Goal: Task Accomplishment & Management: Use online tool/utility

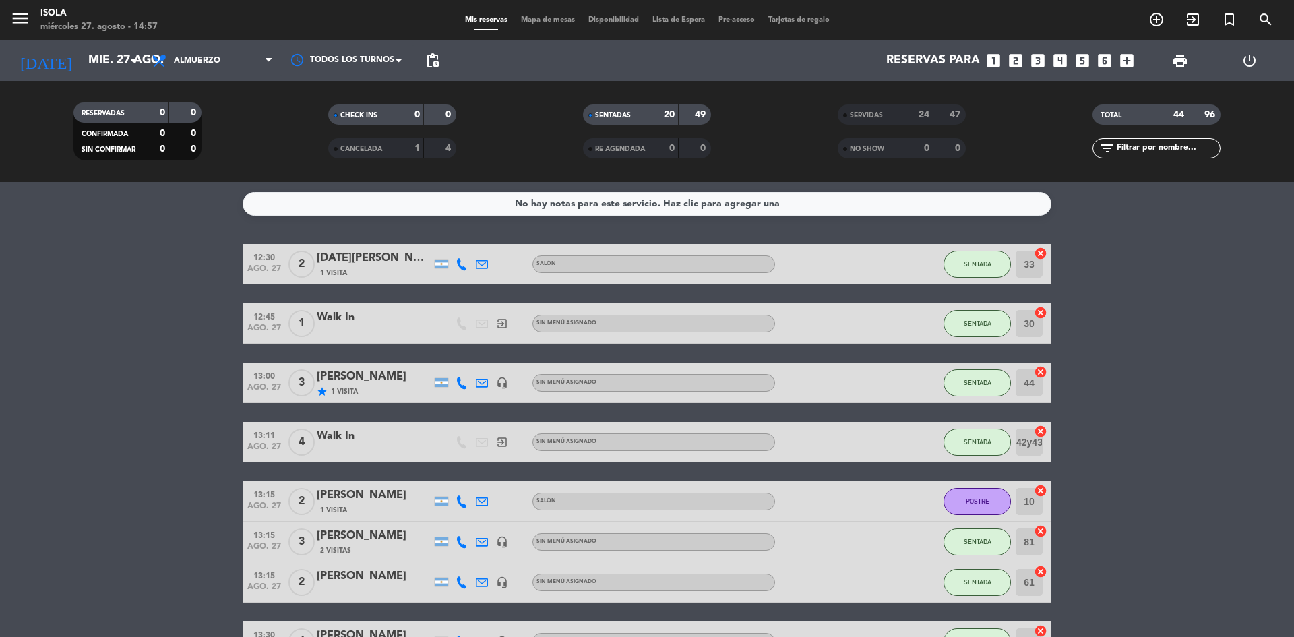
click at [536, 15] on div "Mis reservas Mapa de mesas Disponibilidad Lista de Espera Pre-acceso Tarjetas d…" at bounding box center [647, 20] width 378 height 12
click at [538, 19] on span "Mapa de mesas" at bounding box center [547, 19] width 67 height 7
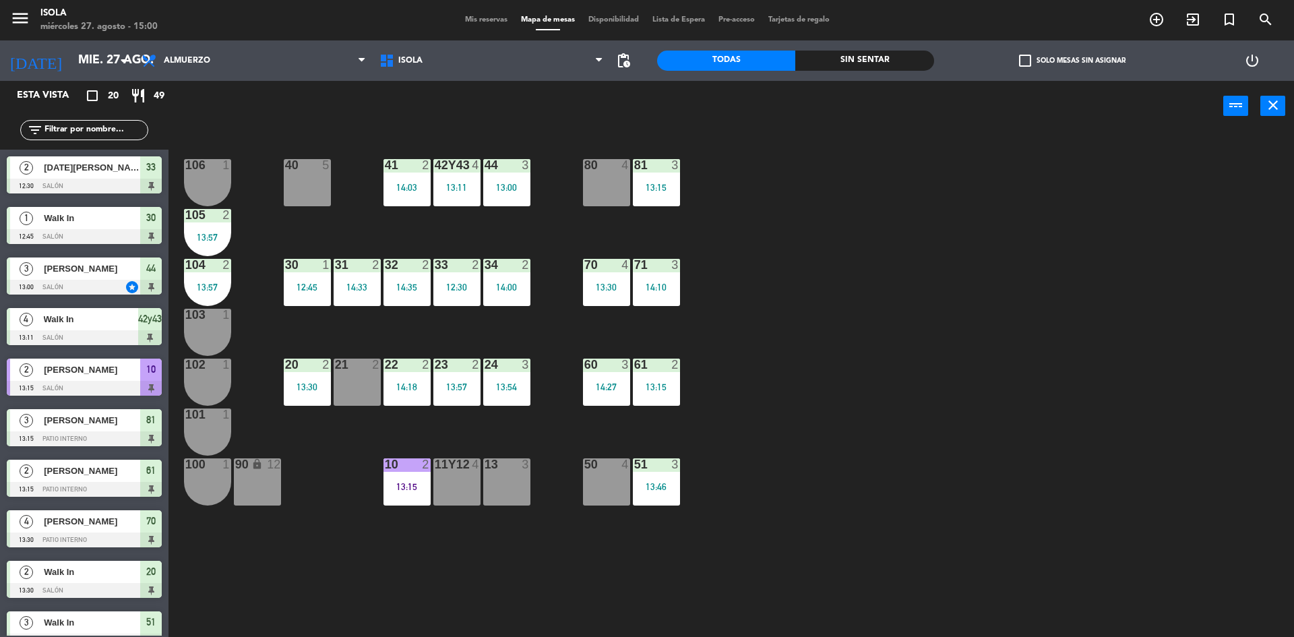
click at [327, 621] on div "40 5 42y43 4 13:11 41 2 14:03 44 3 13:00 80 4 81 3 13:15 106 1 105 2 13:57 30 1…" at bounding box center [737, 388] width 1113 height 506
click at [417, 623] on div "40 5 42y43 4 13:11 41 2 14:03 44 3 13:00 80 4 81 3 13:15 106 1 105 2 13:57 30 1…" at bounding box center [737, 388] width 1113 height 506
click at [473, 18] on span "Mis reservas" at bounding box center [486, 19] width 56 height 7
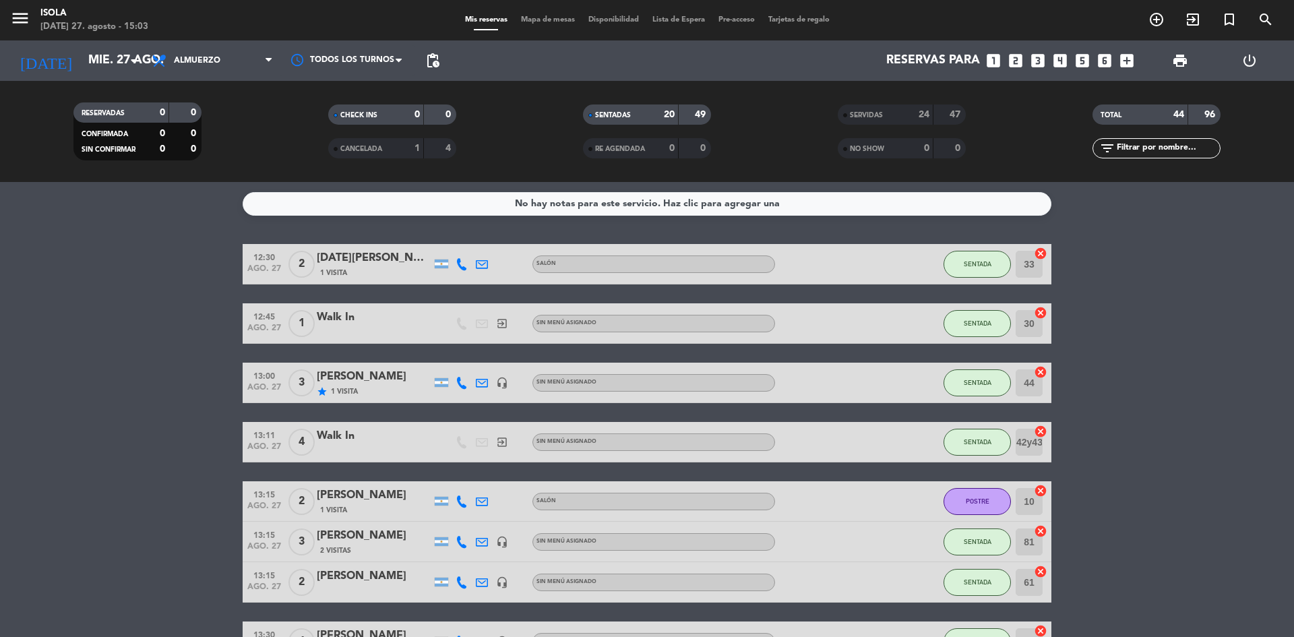
click at [543, 20] on span "Mapa de mesas" at bounding box center [547, 19] width 67 height 7
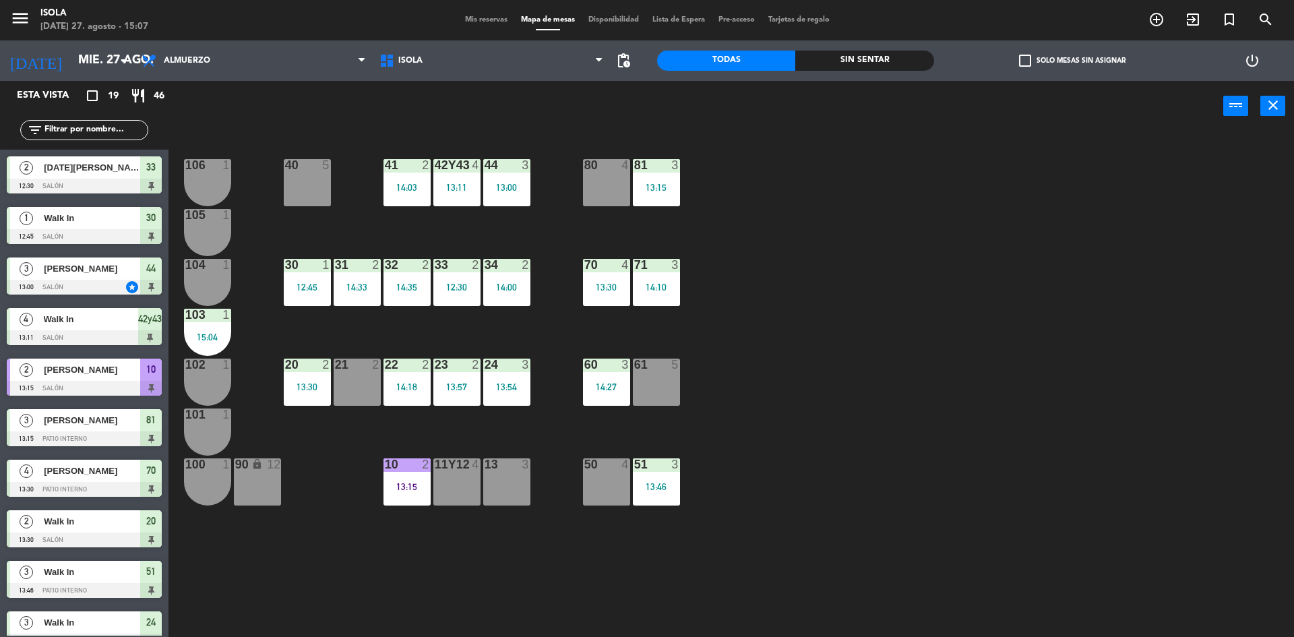
click at [290, 626] on div "40 5 42y43 4 13:11 41 2 14:03 44 3 13:00 80 4 81 3 13:15 106 1 105 1 30 1 12:45…" at bounding box center [737, 388] width 1113 height 506
click at [478, 20] on span "Mis reservas" at bounding box center [486, 19] width 56 height 7
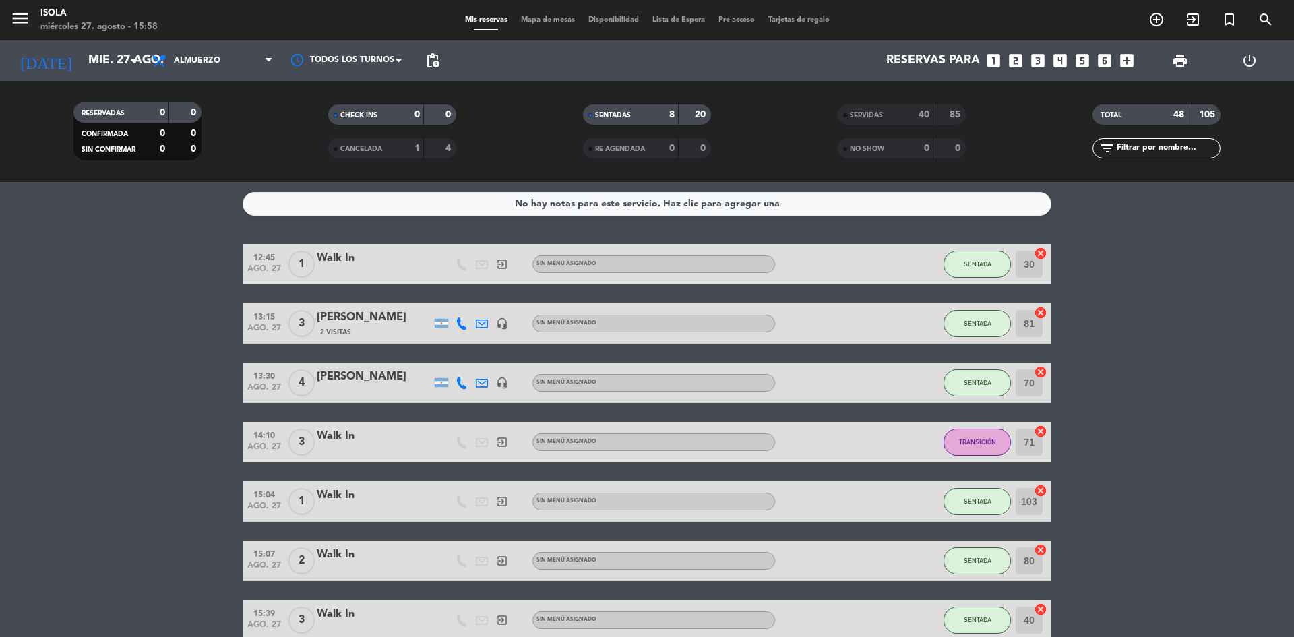
click at [96, 383] on bookings-row "12:45 [DATE] 1 Walk In exit_to_app Sin menú asignado SENTADA 30 cancel 13:15 [D…" at bounding box center [647, 472] width 1294 height 456
click at [150, 333] on bookings-row "12:45 [DATE] 1 Walk In exit_to_app Sin menú asignado SENTADA 30 cancel 13:15 [D…" at bounding box center [647, 472] width 1294 height 456
click at [204, 55] on span "Almuerzo" at bounding box center [212, 61] width 135 height 30
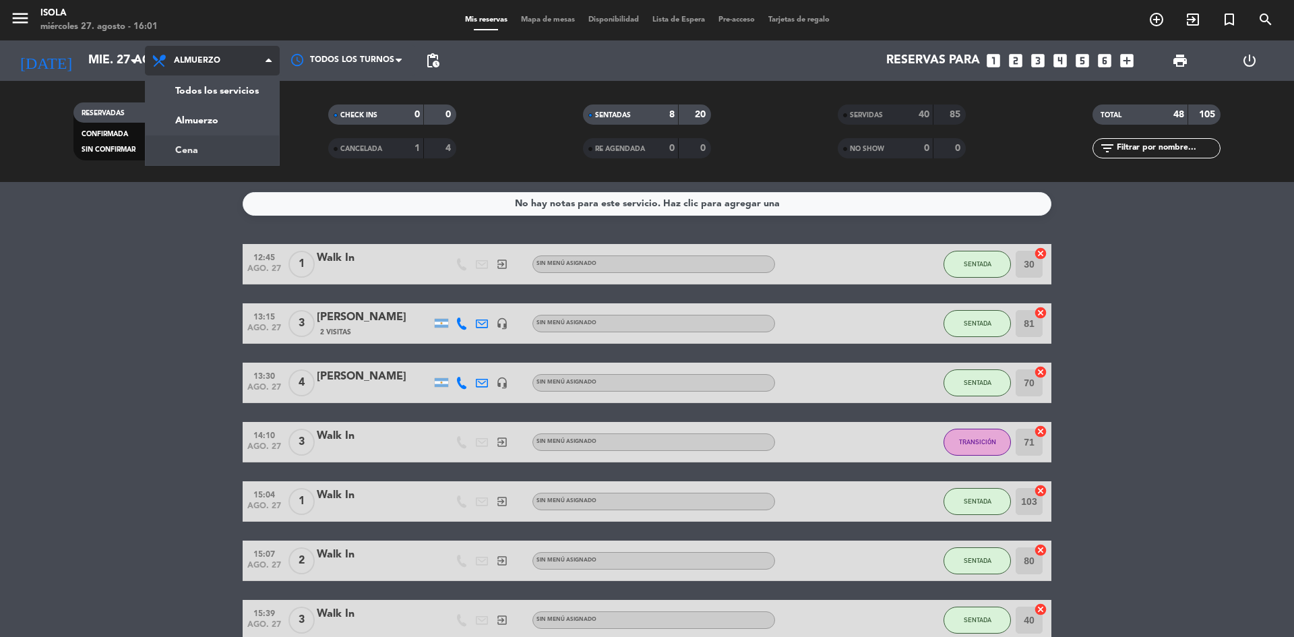
click at [196, 140] on div "menu Isola [DATE] 27. agosto - 16:01 Mis reservas Mapa de mesas Disponibilidad …" at bounding box center [647, 91] width 1294 height 182
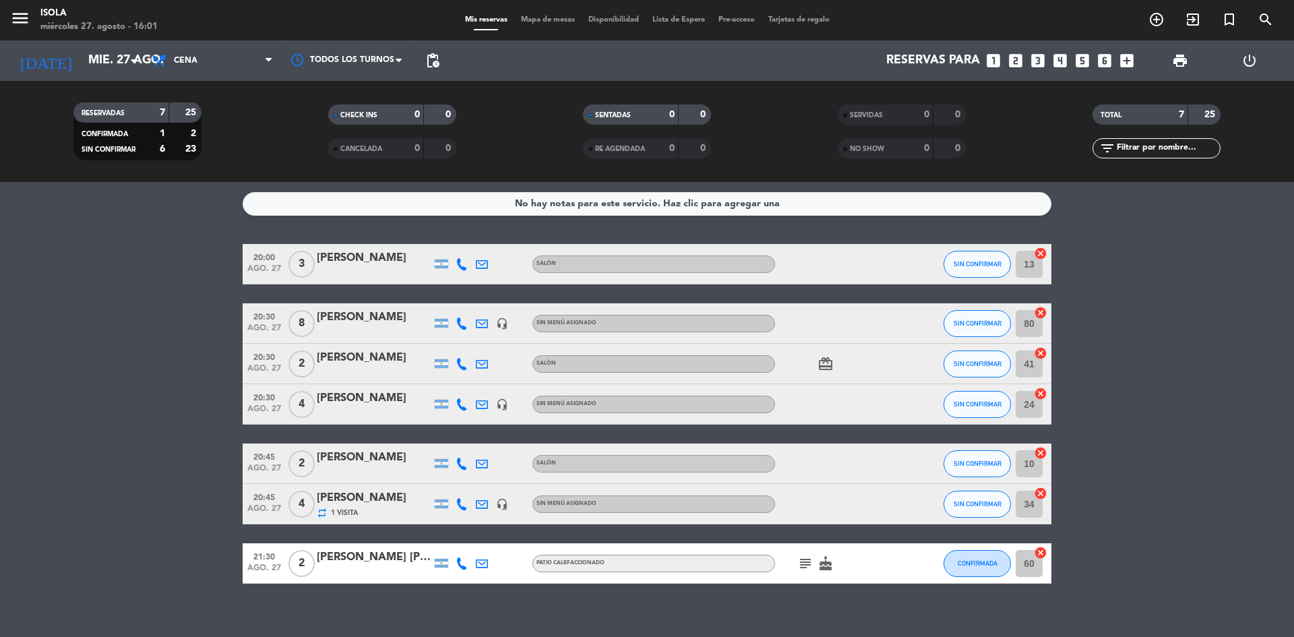
click at [545, 20] on span "Mapa de mesas" at bounding box center [547, 19] width 67 height 7
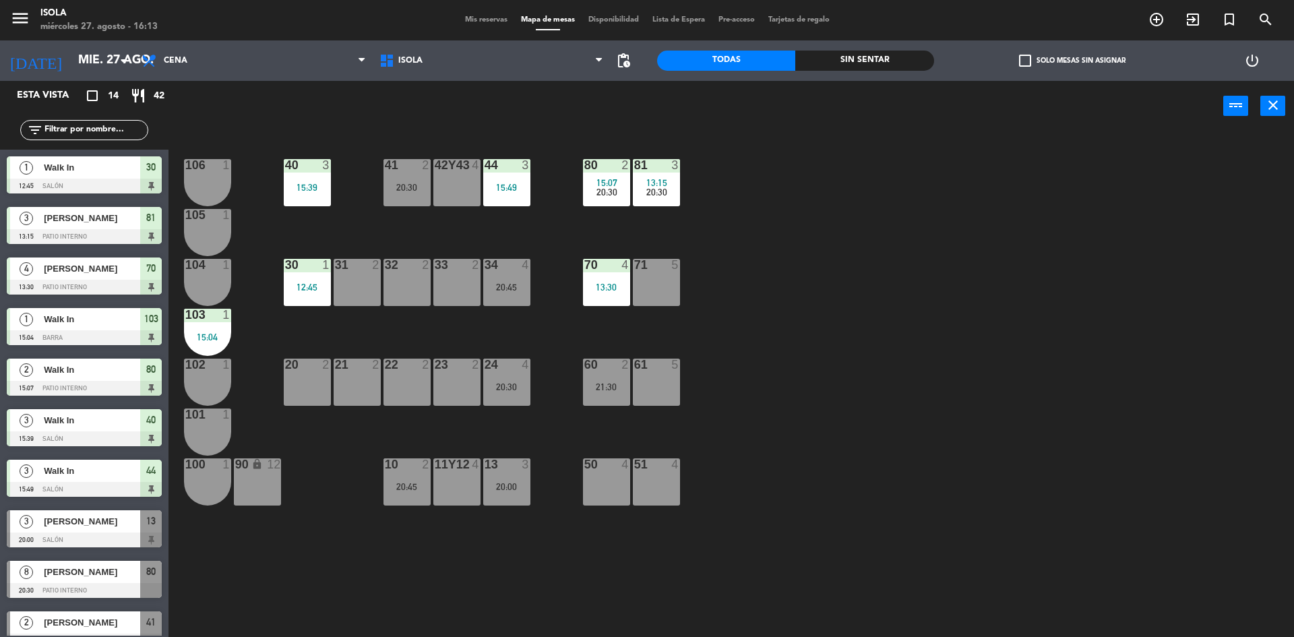
click at [486, 24] on span "Mis reservas" at bounding box center [486, 19] width 56 height 7
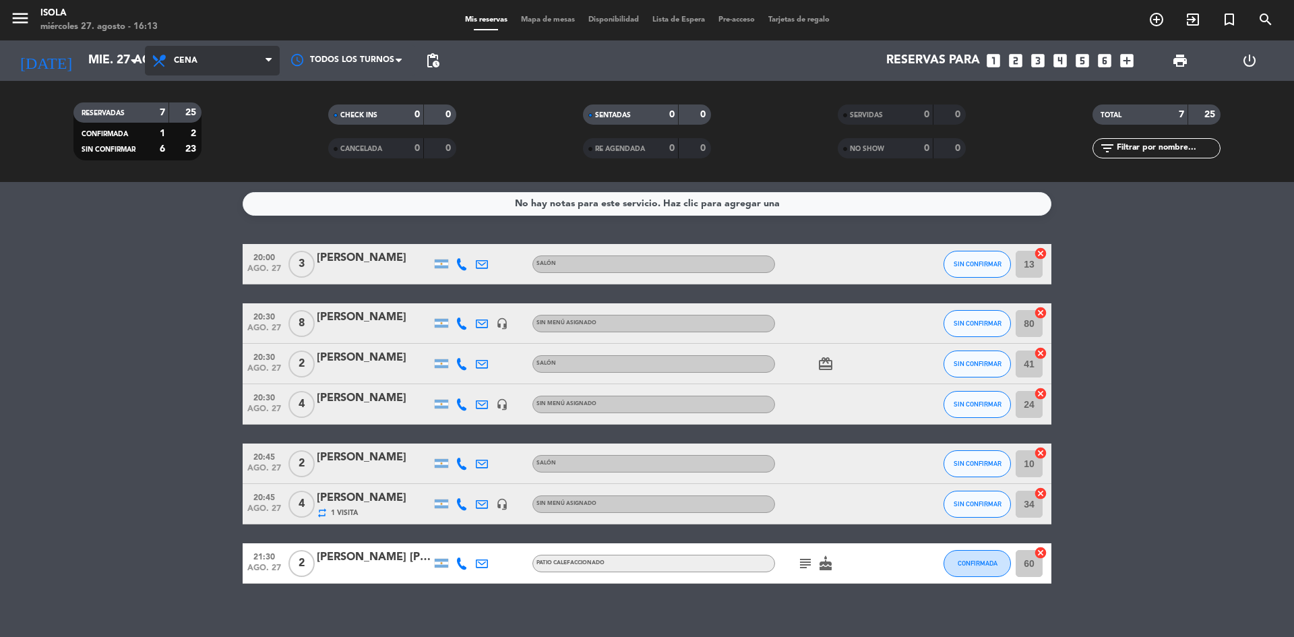
click at [201, 58] on span "Cena" at bounding box center [212, 61] width 135 height 30
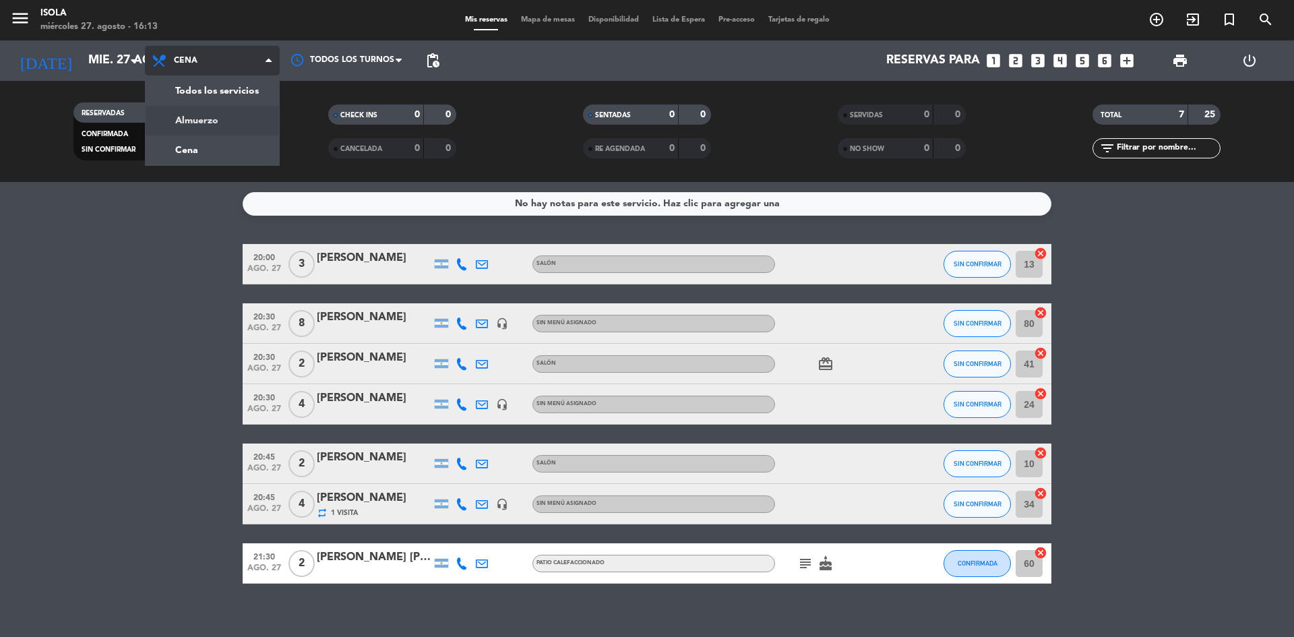
click at [202, 119] on div "menu Isola [DATE] 27. agosto - 16:13 Mis reservas Mapa de mesas Disponibilidad …" at bounding box center [647, 91] width 1294 height 182
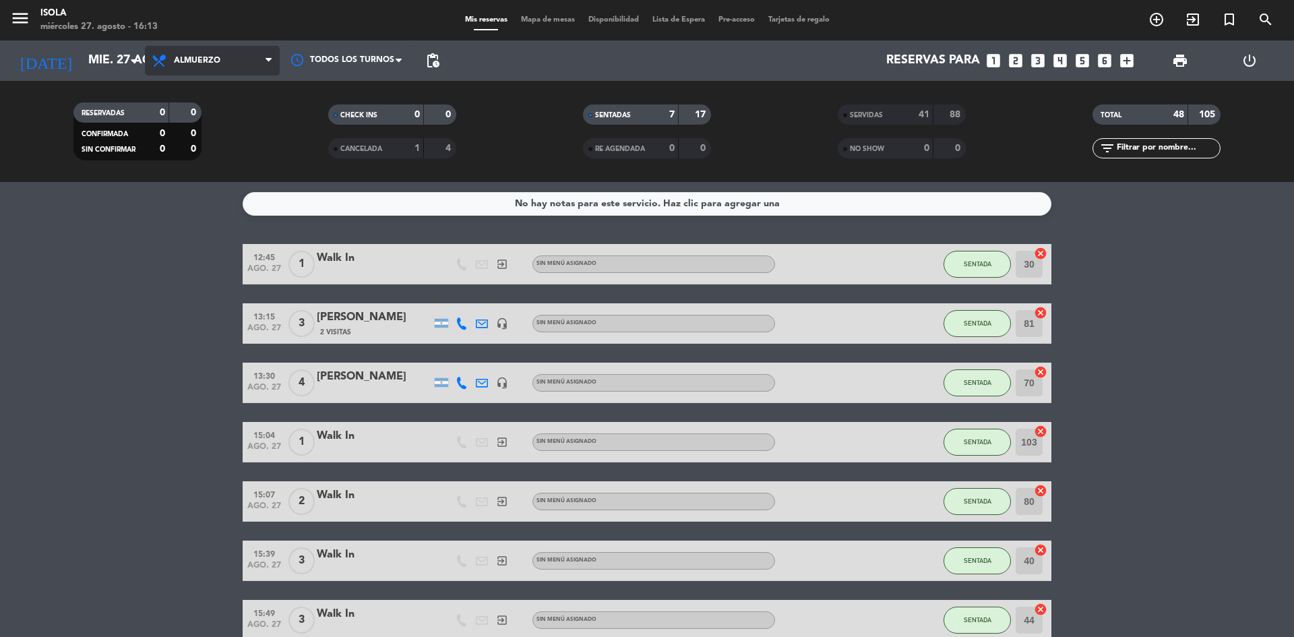
click at [238, 71] on span "Almuerzo" at bounding box center [212, 61] width 135 height 30
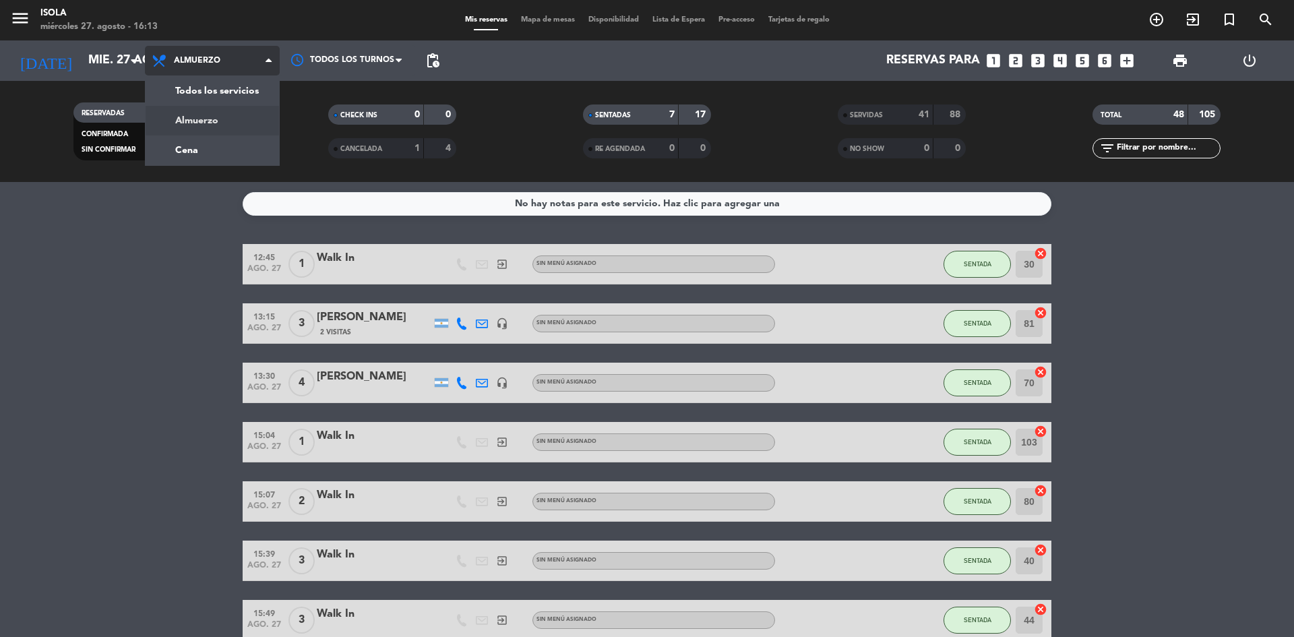
click at [238, 71] on span "Almuerzo" at bounding box center [212, 61] width 135 height 30
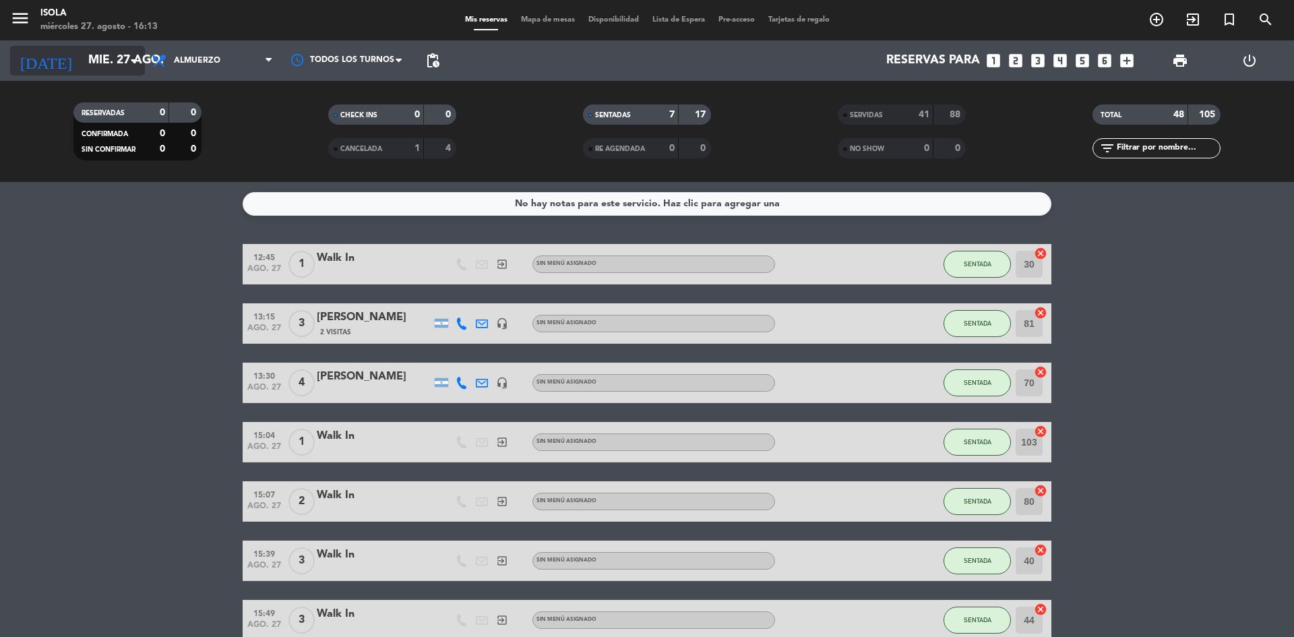
click at [106, 69] on input "mié. 27 ago." at bounding box center [160, 60] width 156 height 27
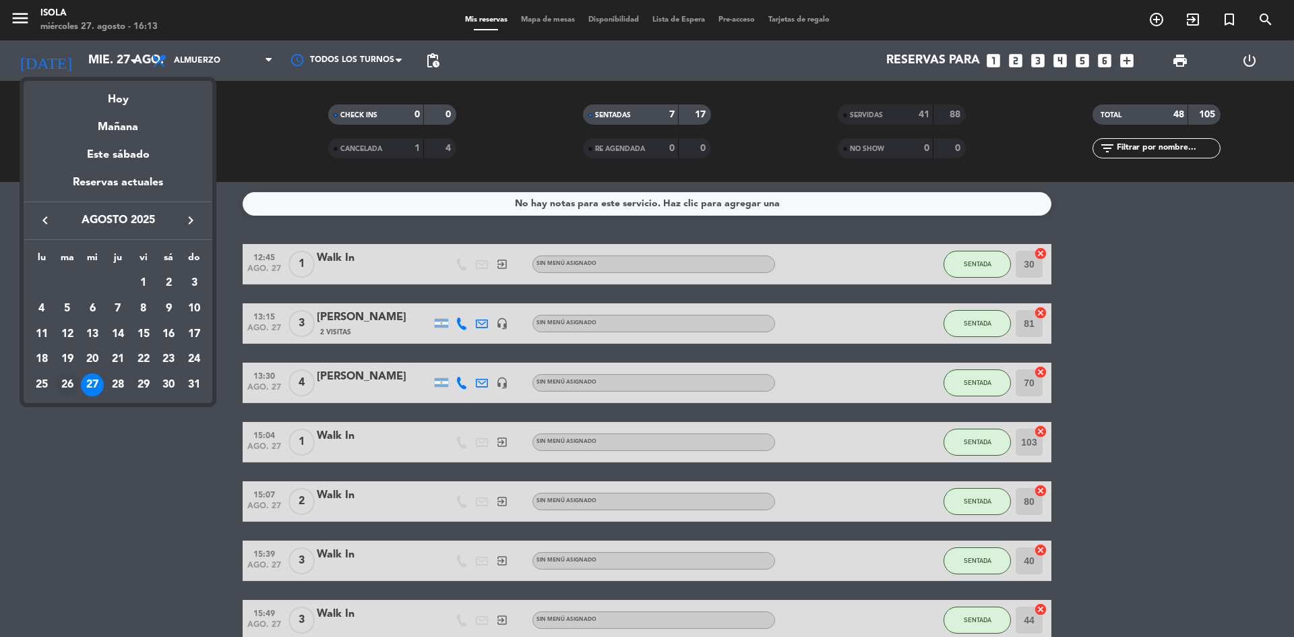
click at [71, 381] on div "26" at bounding box center [67, 384] width 23 height 23
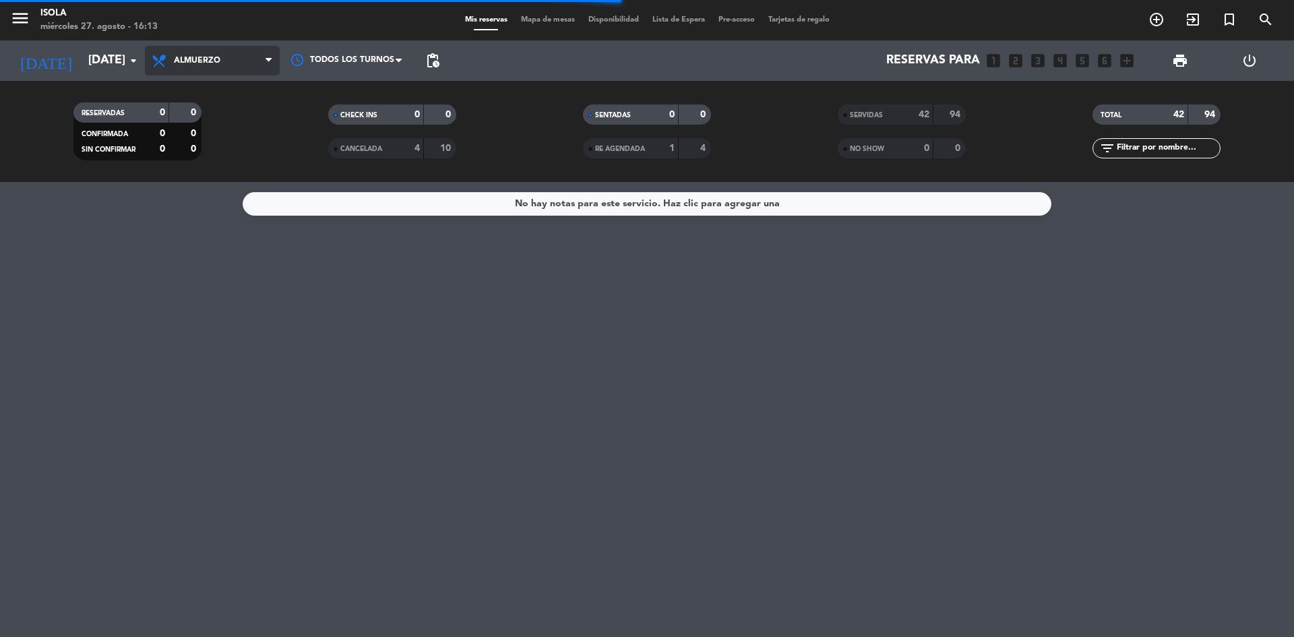
click at [165, 61] on icon at bounding box center [161, 61] width 20 height 16
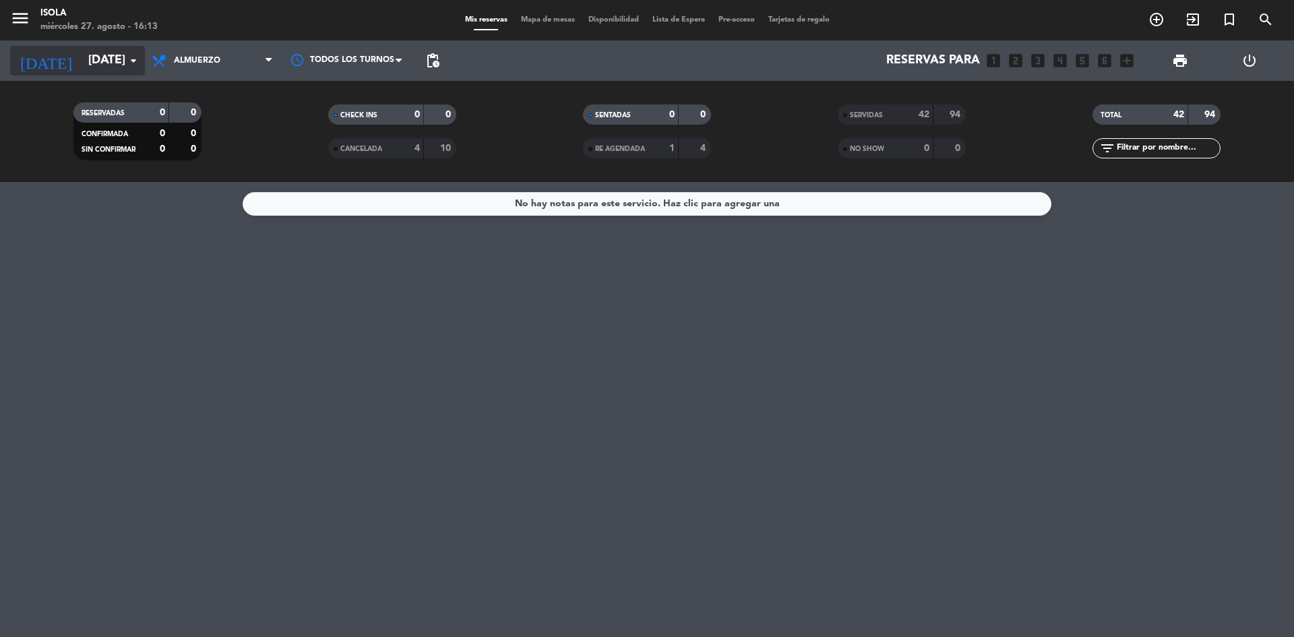
click at [123, 56] on input "[DATE]" at bounding box center [160, 60] width 156 height 27
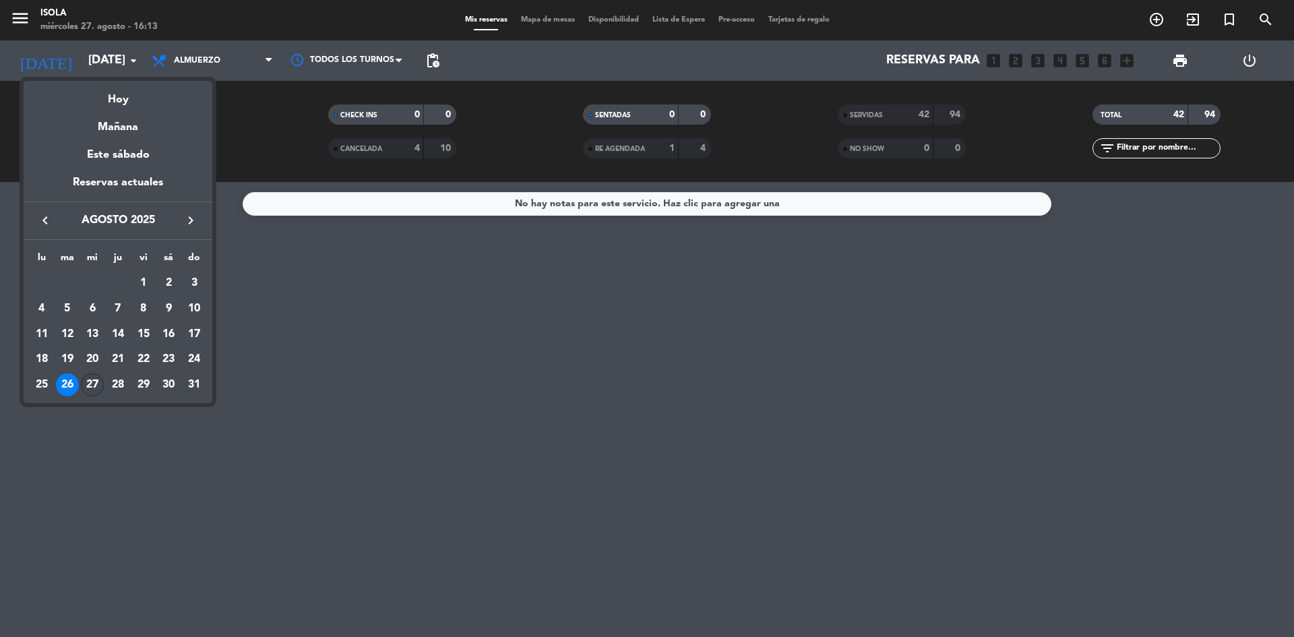
click at [96, 384] on div "27" at bounding box center [92, 384] width 23 height 23
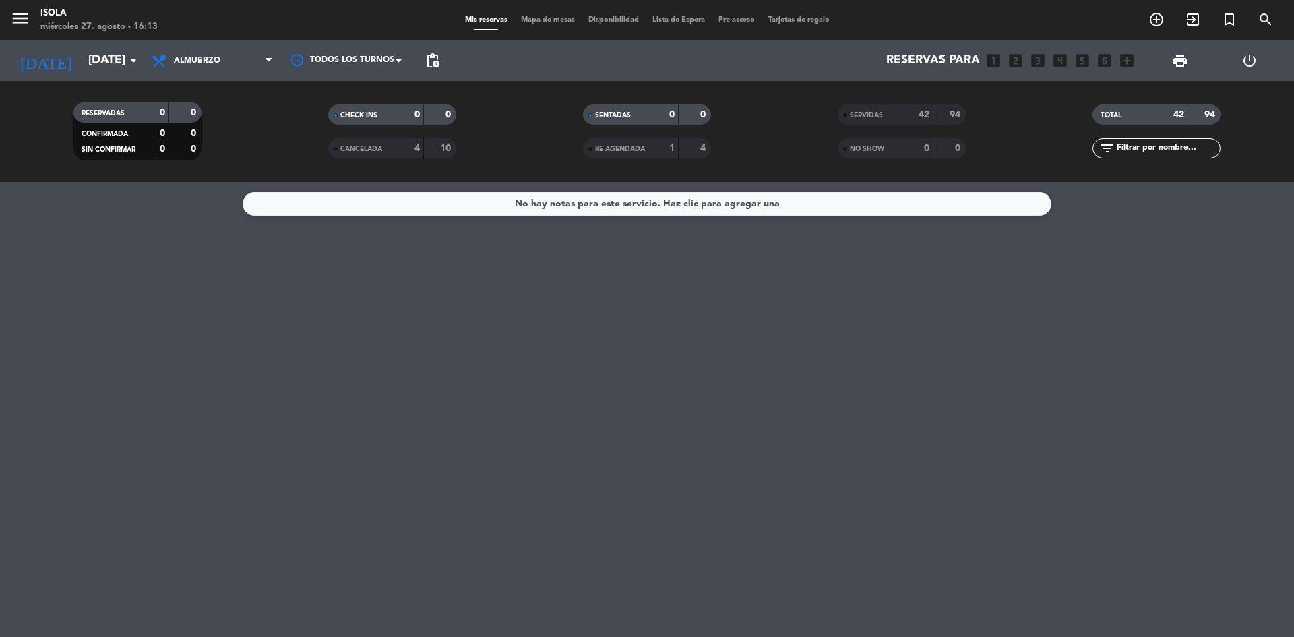
type input "mié. 27 ago."
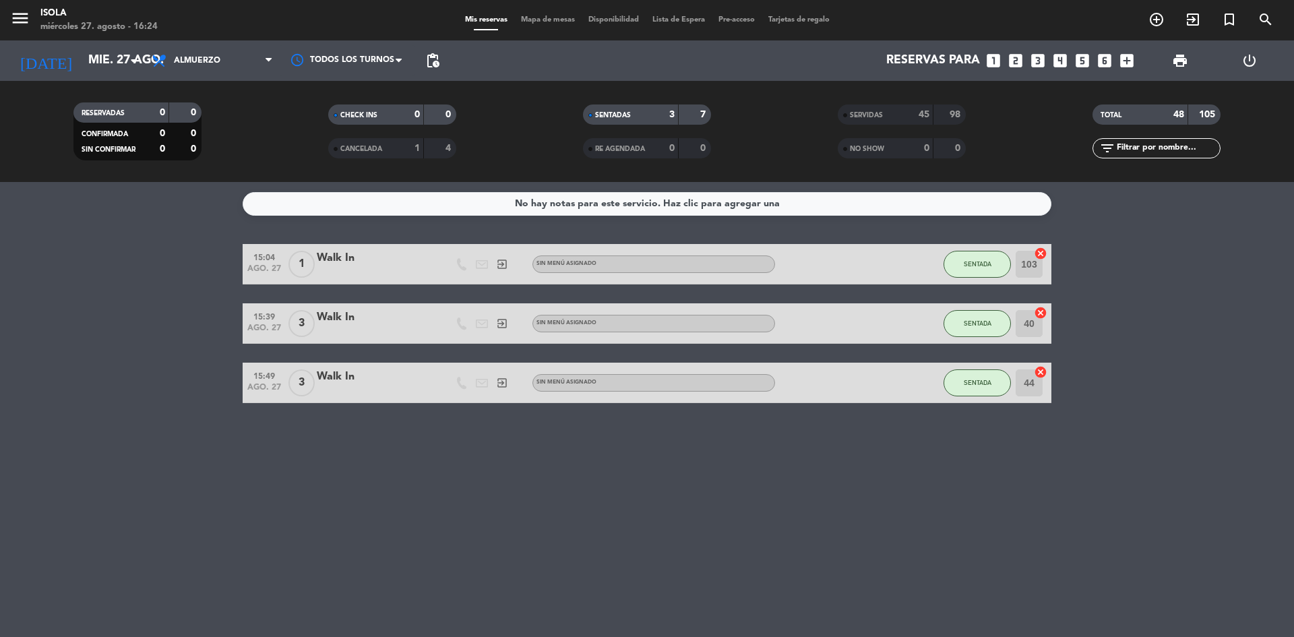
drag, startPoint x: 11, startPoint y: 460, endPoint x: 44, endPoint y: 388, distance: 79.7
click at [11, 460] on div "No hay notas para este servicio. Haz clic para agregar una 15:04 [DATE] 1 Walk …" at bounding box center [647, 409] width 1294 height 455
click at [233, 48] on span "Almuerzo" at bounding box center [212, 61] width 135 height 30
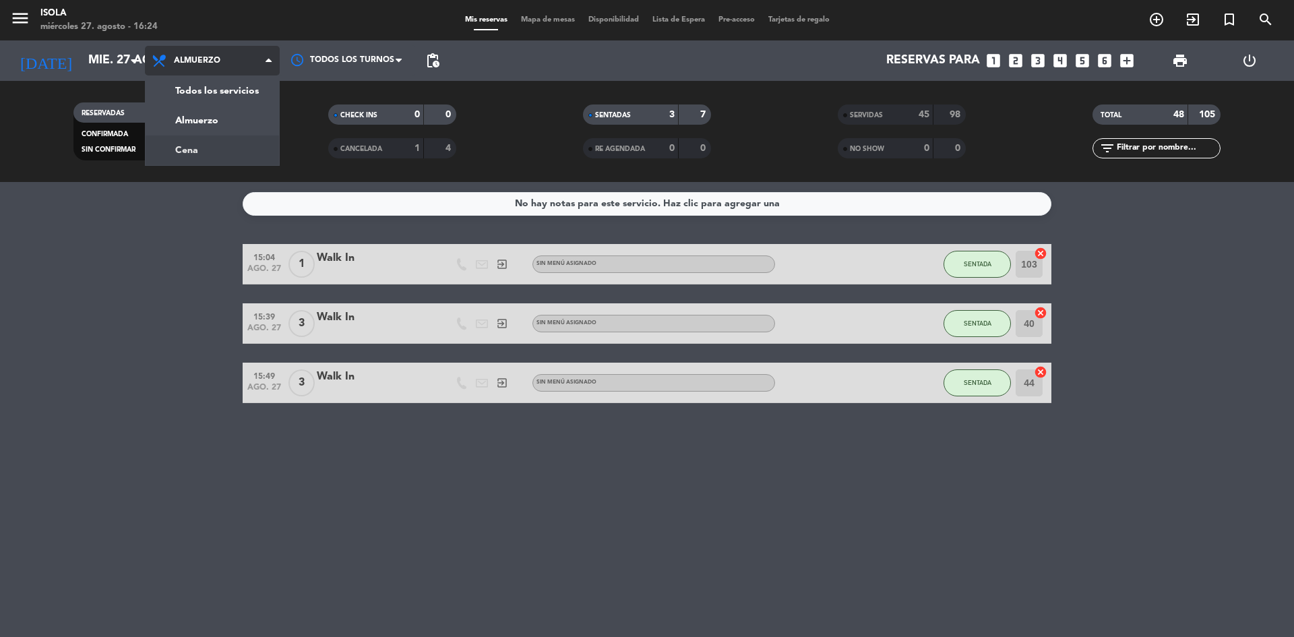
click at [214, 144] on div "menu Isola [DATE] 27. agosto - 16:24 Mis reservas Mapa de mesas Disponibilidad …" at bounding box center [647, 91] width 1294 height 182
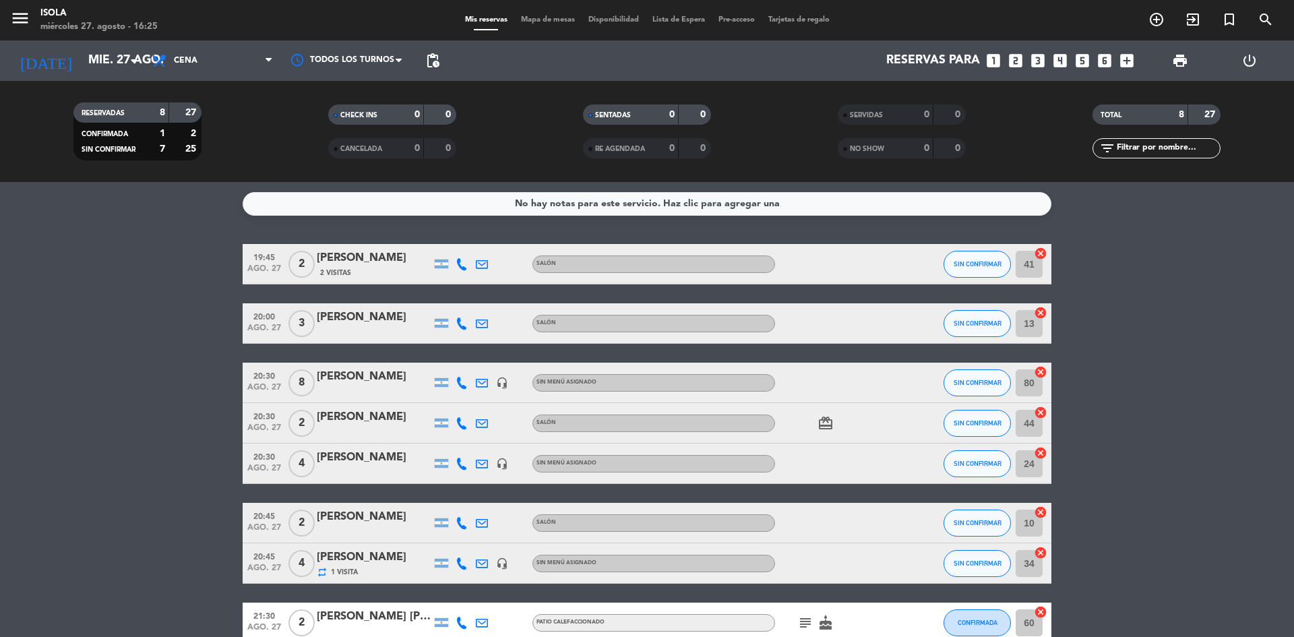
click at [545, 22] on span "Mapa de mesas" at bounding box center [547, 19] width 67 height 7
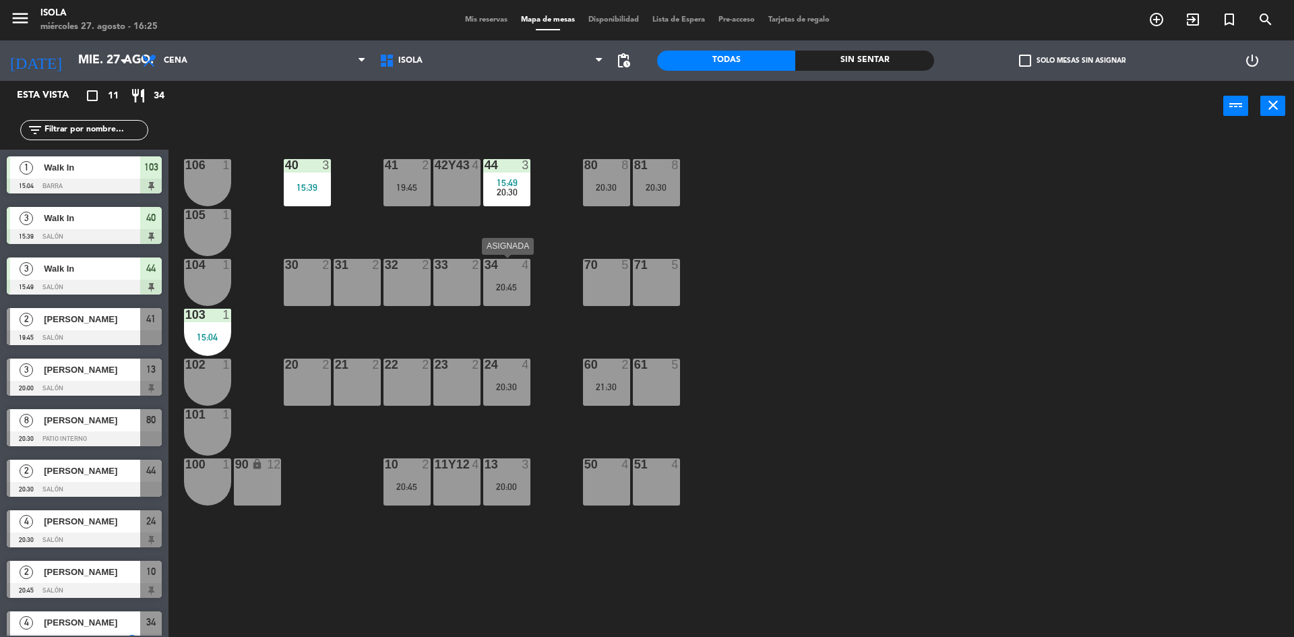
drag, startPoint x: 518, startPoint y: 276, endPoint x: 520, endPoint y: 291, distance: 15.6
click at [520, 291] on div "34 4 20:45" at bounding box center [506, 282] width 47 height 47
click at [513, 276] on div "34 4 20:45" at bounding box center [506, 282] width 47 height 47
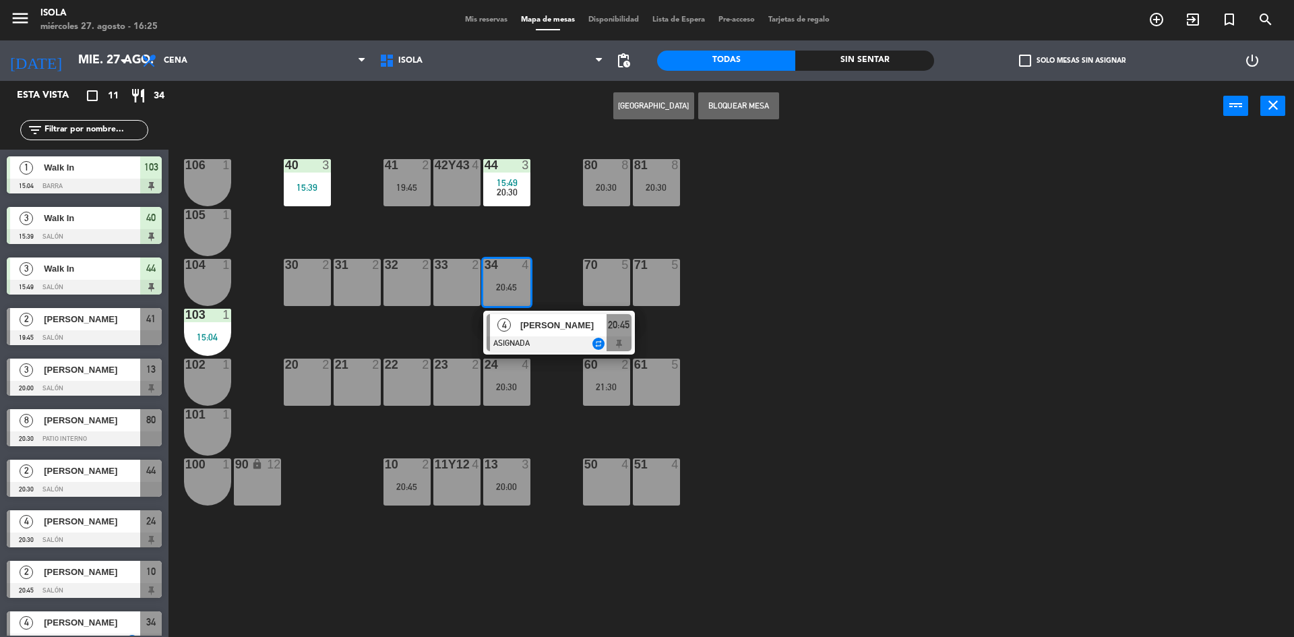
click at [569, 273] on div "40 3 15:39 42y43 4 41 2 19:45 44 3 15:49 20:30 80 8 20:30 81 8 20:30 106 1 105 …" at bounding box center [737, 388] width 1113 height 506
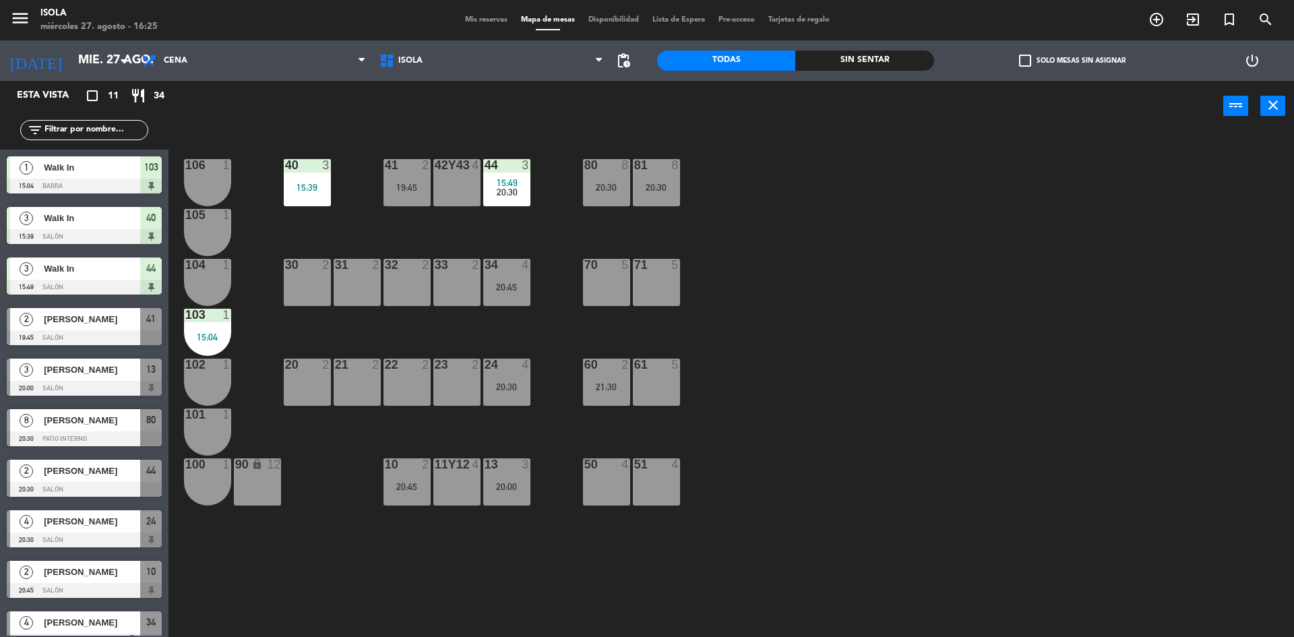
click at [610, 369] on div at bounding box center [606, 365] width 22 height 12
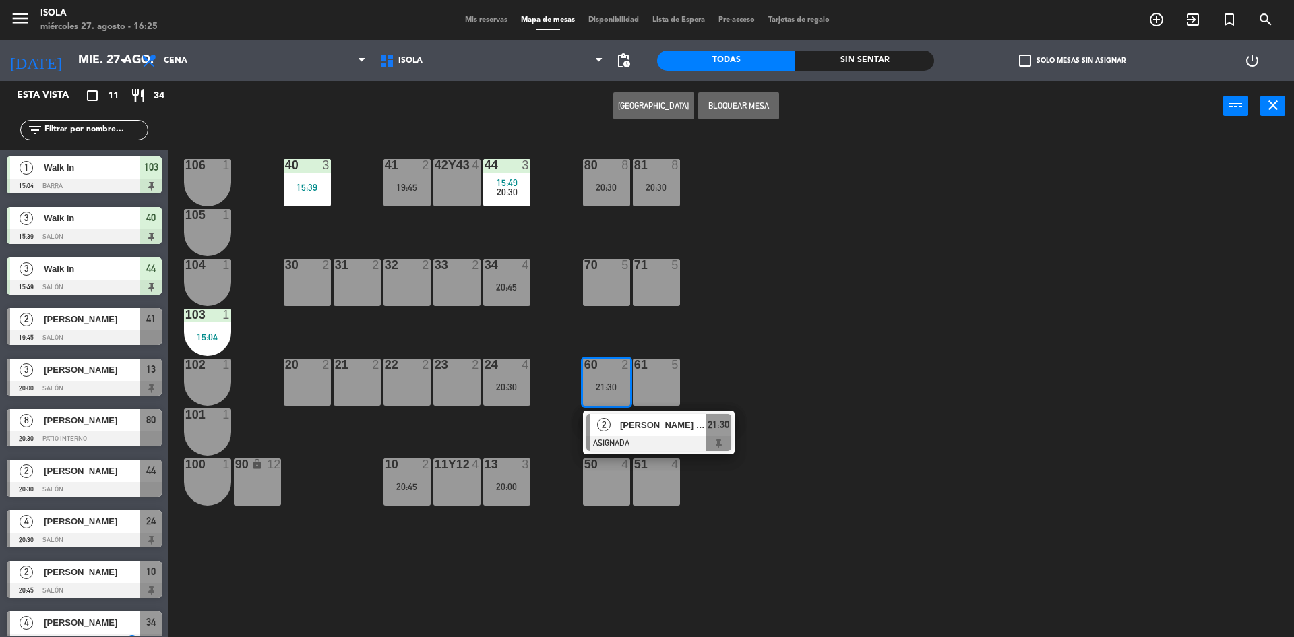
click at [651, 314] on div "40 3 15:39 42y43 4 41 2 19:45 44 3 15:49 20:30 80 8 20:30 81 8 20:30 106 1 105 …" at bounding box center [737, 388] width 1113 height 506
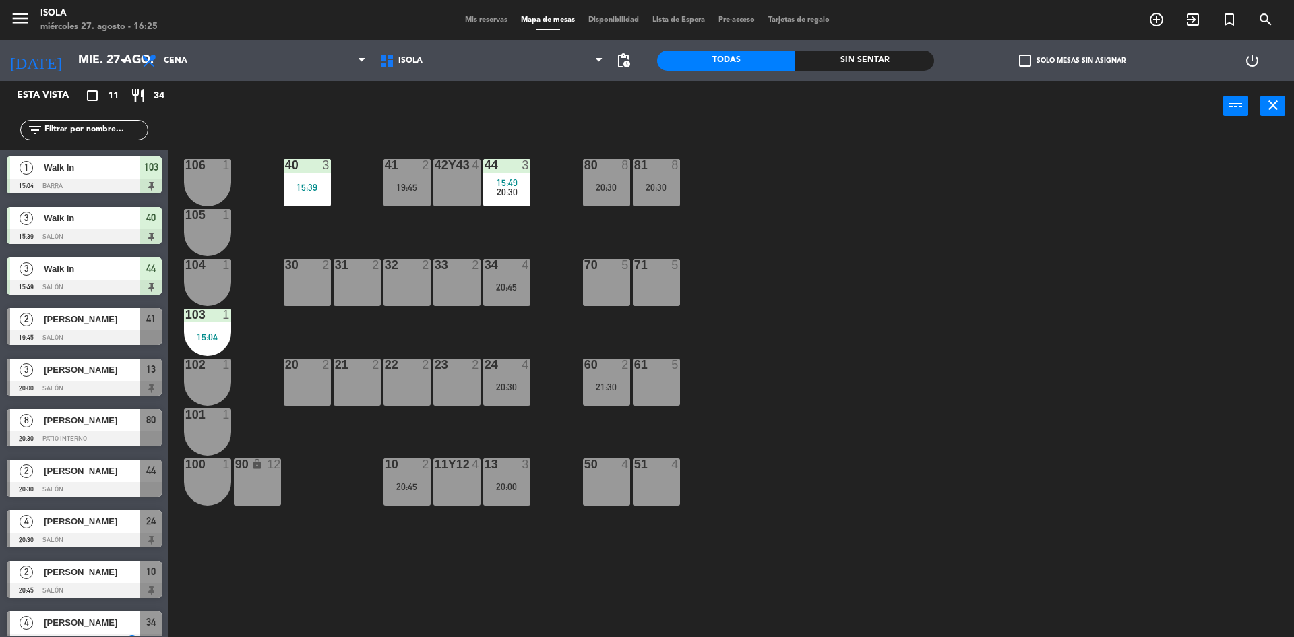
drag, startPoint x: 425, startPoint y: 183, endPoint x: 433, endPoint y: 187, distance: 8.8
click at [425, 184] on div "19:45" at bounding box center [407, 187] width 47 height 9
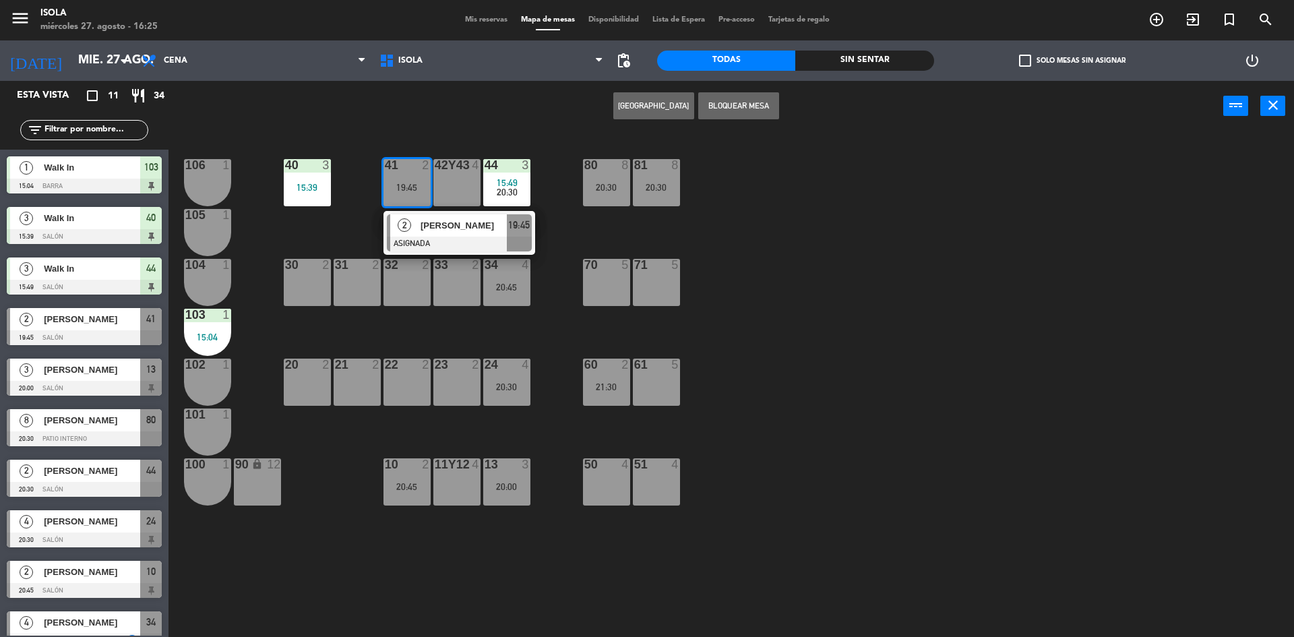
click at [541, 257] on div "40 3 15:39 42y43 4 41 2 19:45 2 [PERSON_NAME] ASIGNADA 19:45 44 3 15:49 20:30 8…" at bounding box center [737, 388] width 1113 height 506
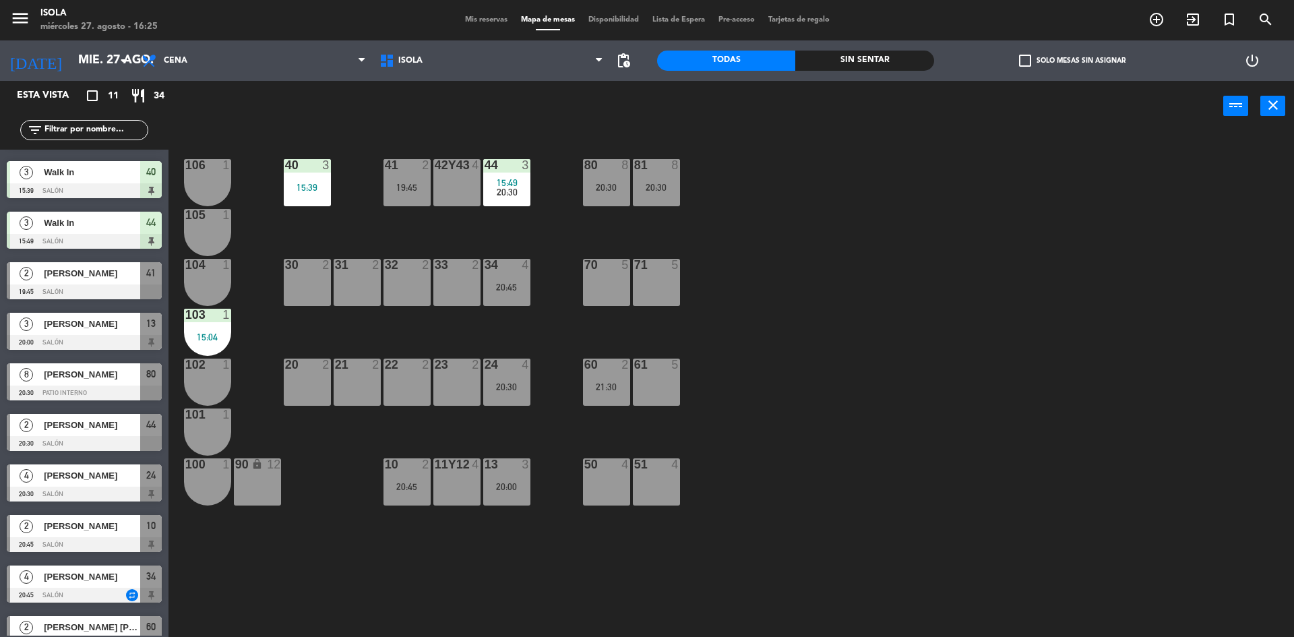
scroll to position [70, 0]
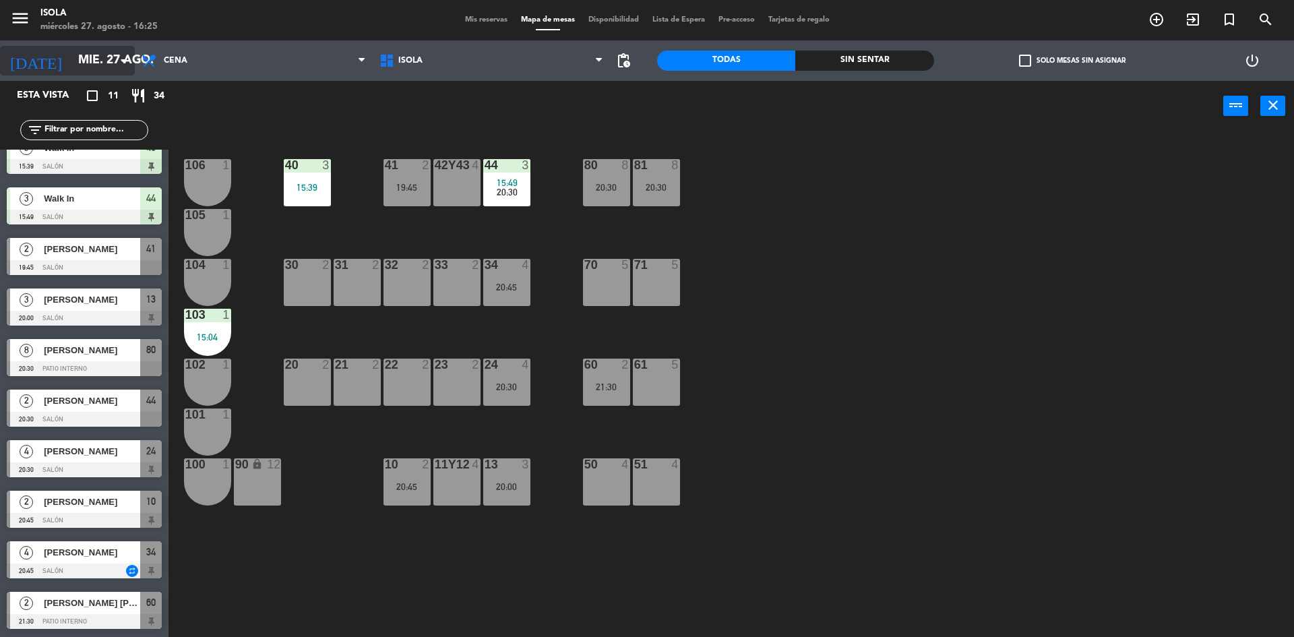
click at [71, 48] on input "mié. 27 ago." at bounding box center [149, 60] width 156 height 27
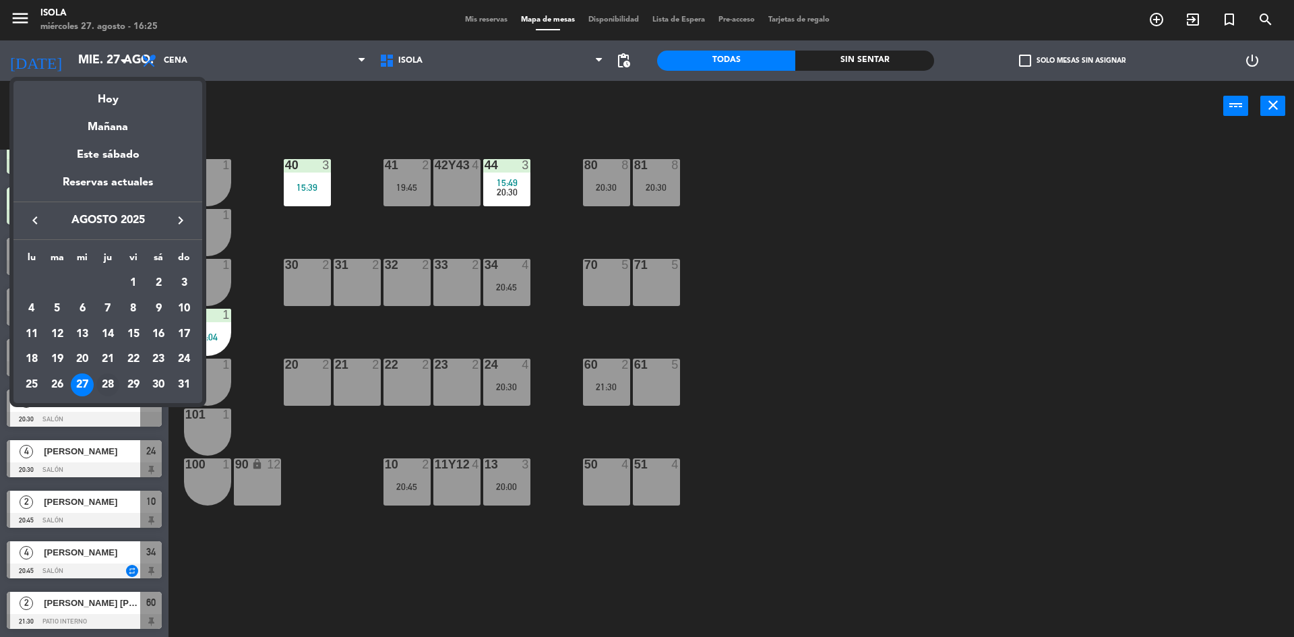
click at [112, 384] on div "28" at bounding box center [107, 384] width 23 height 23
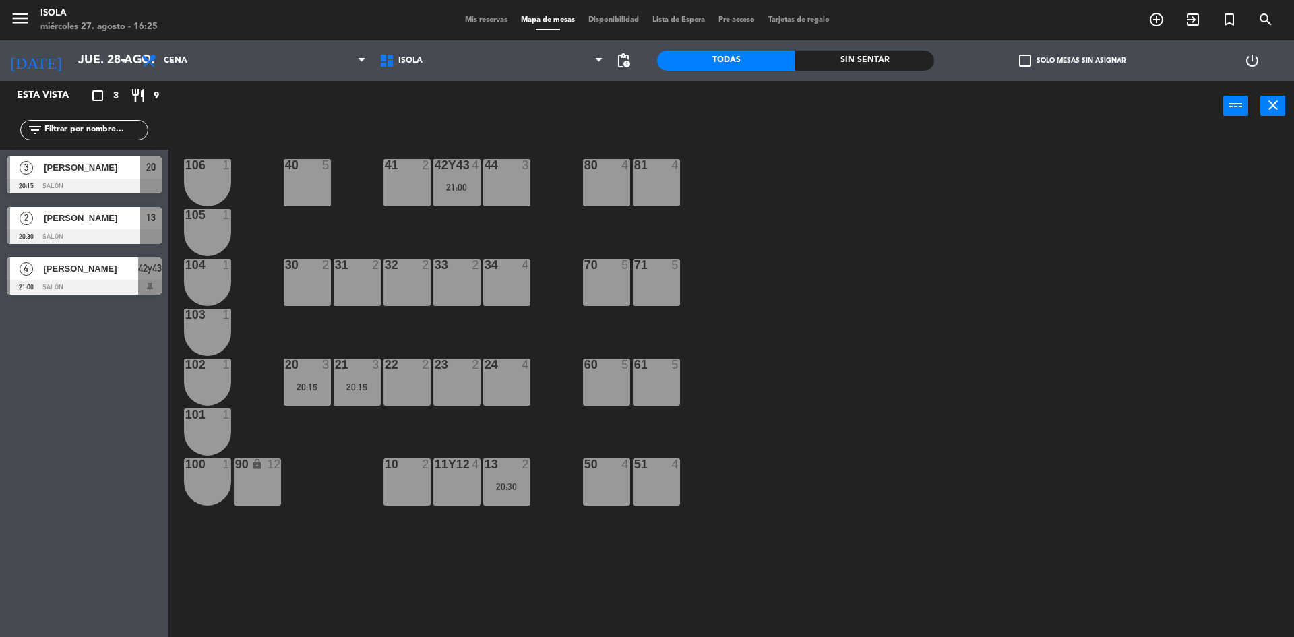
scroll to position [0, 0]
click at [71, 52] on input "jue. 28 ago." at bounding box center [149, 60] width 156 height 27
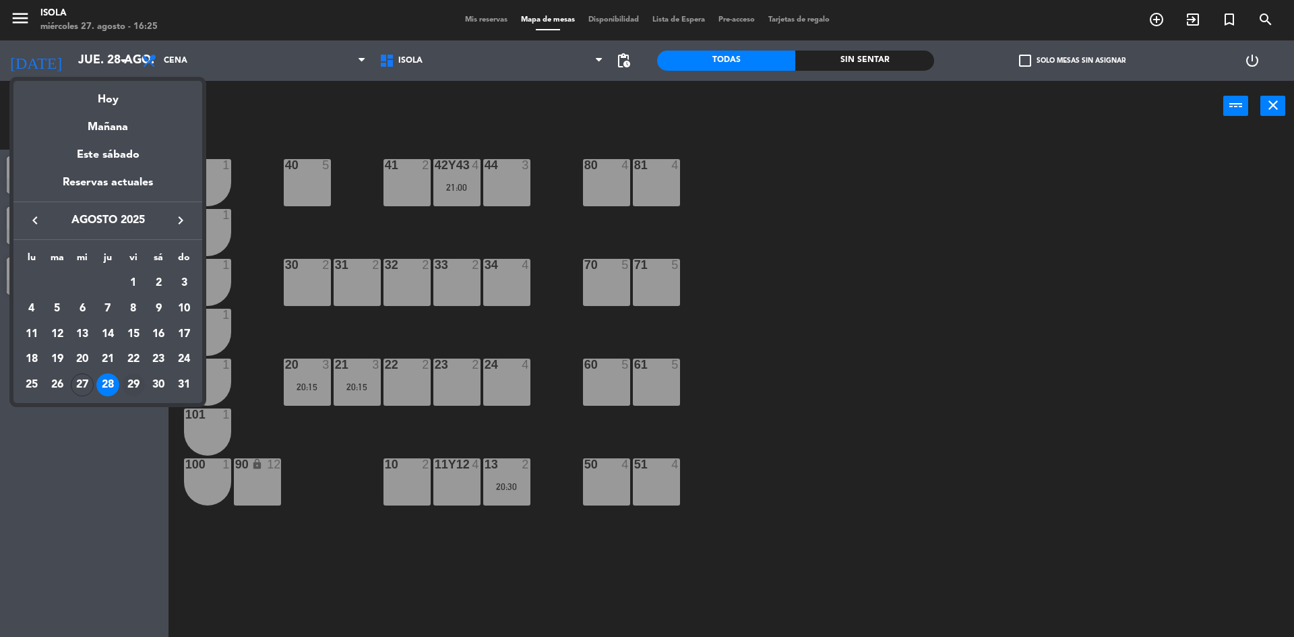
click at [130, 381] on div "29" at bounding box center [133, 384] width 23 height 23
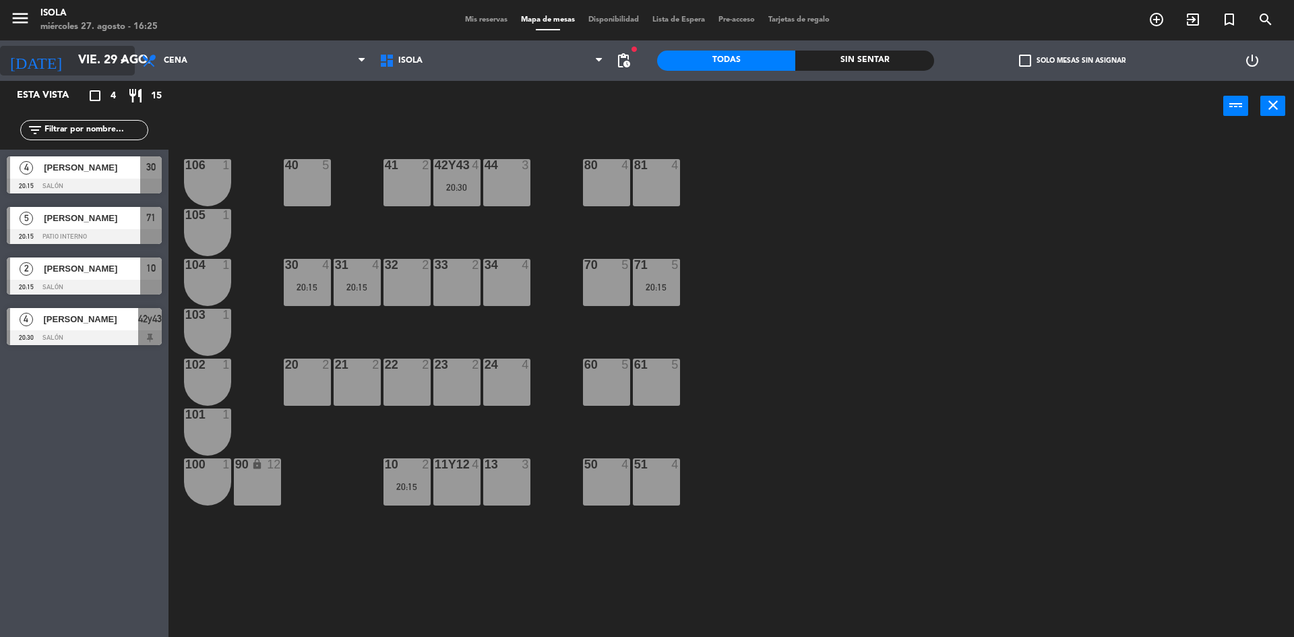
click at [113, 65] on input "vie. 29 ago." at bounding box center [149, 60] width 156 height 27
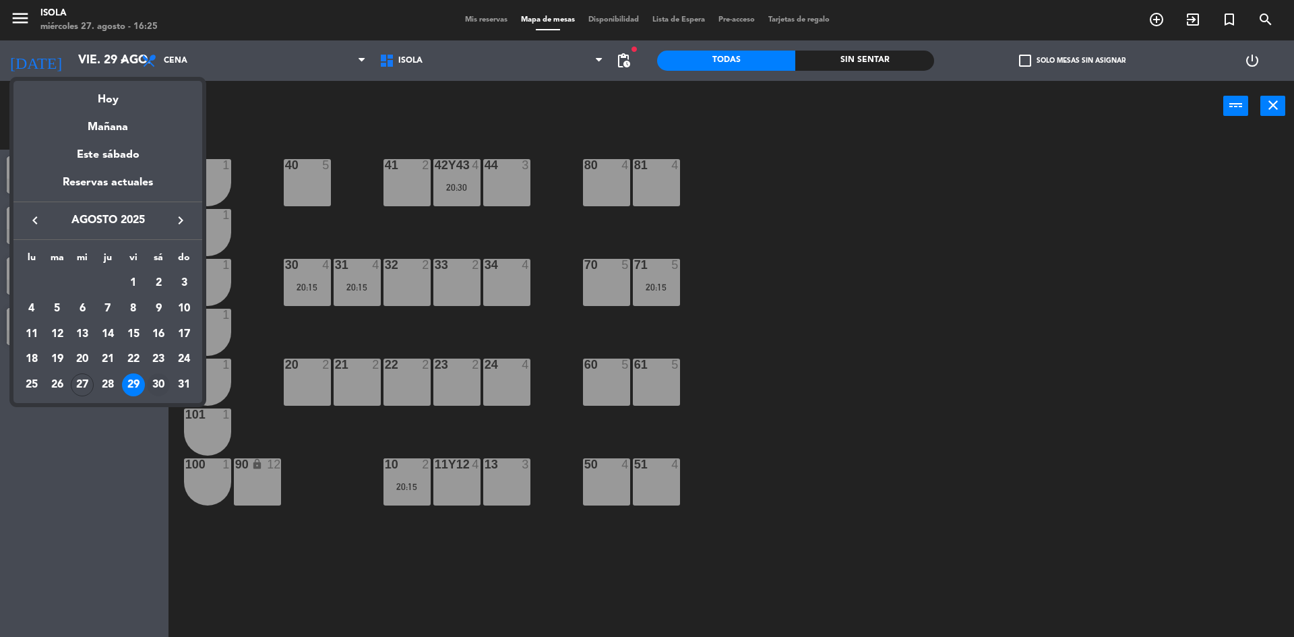
click at [156, 384] on div "30" at bounding box center [158, 384] width 23 height 23
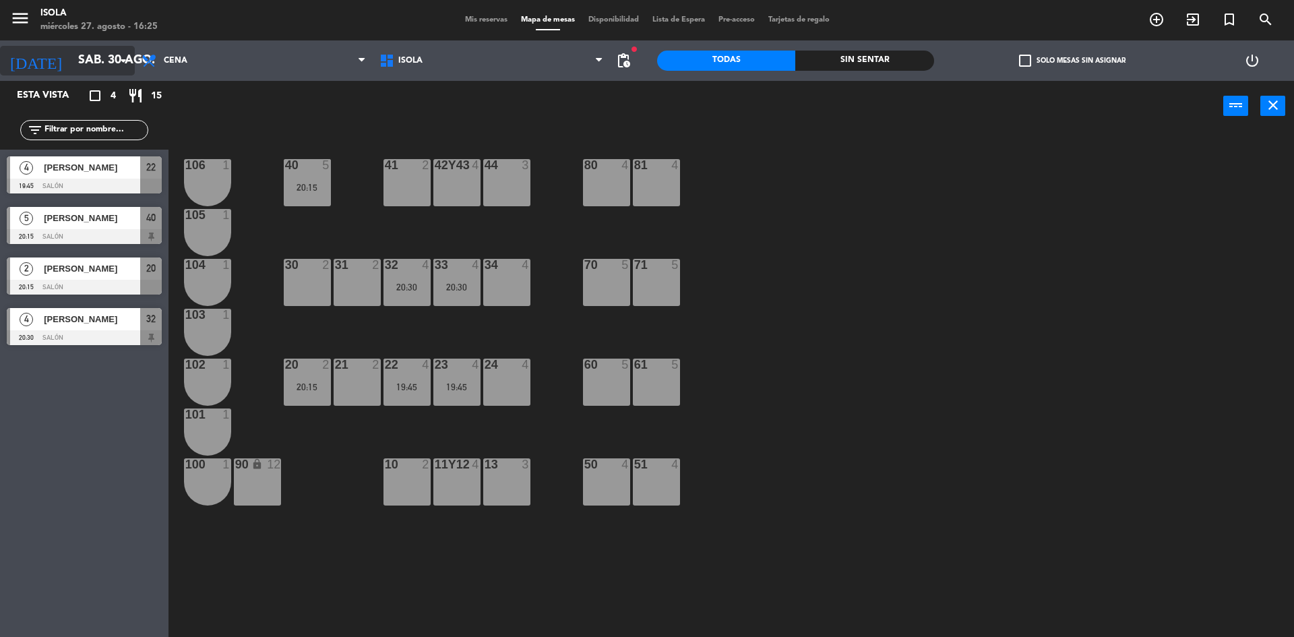
click at [34, 69] on icon "[DATE]" at bounding box center [35, 61] width 71 height 30
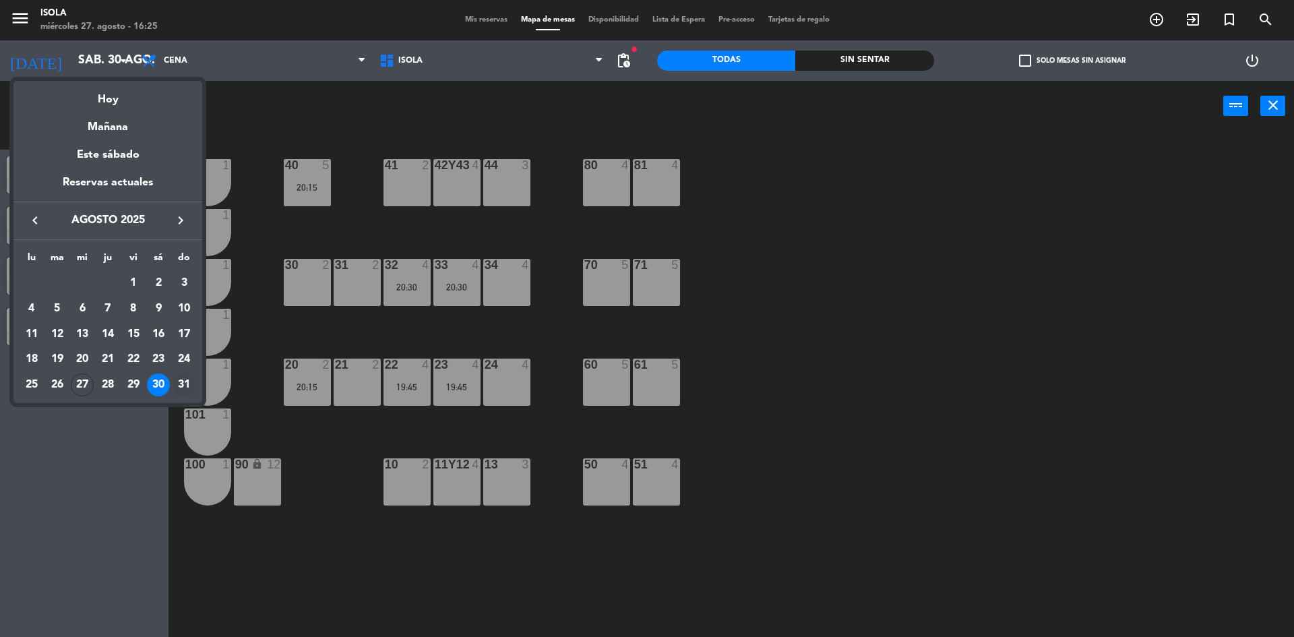
click at [185, 386] on div "31" at bounding box center [184, 384] width 23 height 23
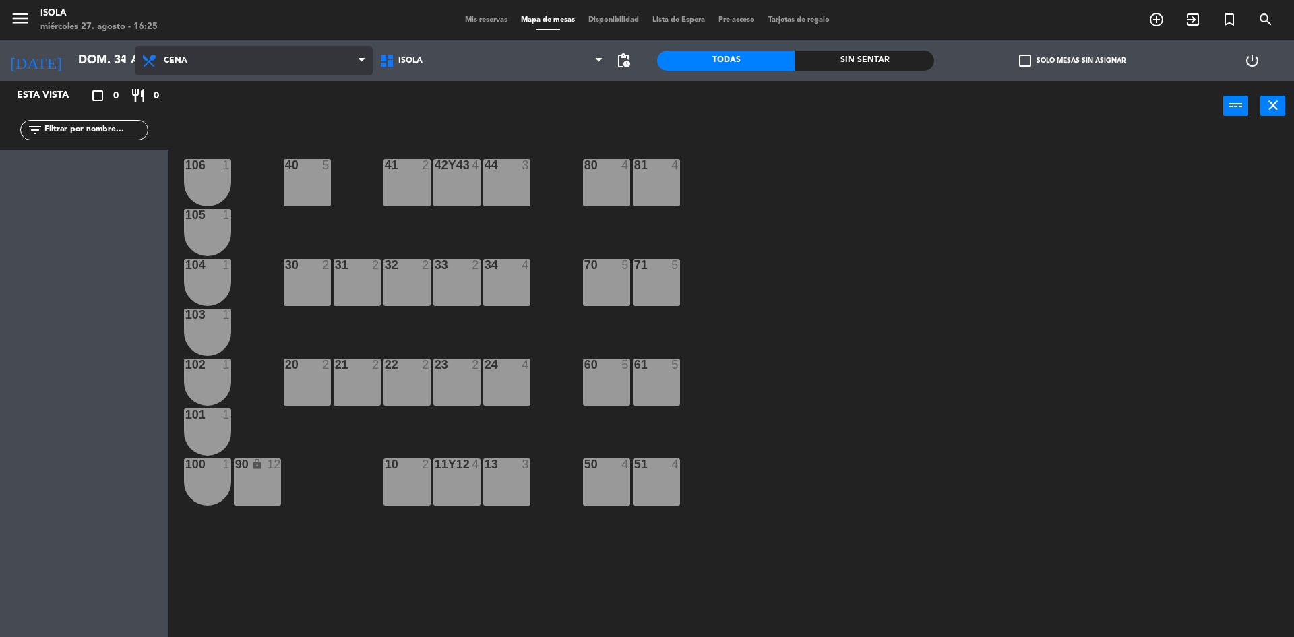
click at [189, 63] on span "Cena" at bounding box center [254, 61] width 238 height 30
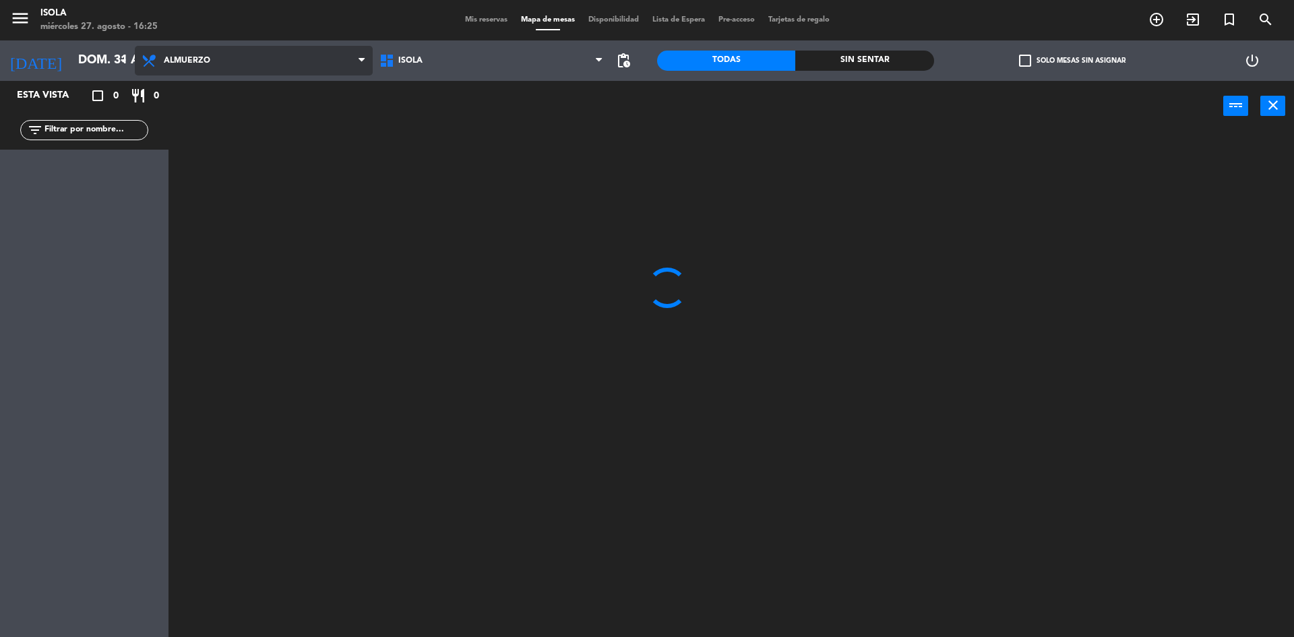
click at [189, 101] on ng-component "menu Isola [DATE] 27. agosto - 16:25 Mis reservas Mapa de mesas Disponibilidad …" at bounding box center [647, 320] width 1294 height 640
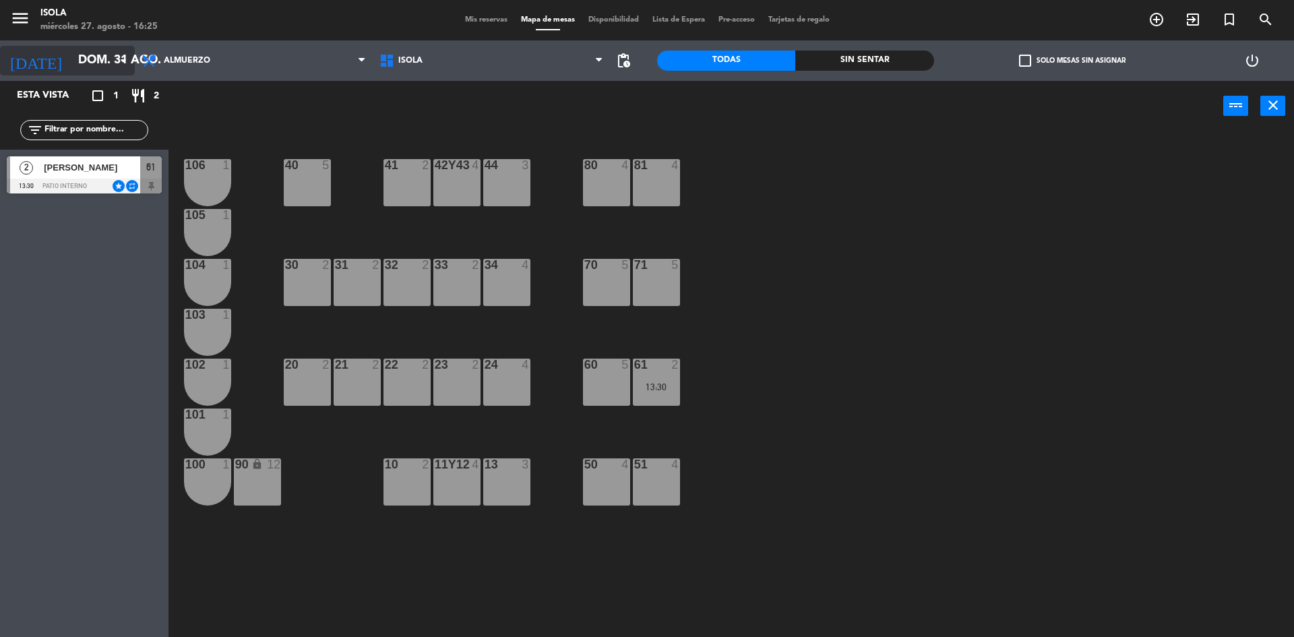
click at [95, 63] on input "dom. 31 ago." at bounding box center [149, 60] width 156 height 27
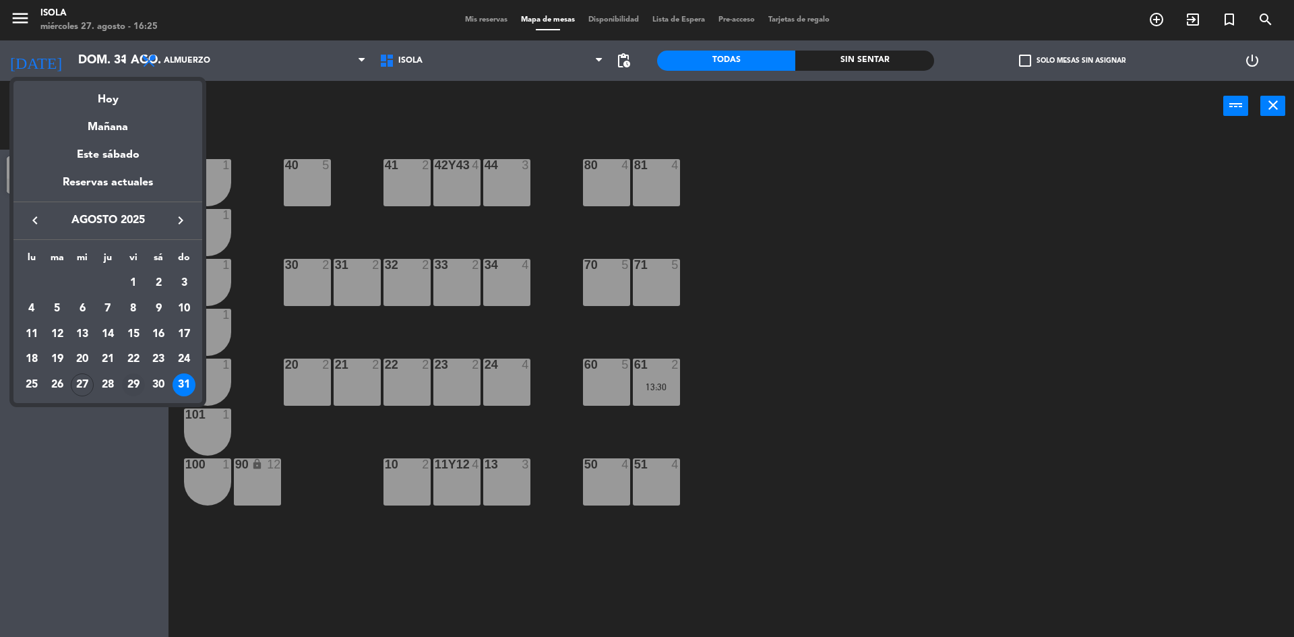
click at [133, 387] on div "29" at bounding box center [133, 384] width 23 height 23
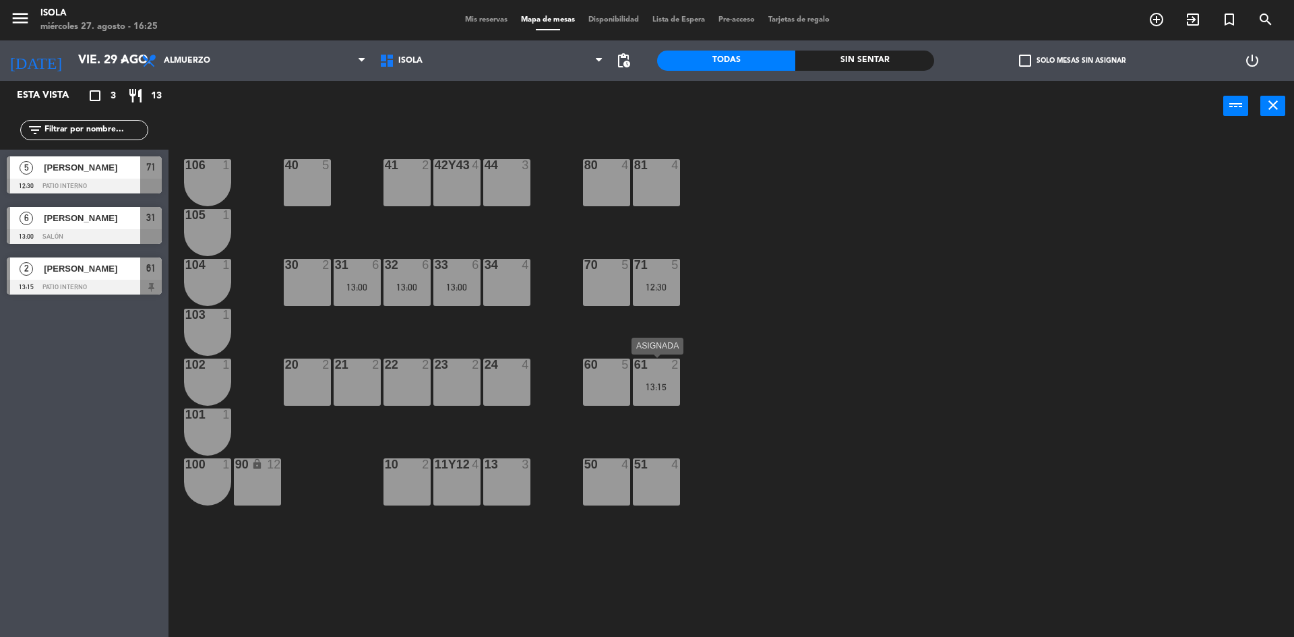
drag, startPoint x: 661, startPoint y: 400, endPoint x: 700, endPoint y: 380, distance: 43.7
click at [661, 399] on div "61 2 13:15" at bounding box center [656, 382] width 47 height 47
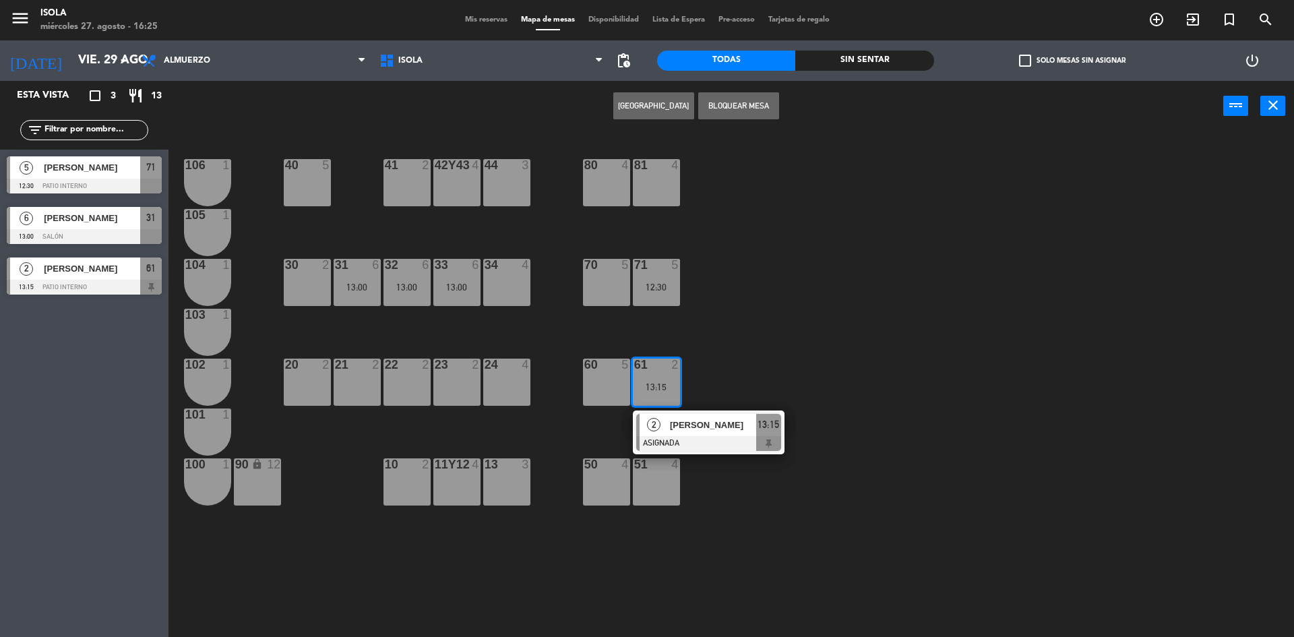
click at [834, 341] on div "40 5 42y43 4 41 2 44 3 80 4 81 4 106 1 105 1 30 2 31 6 13:00 32 6 13:00 33 6 13…" at bounding box center [737, 388] width 1113 height 506
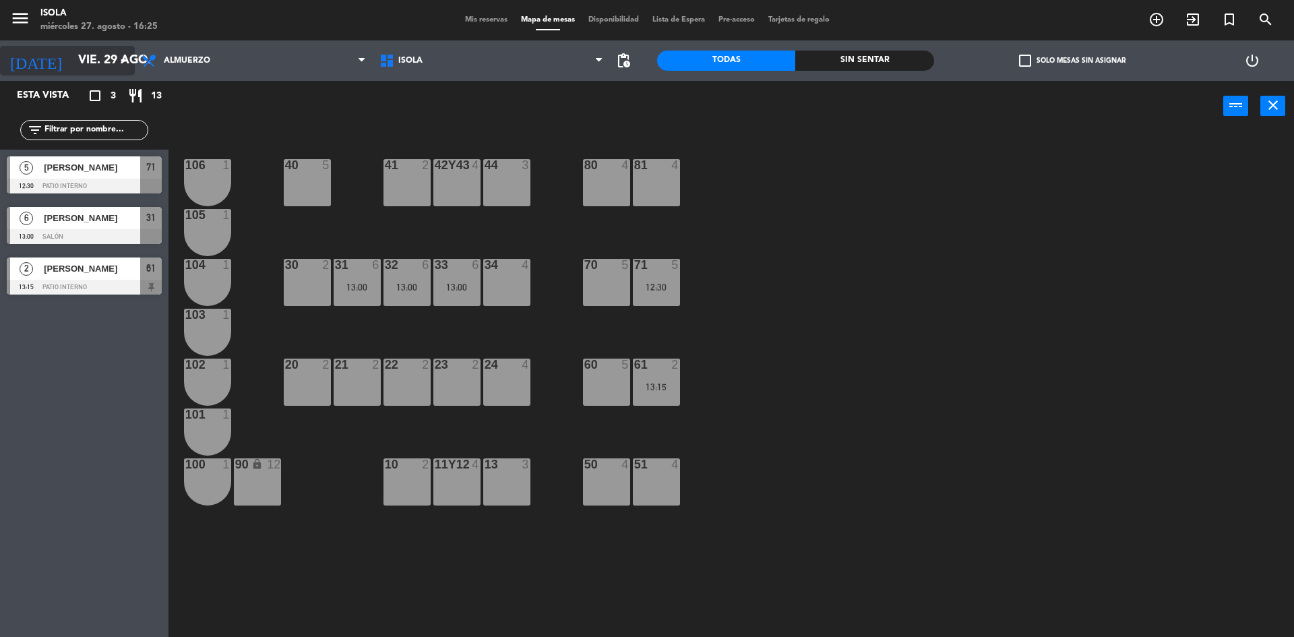
click at [71, 57] on input "vie. 29 ago." at bounding box center [149, 60] width 156 height 27
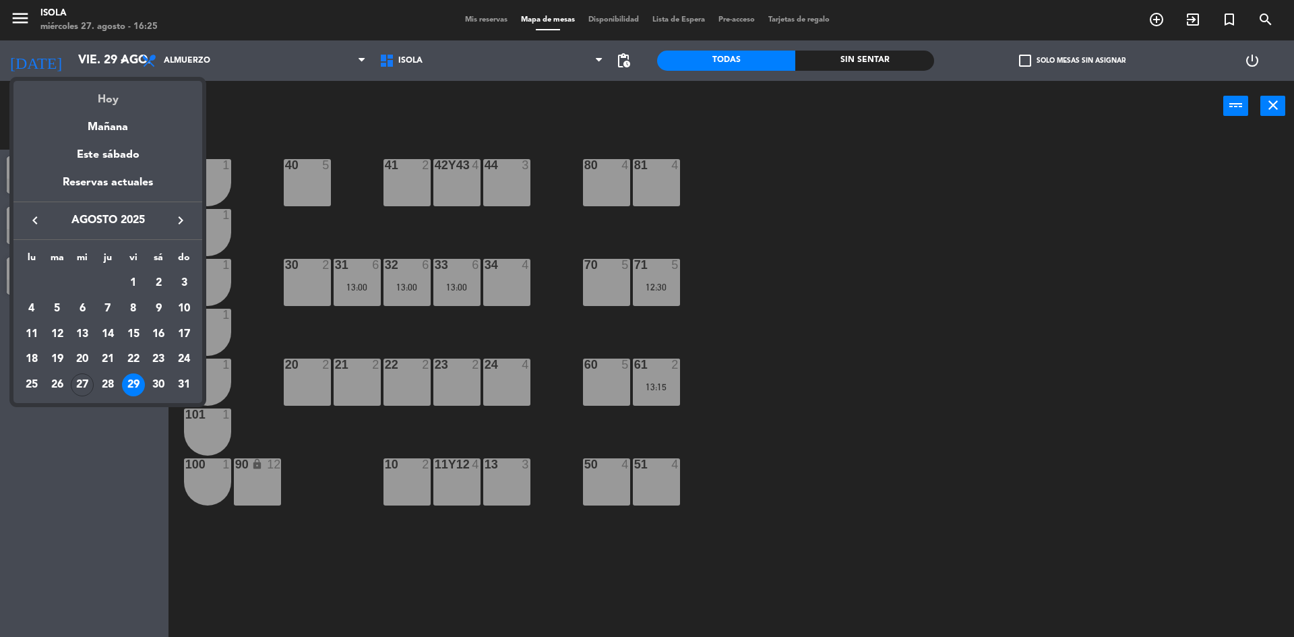
click at [108, 104] on div "Hoy" at bounding box center [107, 95] width 189 height 28
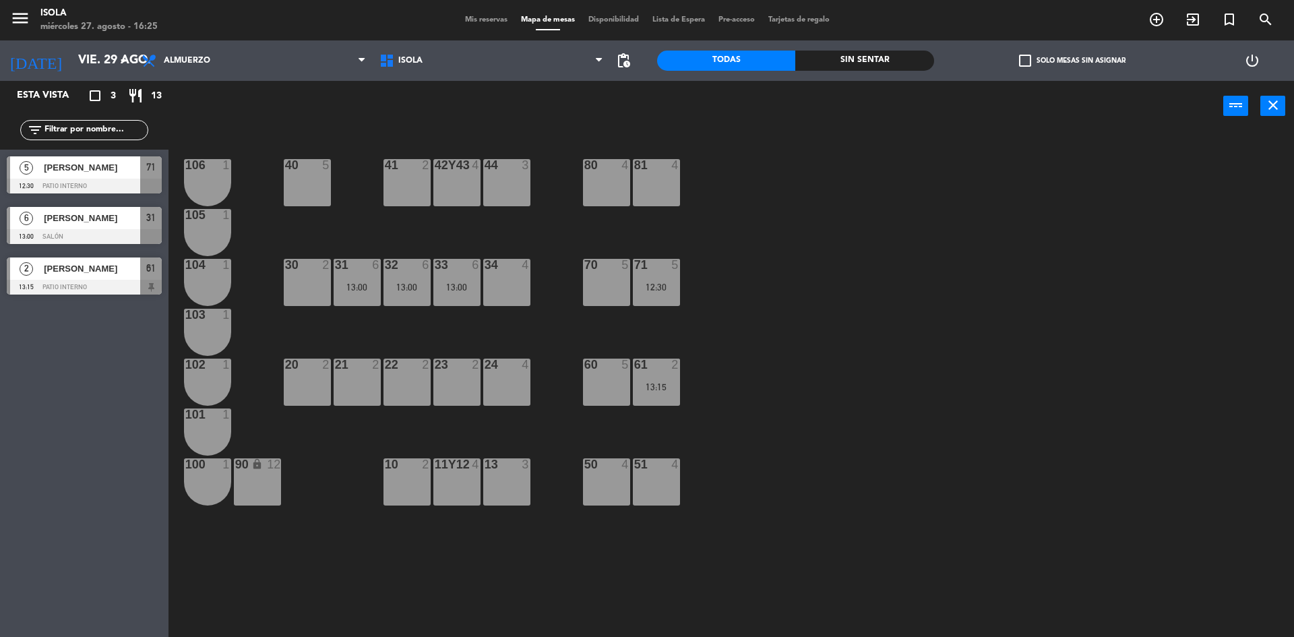
type input "mié. 27 ago."
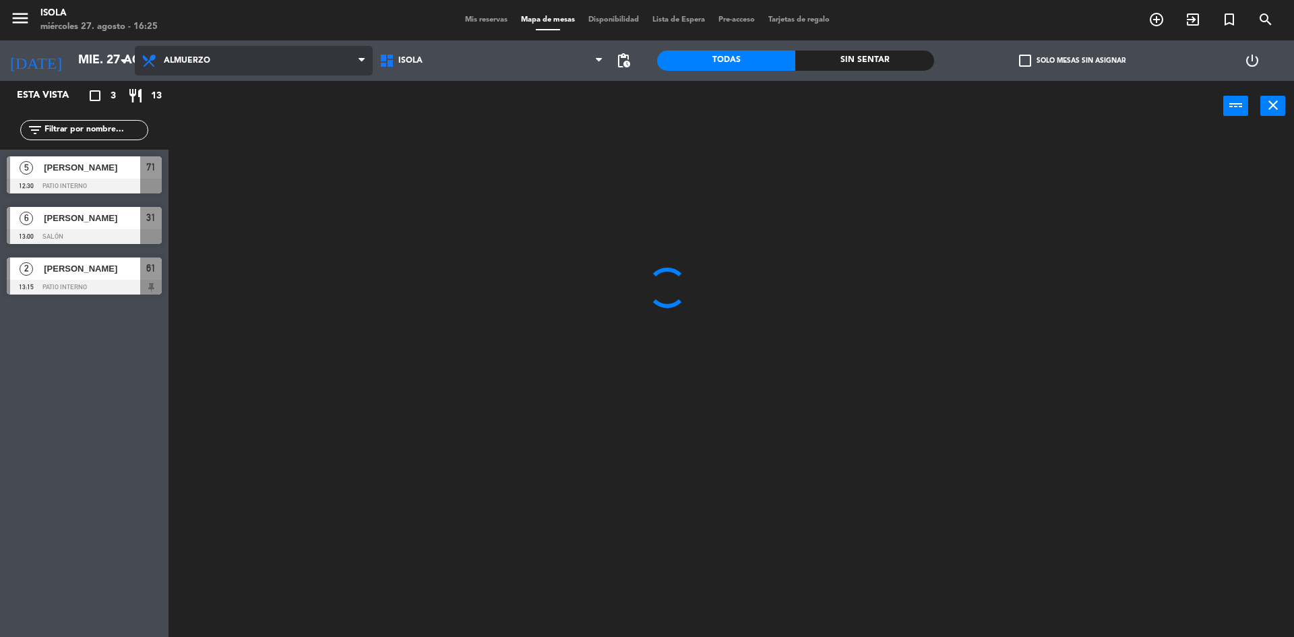
click at [227, 71] on span "Almuerzo" at bounding box center [254, 61] width 238 height 30
click at [225, 112] on ng-component "menu Isola [DATE] 27. agosto - 16:25 Mis reservas Mapa de mesas Disponibilidad …" at bounding box center [647, 320] width 1294 height 640
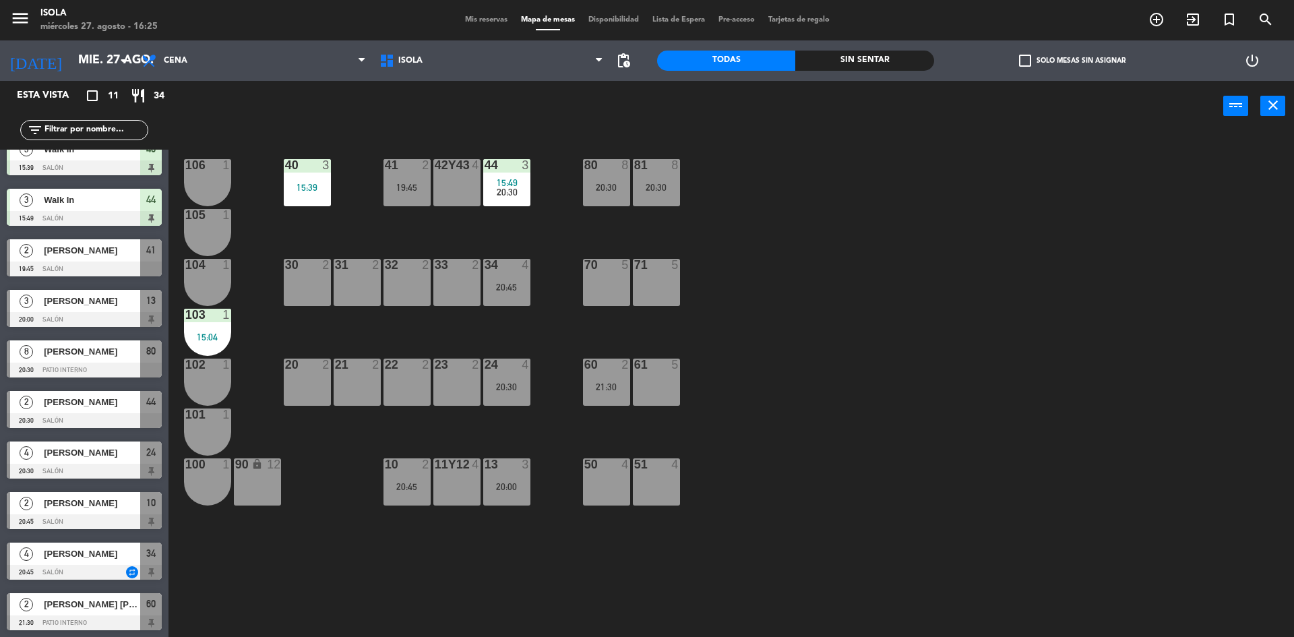
scroll to position [70, 0]
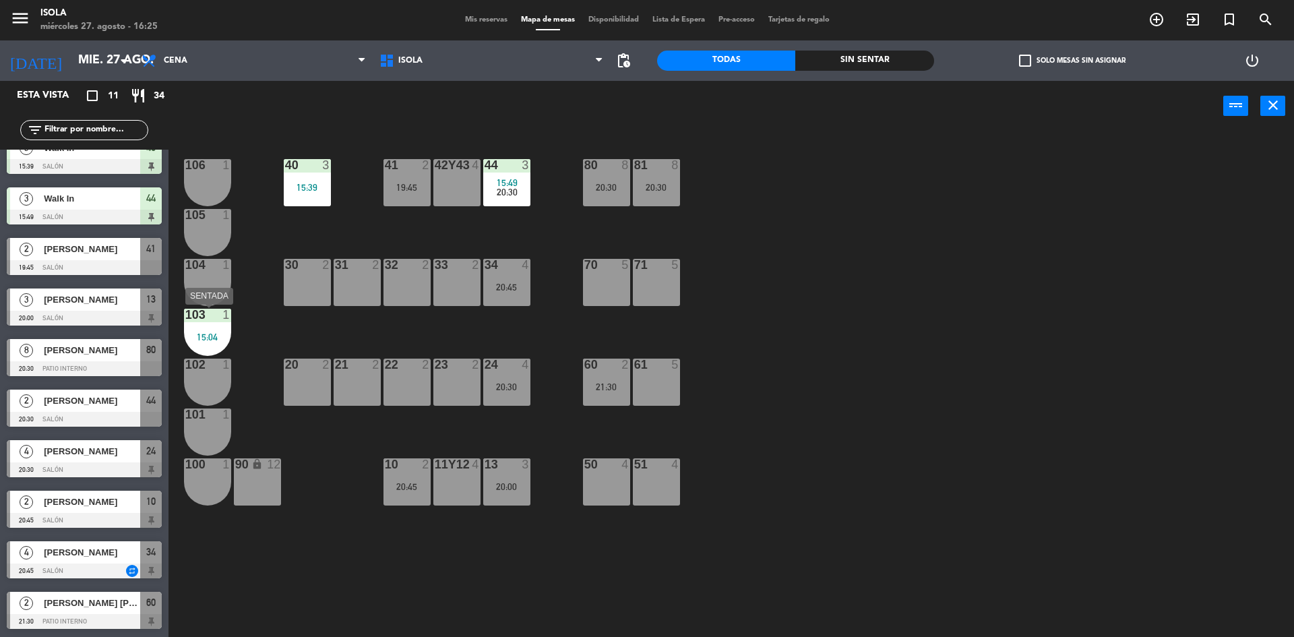
click at [201, 335] on div "15:04" at bounding box center [207, 336] width 47 height 9
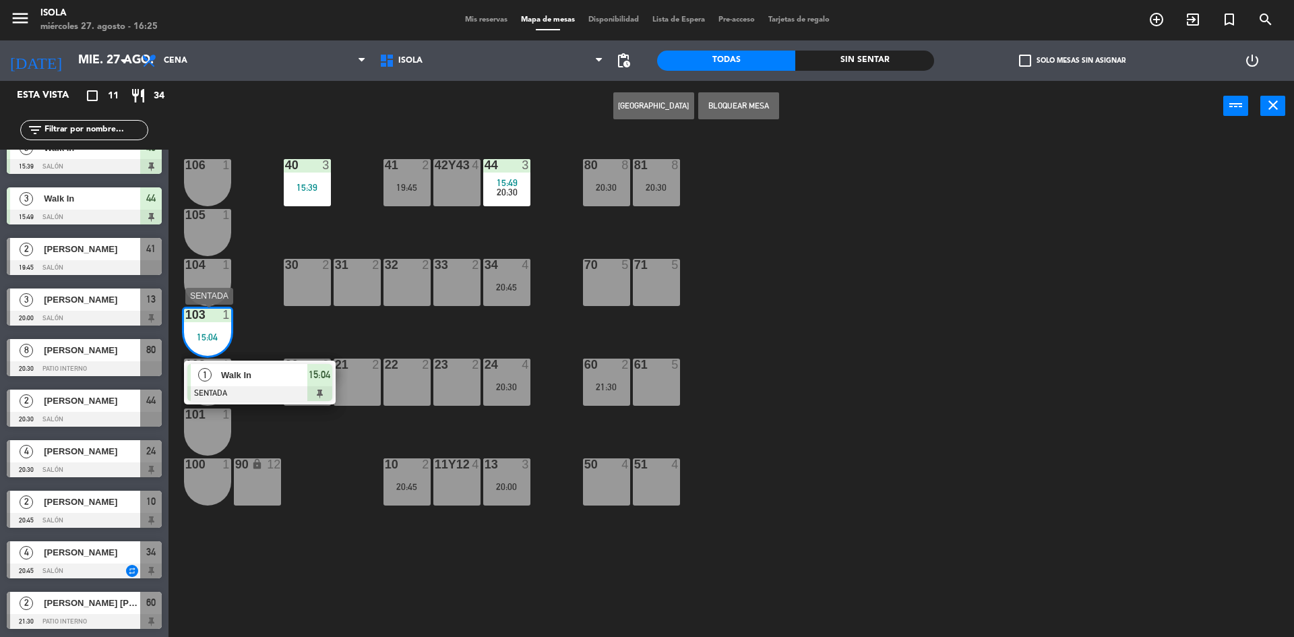
click at [281, 374] on span "Walk In" at bounding box center [264, 375] width 86 height 14
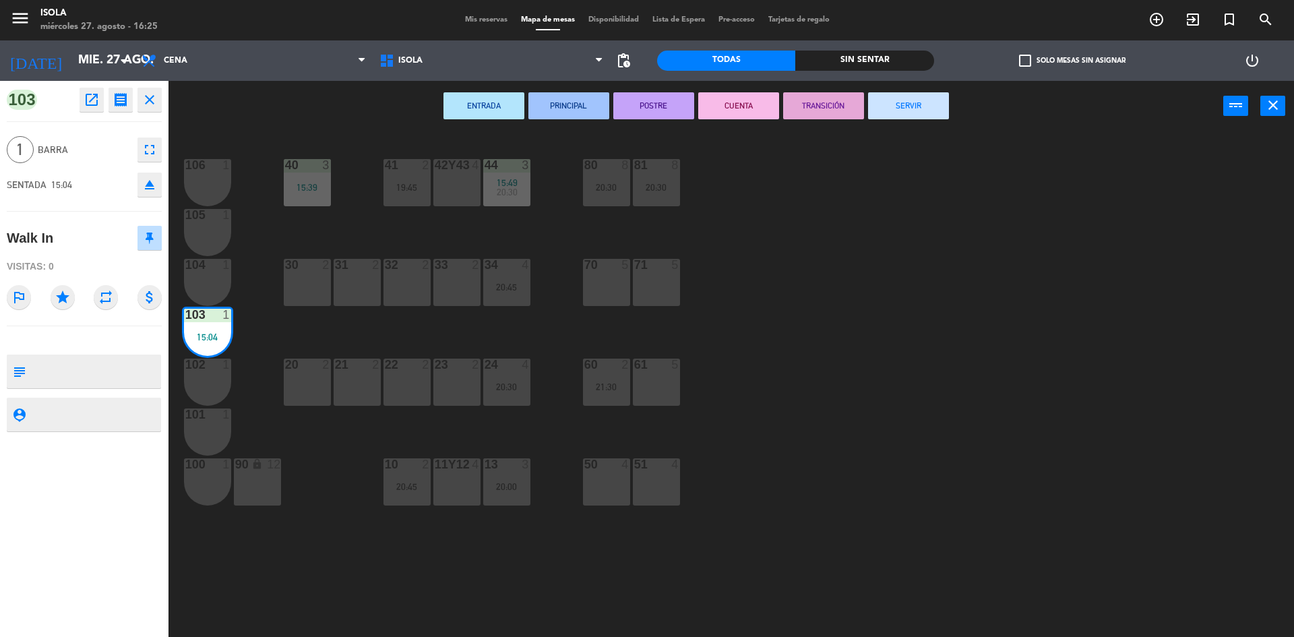
click at [901, 115] on button "SERVIR" at bounding box center [908, 105] width 81 height 27
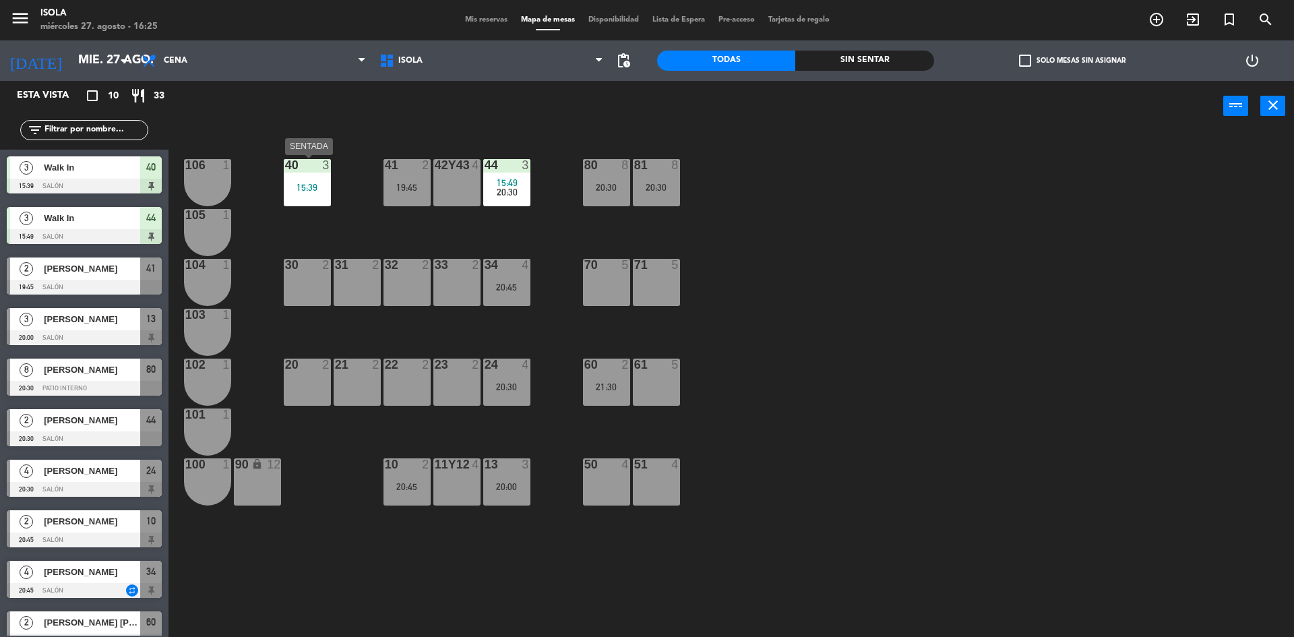
click at [301, 183] on div "15:39" at bounding box center [307, 187] width 47 height 9
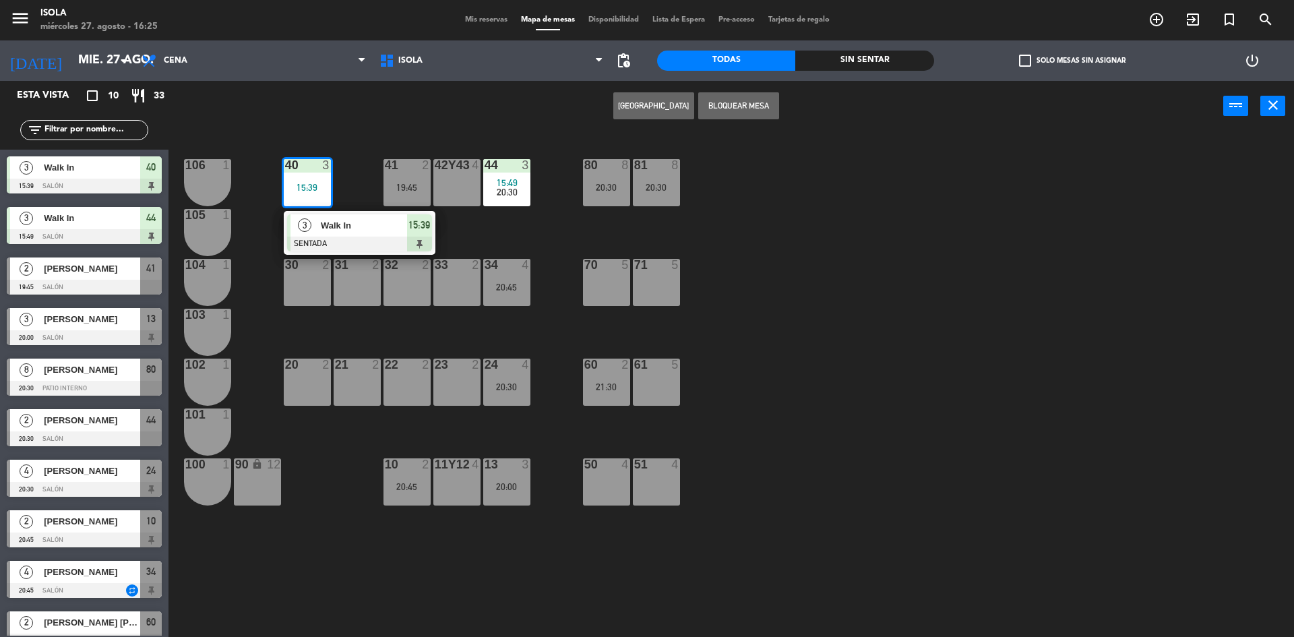
click at [380, 143] on div "40 3 15:39 3 Walk In SENTADA 15:39 42y43 4 41 2 19:45 44 3 15:49 20:30 80 8 20:…" at bounding box center [737, 388] width 1113 height 506
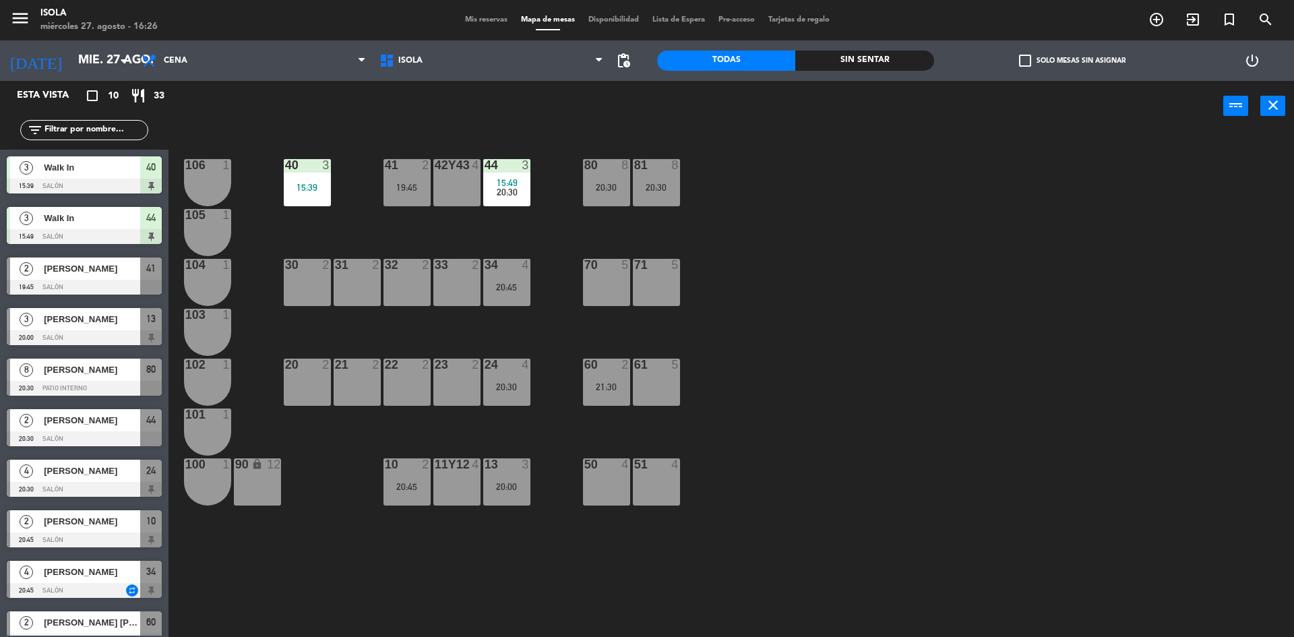
click at [486, 20] on span "Mis reservas" at bounding box center [486, 19] width 56 height 7
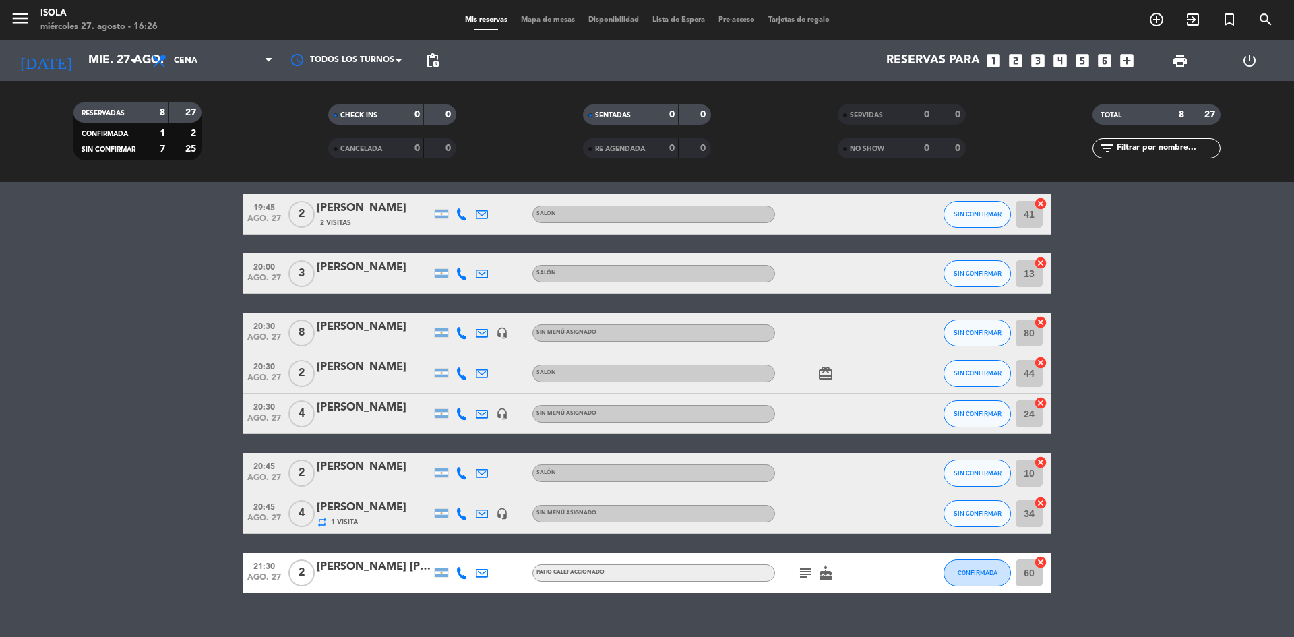
scroll to position [73, 0]
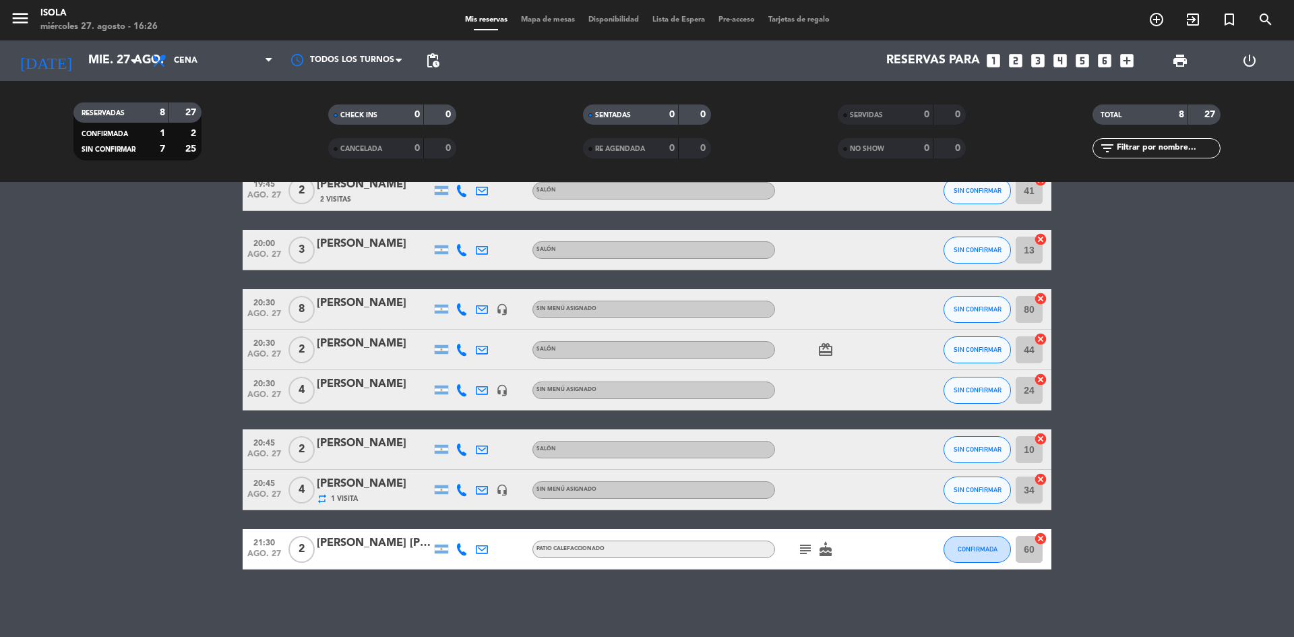
click at [547, 19] on span "Mapa de mesas" at bounding box center [547, 19] width 67 height 7
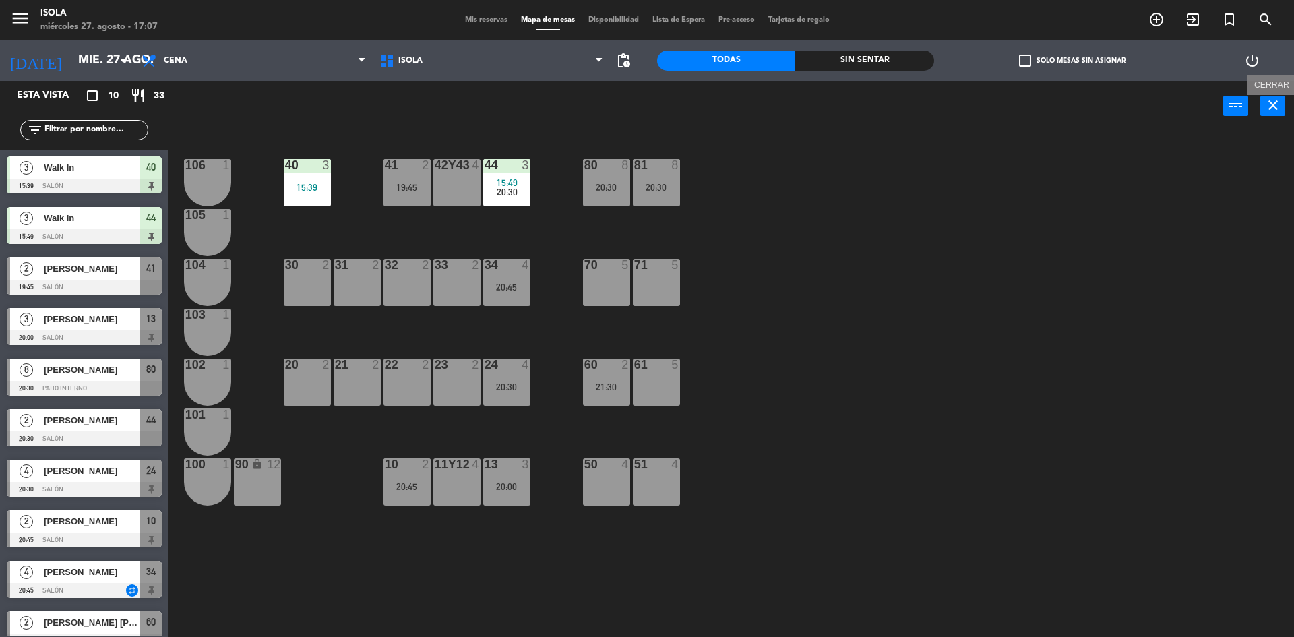
click at [1281, 104] on button "close" at bounding box center [1272, 106] width 25 height 20
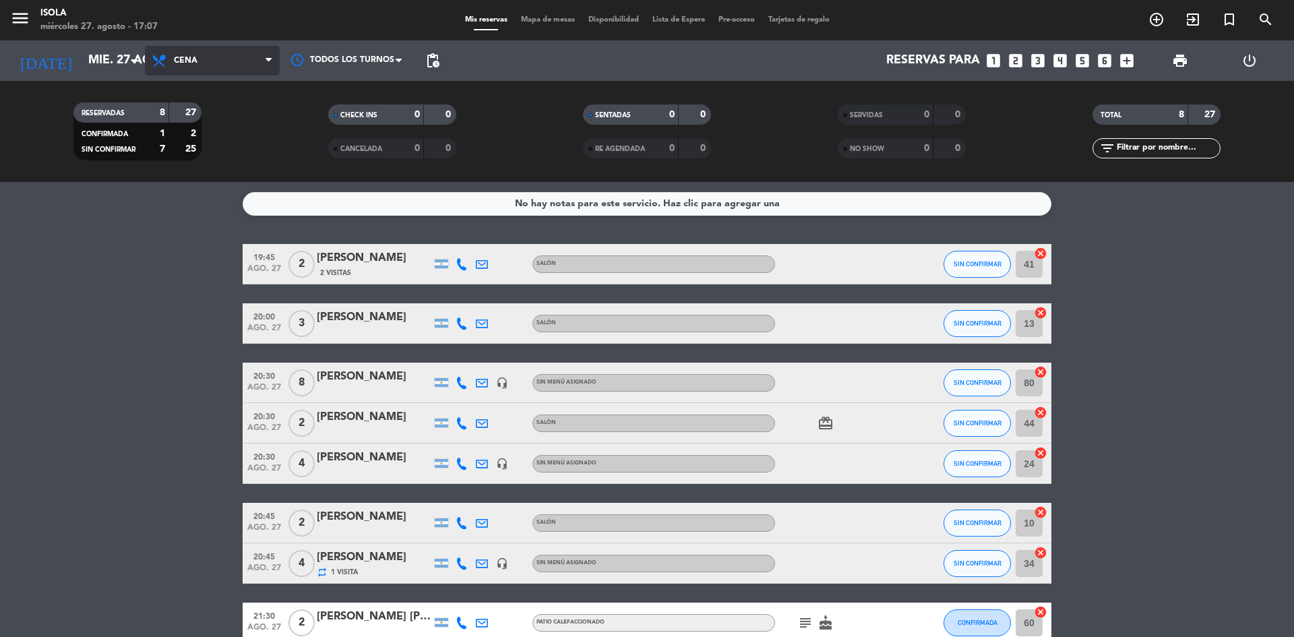
click at [248, 65] on span "Cena" at bounding box center [212, 61] width 135 height 30
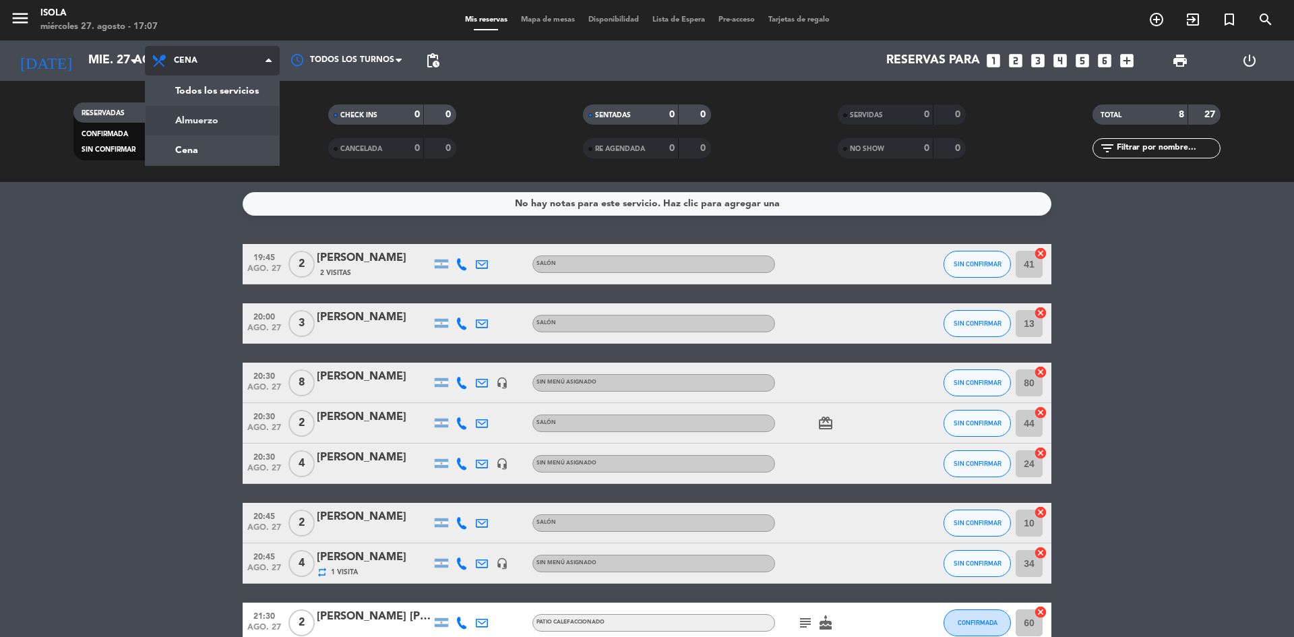
click at [215, 120] on div "menu Isola [DATE] 27. agosto - 17:07 Mis reservas Mapa de mesas Disponibilidad …" at bounding box center [647, 91] width 1294 height 182
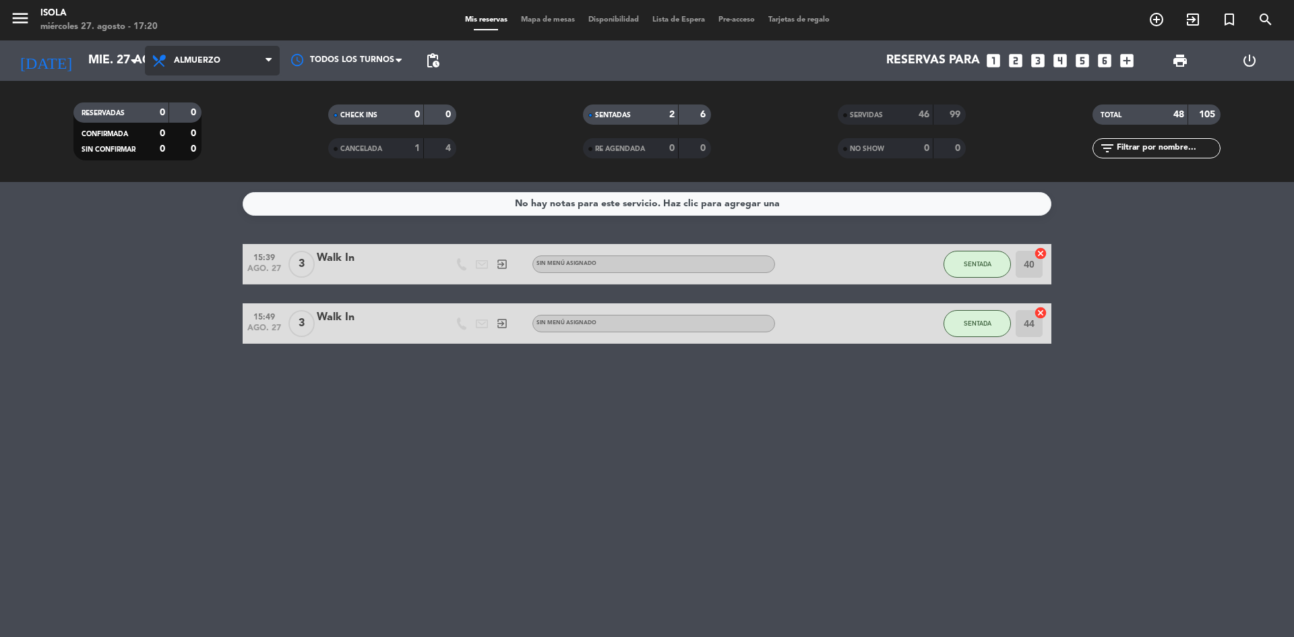
click at [252, 57] on span "Almuerzo" at bounding box center [212, 61] width 135 height 30
click at [204, 141] on div "menu Isola [DATE] 27. agosto - 17:20 Mis reservas Mapa de mesas Disponibilidad …" at bounding box center [647, 91] width 1294 height 182
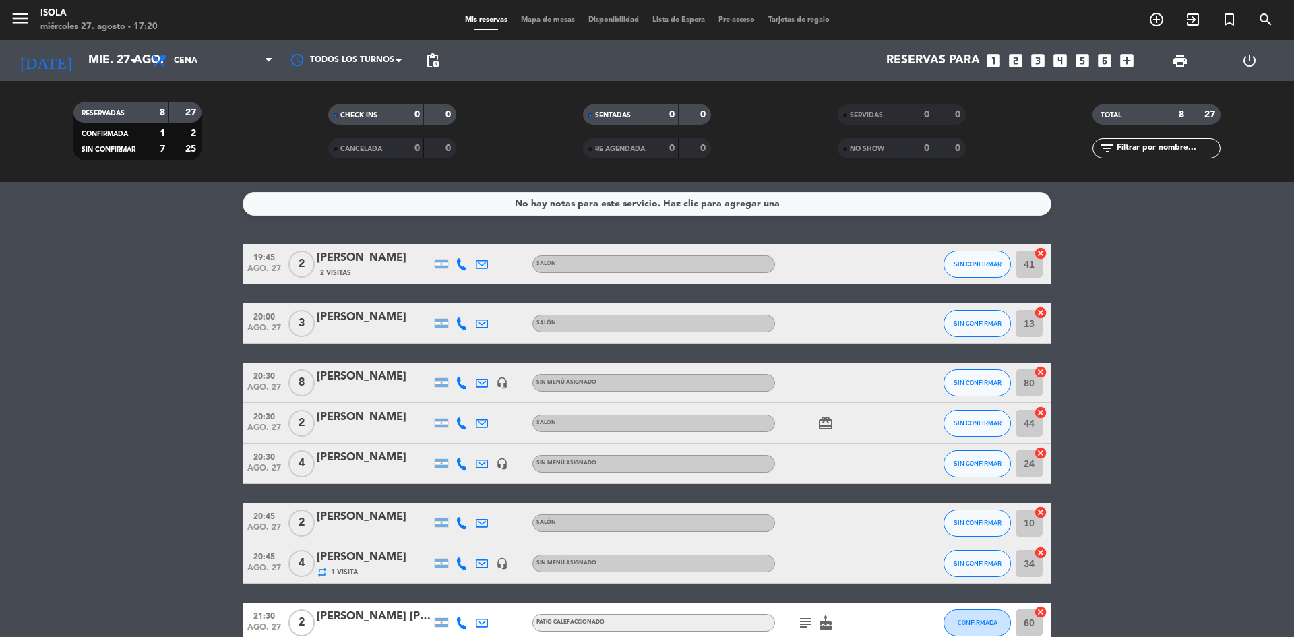
click at [555, 20] on span "Mapa de mesas" at bounding box center [547, 19] width 67 height 7
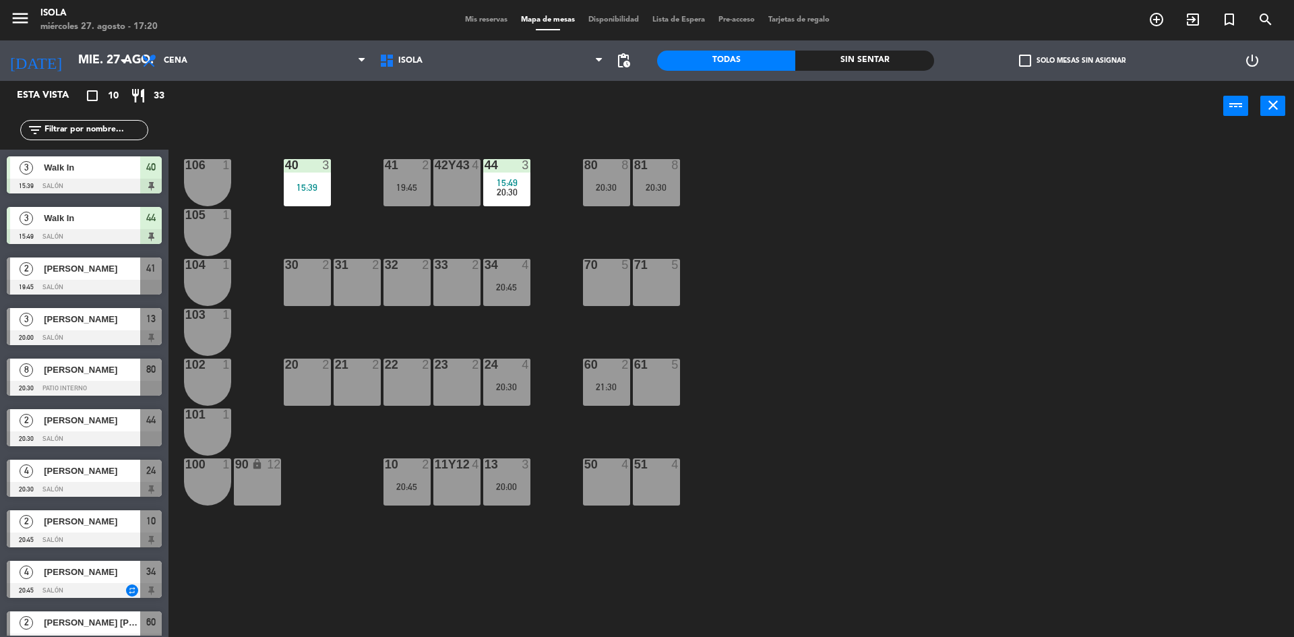
click at [352, 240] on div "40 3 15:39 42y43 4 41 2 19:45 44 3 15:49 20:30 80 8 20:30 81 8 20:30 106 1 105 …" at bounding box center [737, 388] width 1113 height 506
click at [512, 320] on div "40 3 15:39 42y43 4 41 2 19:45 44 3 15:49 20:30 80 8 20:30 81 8 20:30 106 1 105 …" at bounding box center [737, 388] width 1113 height 506
click at [511, 309] on div "40 3 15:39 42y43 4 41 2 19:45 44 3 15:49 20:30 80 8 20:30 81 8 20:30 106 1 105 …" at bounding box center [737, 388] width 1113 height 506
click at [510, 299] on div "34 4 20:45" at bounding box center [506, 282] width 47 height 47
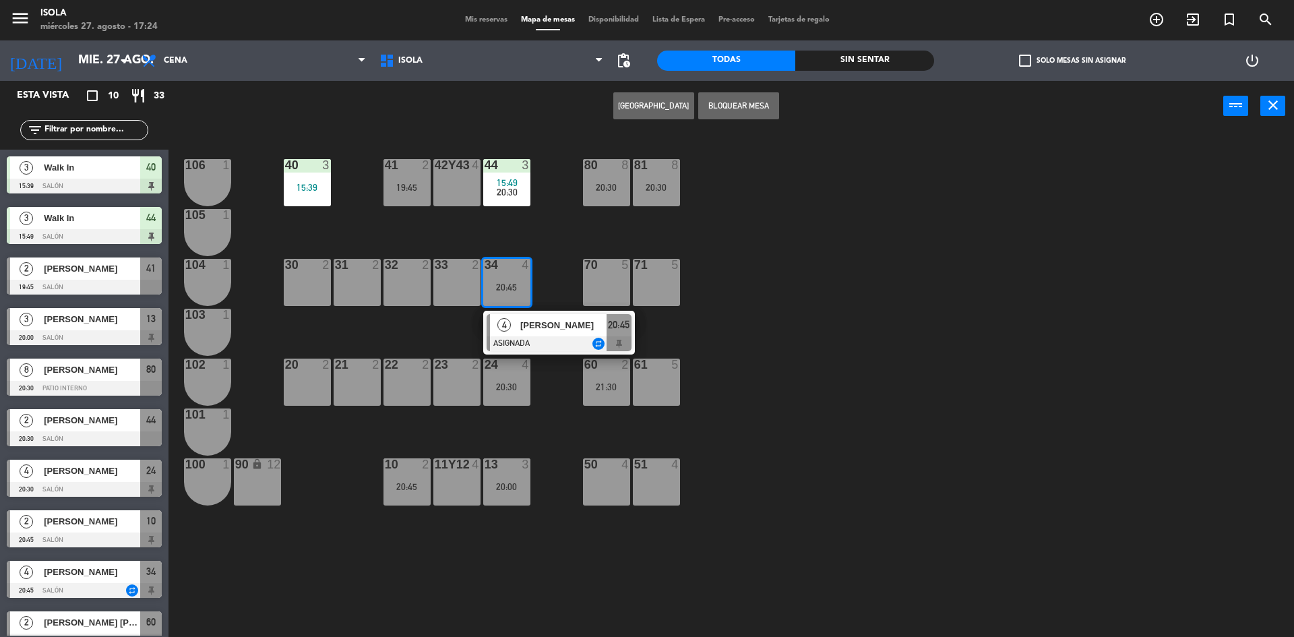
click at [561, 386] on div "40 3 15:39 42y43 4 41 2 19:45 44 3 15:49 20:30 80 8 20:30 81 8 20:30 106 1 105 …" at bounding box center [737, 388] width 1113 height 506
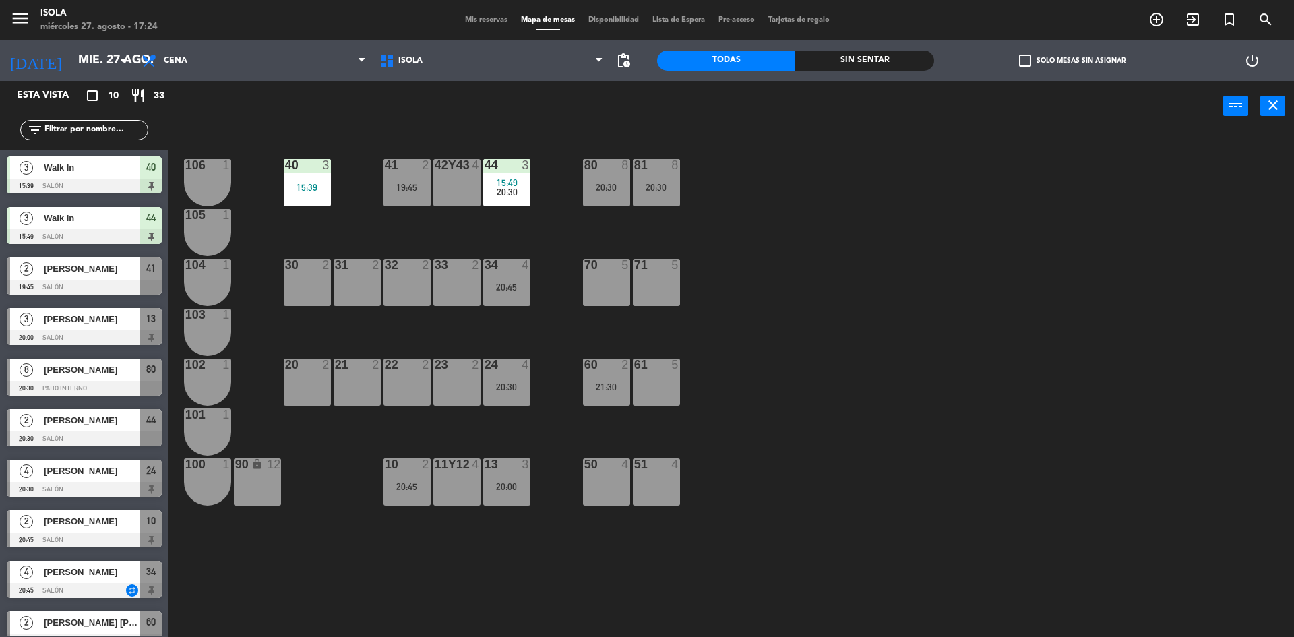
click at [517, 383] on div "20:30" at bounding box center [506, 386] width 47 height 9
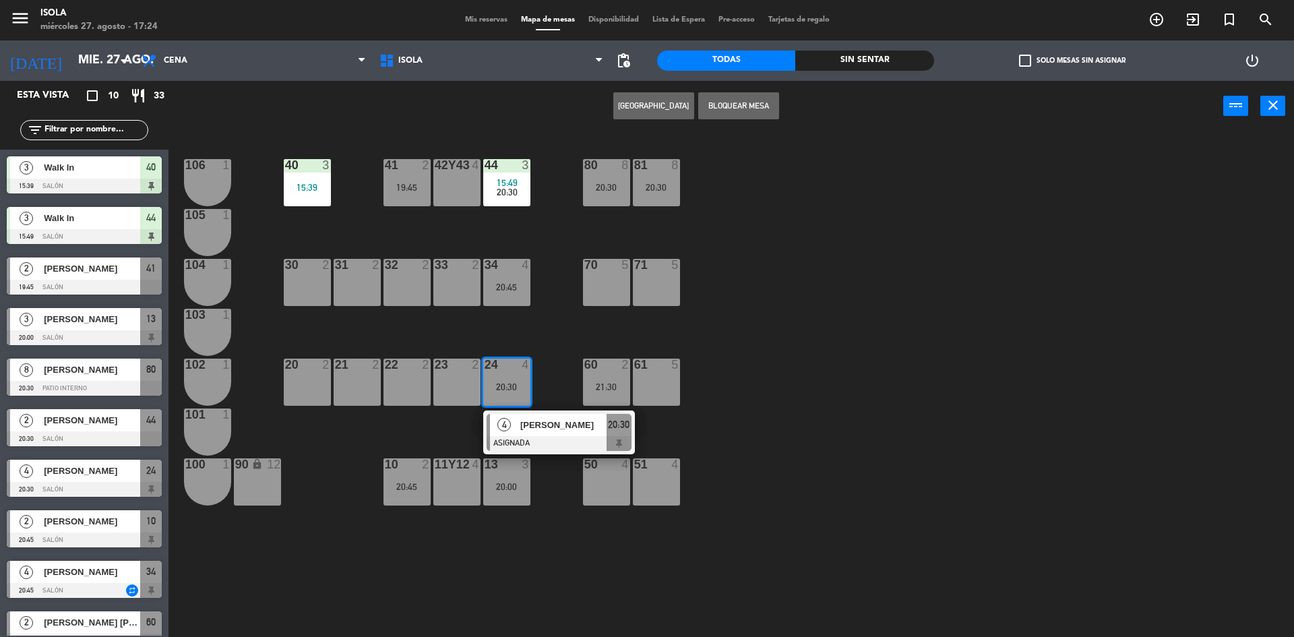
click at [549, 345] on div "40 3 15:39 42y43 4 41 2 19:45 44 3 15:49 20:30 80 8 20:30 81 8 20:30 106 1 105 …" at bounding box center [737, 388] width 1113 height 506
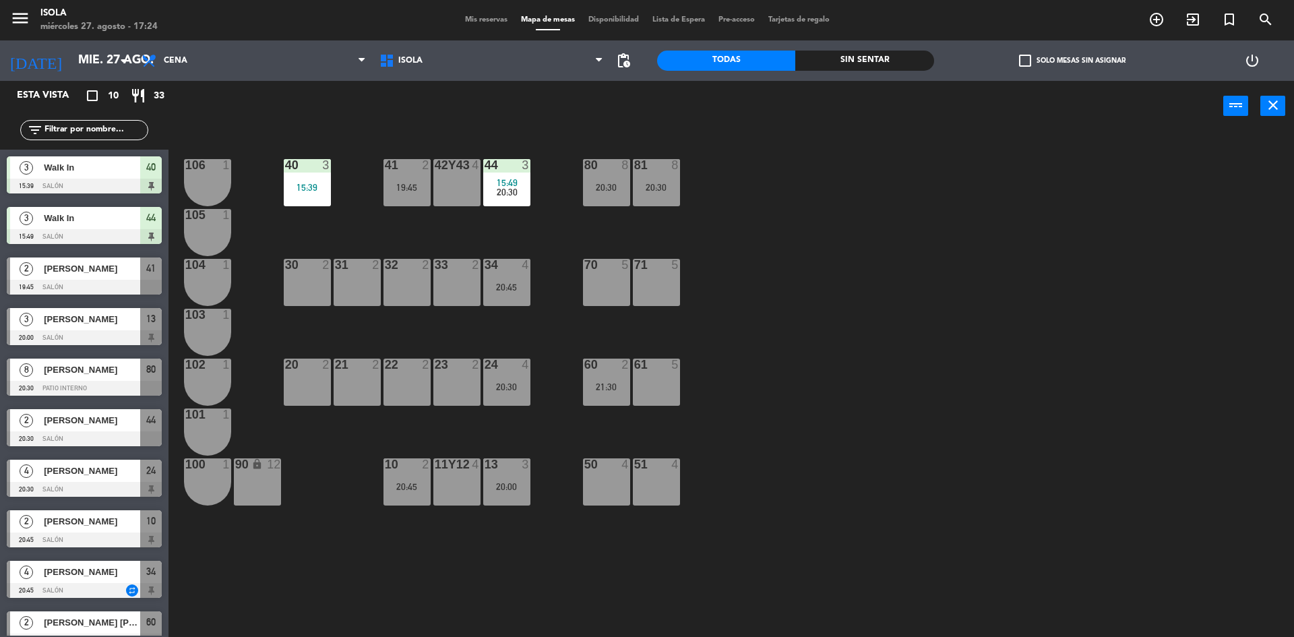
click at [423, 472] on div "10 2 20:45" at bounding box center [407, 481] width 47 height 47
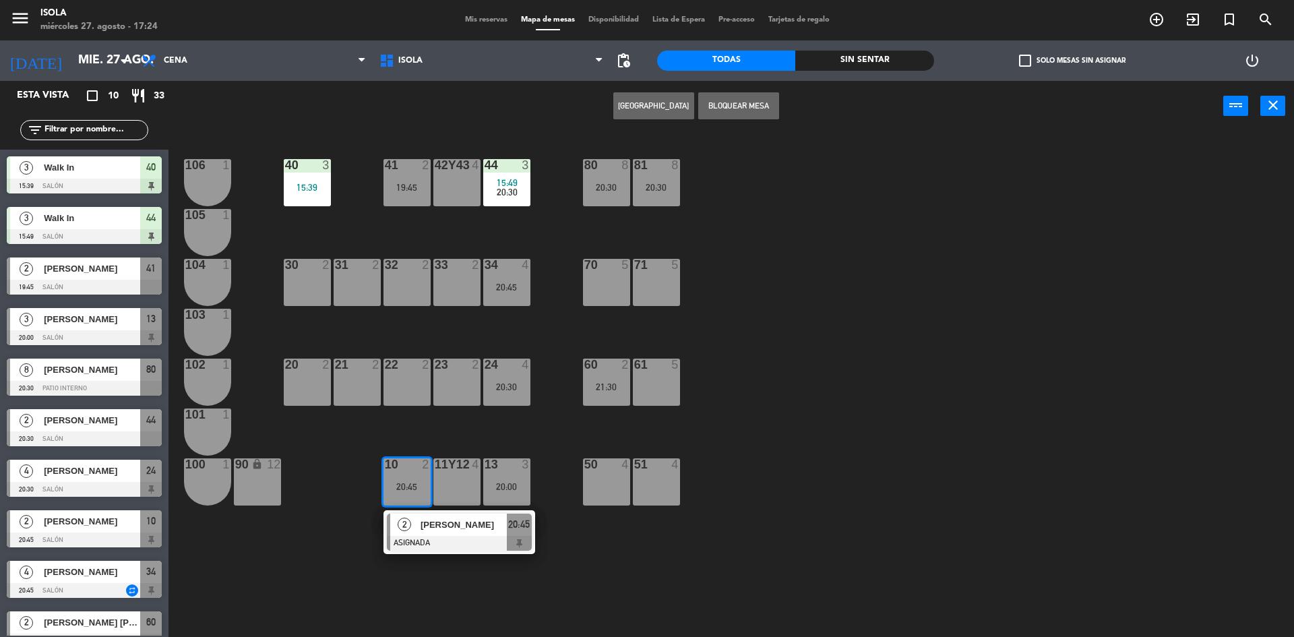
click at [450, 435] on div "40 3 15:39 42y43 4 41 2 19:45 44 3 15:49 20:30 80 8 20:30 81 8 20:30 106 1 105 …" at bounding box center [737, 388] width 1113 height 506
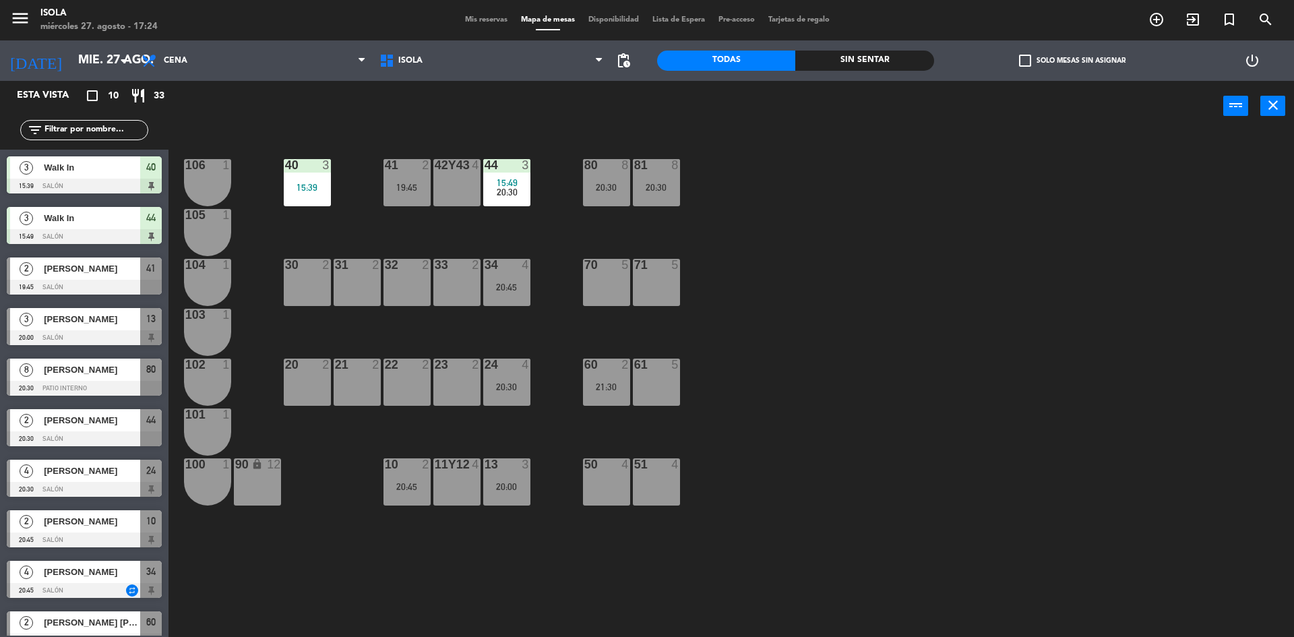
click at [501, 482] on div "20:00" at bounding box center [506, 486] width 47 height 9
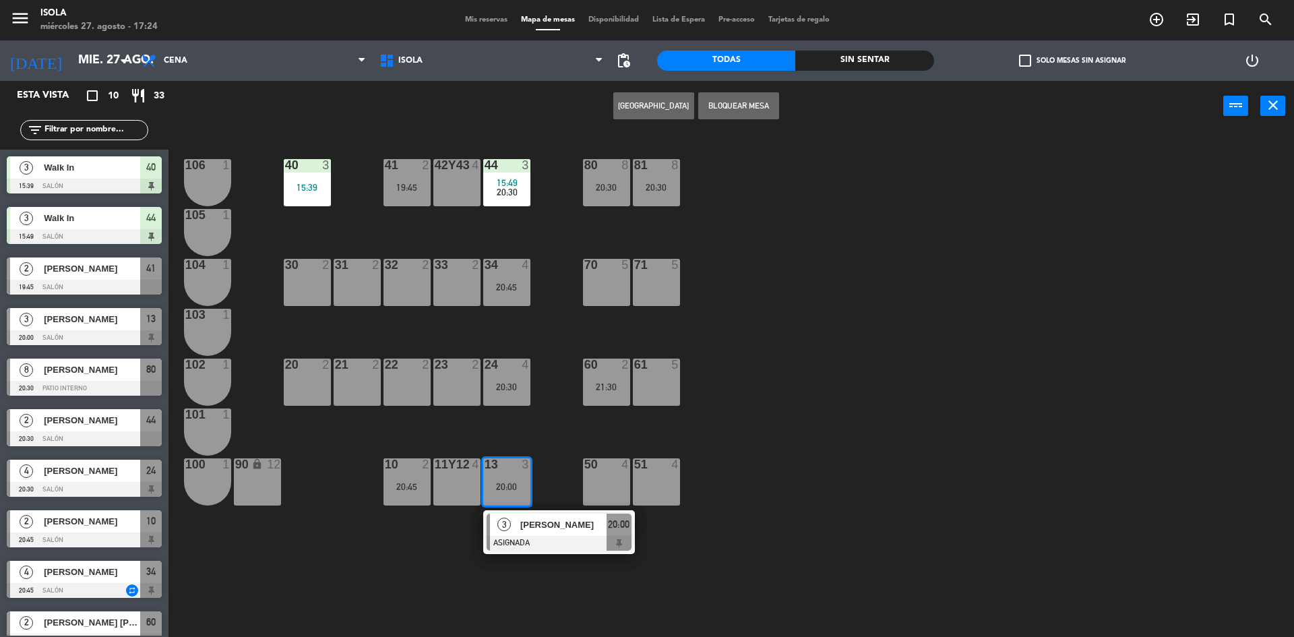
click at [508, 438] on div "40 3 15:39 42y43 4 41 2 19:45 44 3 15:49 20:30 80 8 20:30 81 8 20:30 106 1 105 …" at bounding box center [737, 388] width 1113 height 506
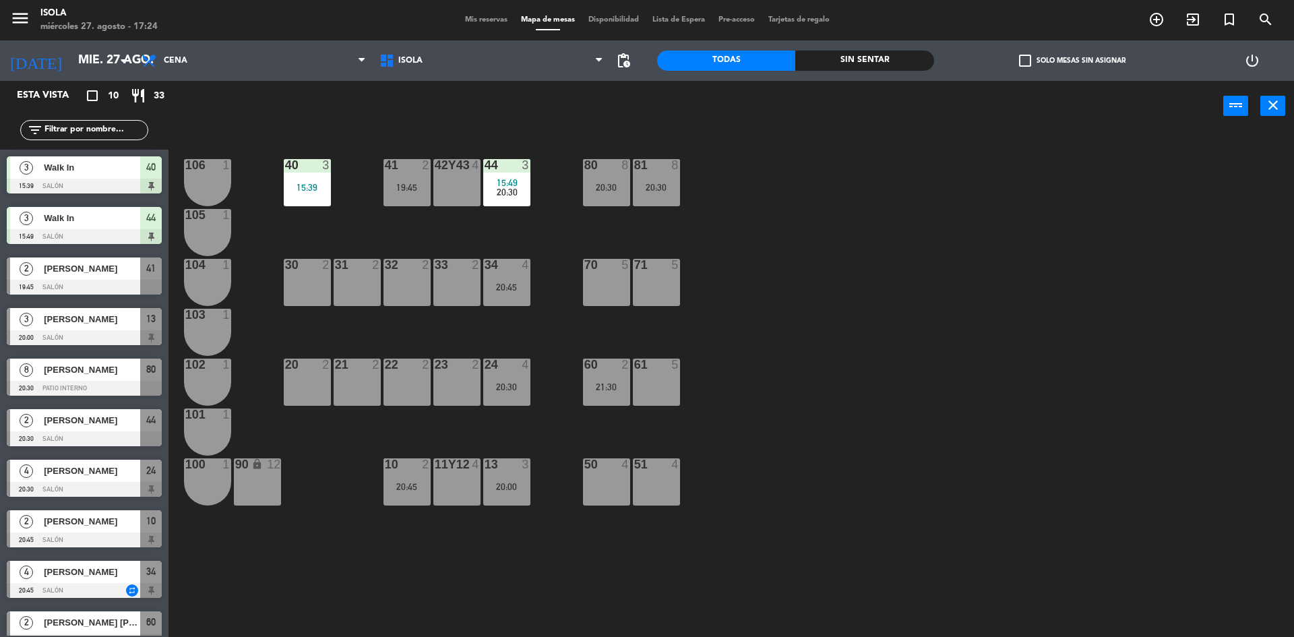
click at [599, 390] on div "21:30" at bounding box center [606, 386] width 47 height 9
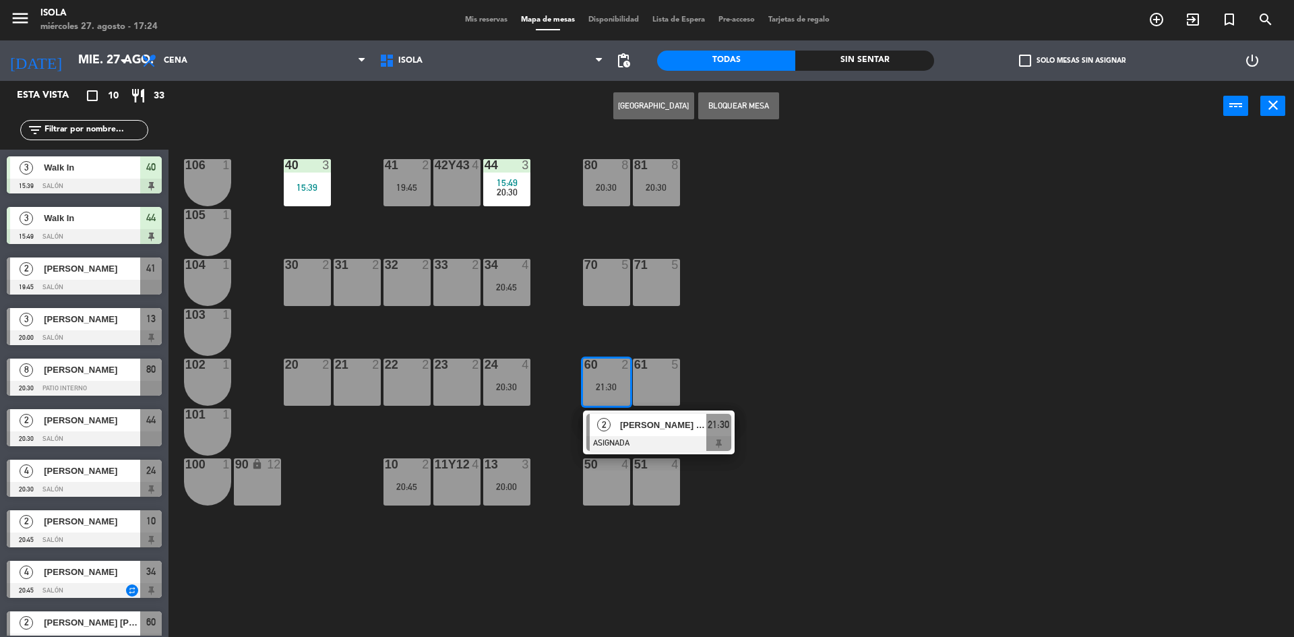
click at [754, 365] on div "40 3 15:39 42y43 4 41 2 19:45 44 3 15:49 20:30 80 8 20:30 81 8 20:30 106 1 105 …" at bounding box center [737, 388] width 1113 height 506
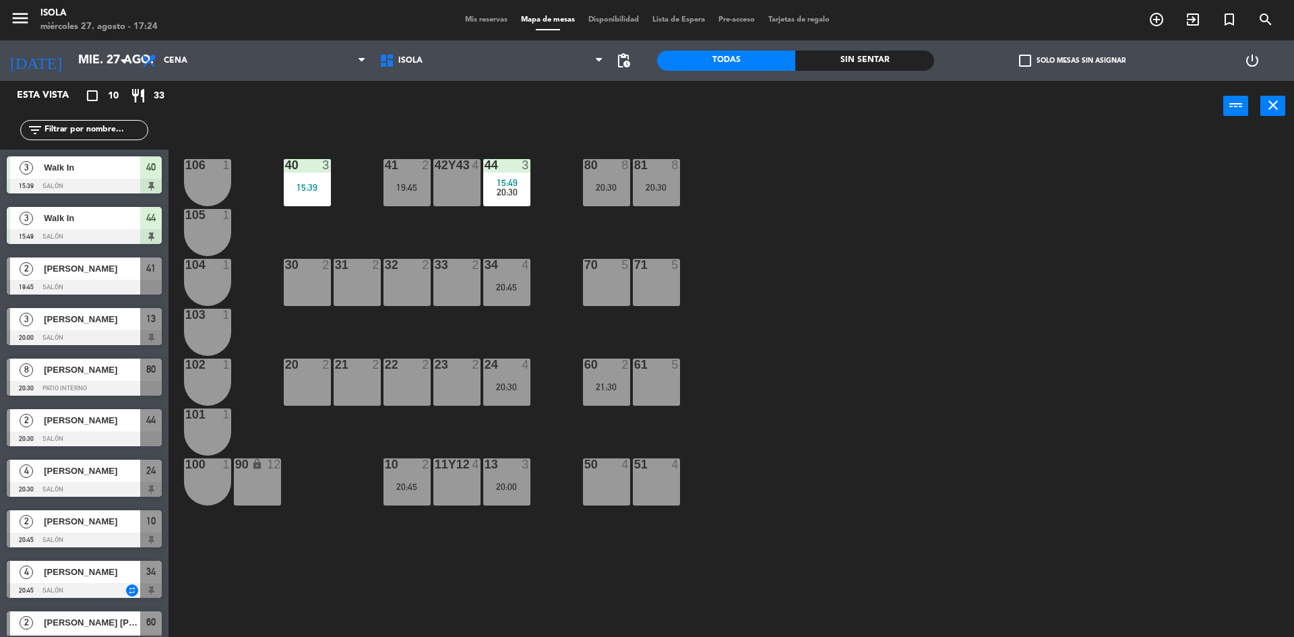
click at [609, 200] on div "80 8 20:30" at bounding box center [606, 182] width 47 height 47
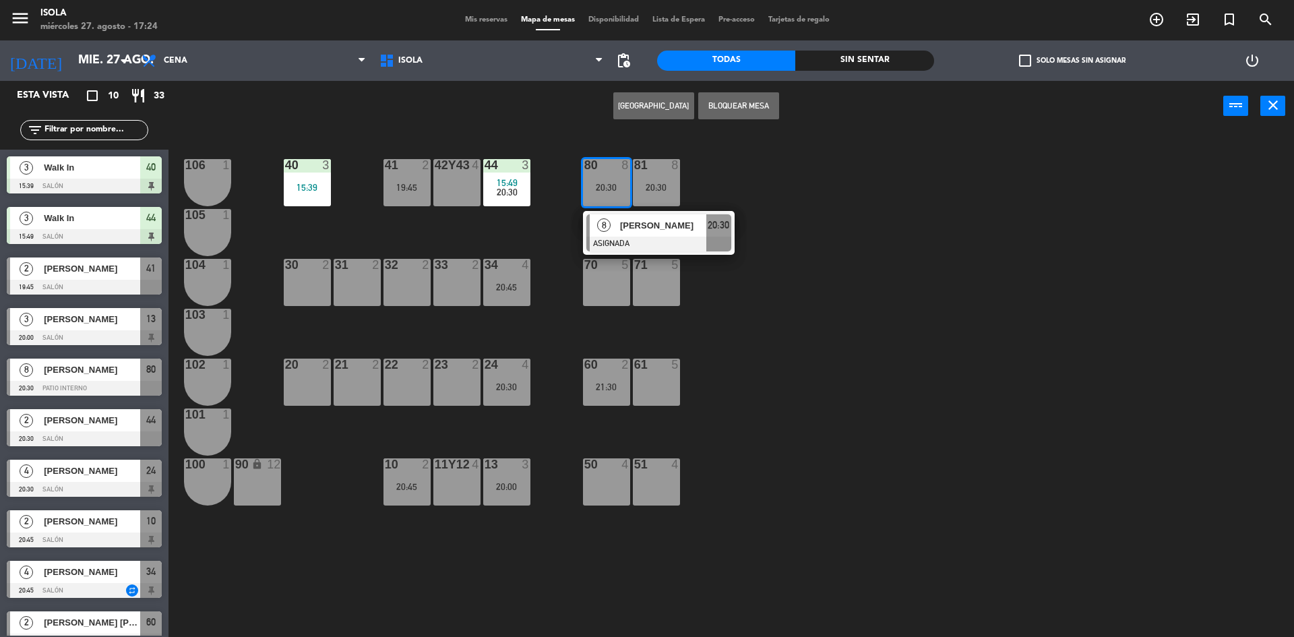
click at [701, 199] on div "40 3 15:39 42y43 4 41 2 19:45 44 3 15:49 20:30 80 8 20:30 8 [PERSON_NAME] ASIGN…" at bounding box center [737, 388] width 1113 height 506
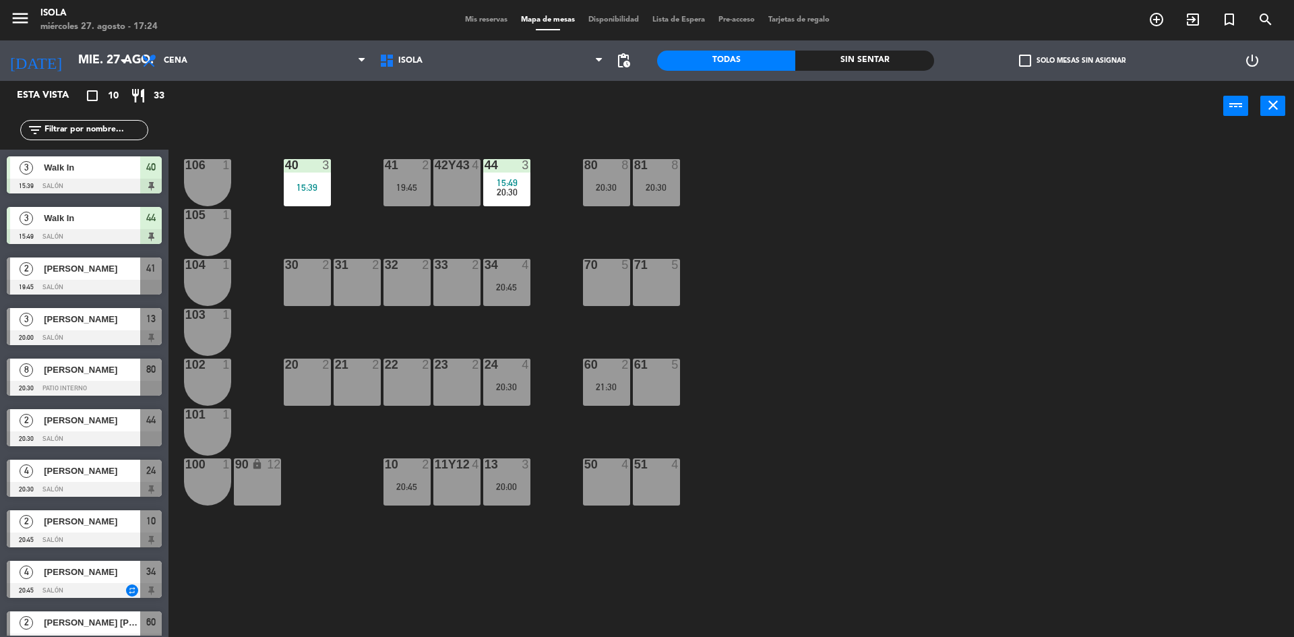
click at [428, 191] on div "19:45" at bounding box center [407, 187] width 47 height 9
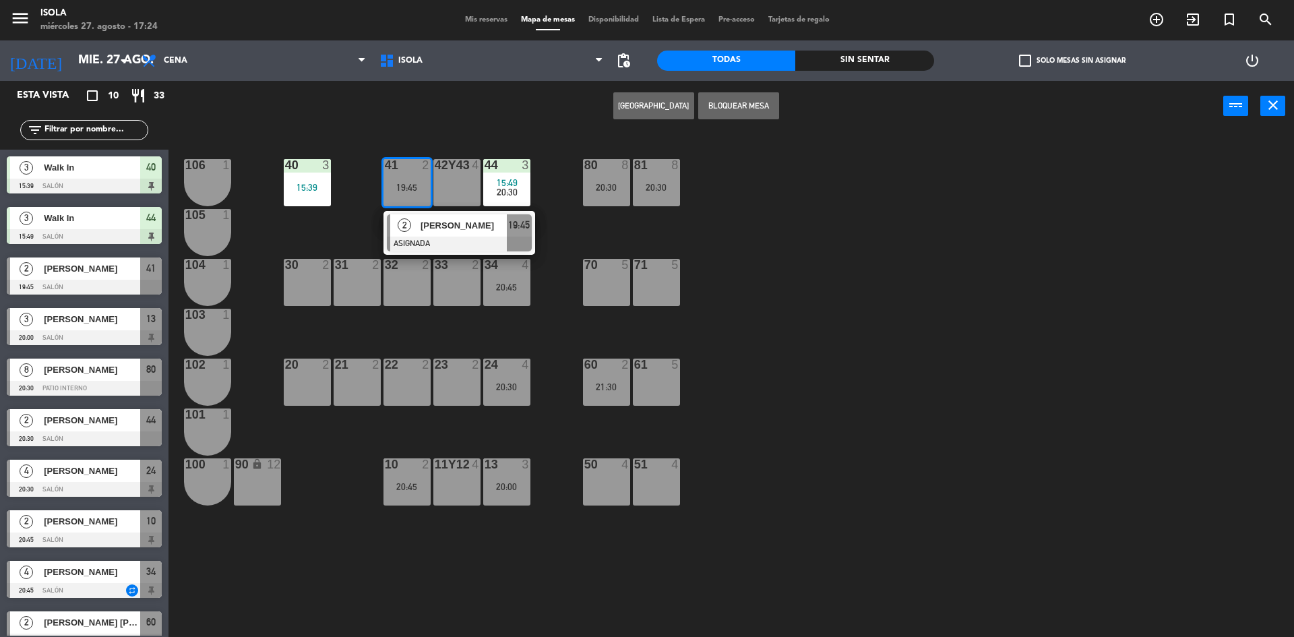
click at [559, 160] on div "40 3 15:39 42y43 4 41 2 19:45 2 [PERSON_NAME] ASIGNADA 19:45 44 3 15:49 20:30 8…" at bounding box center [737, 388] width 1113 height 506
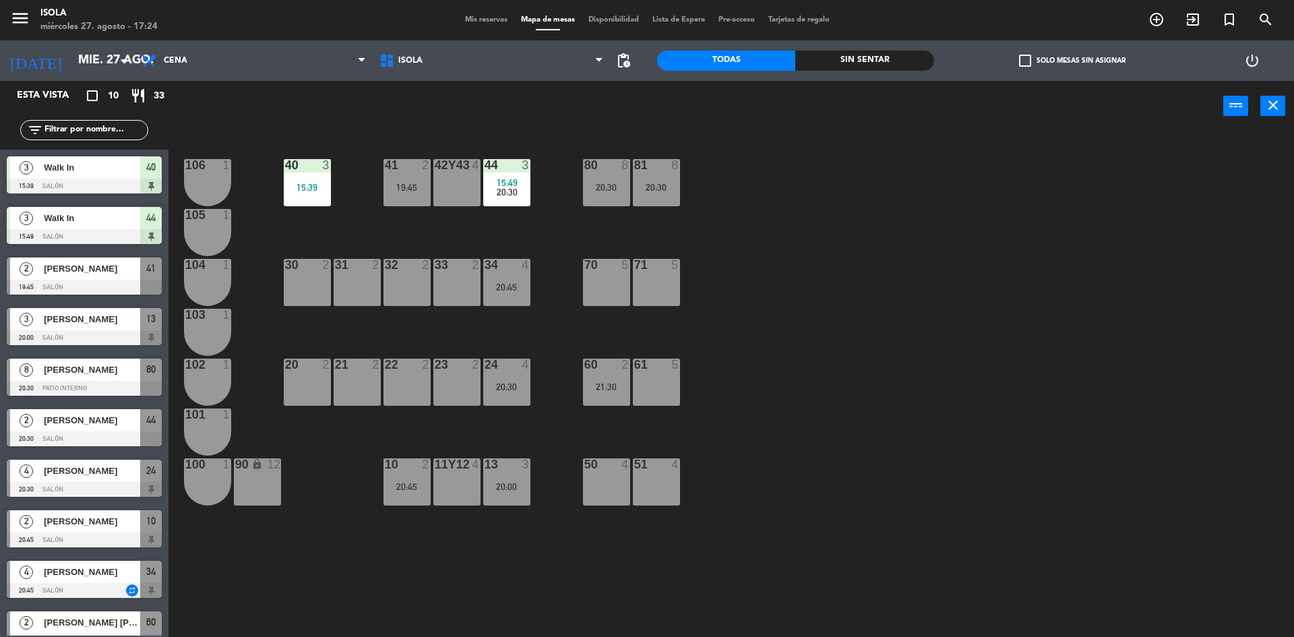
click at [510, 187] on span "20:30" at bounding box center [507, 192] width 21 height 11
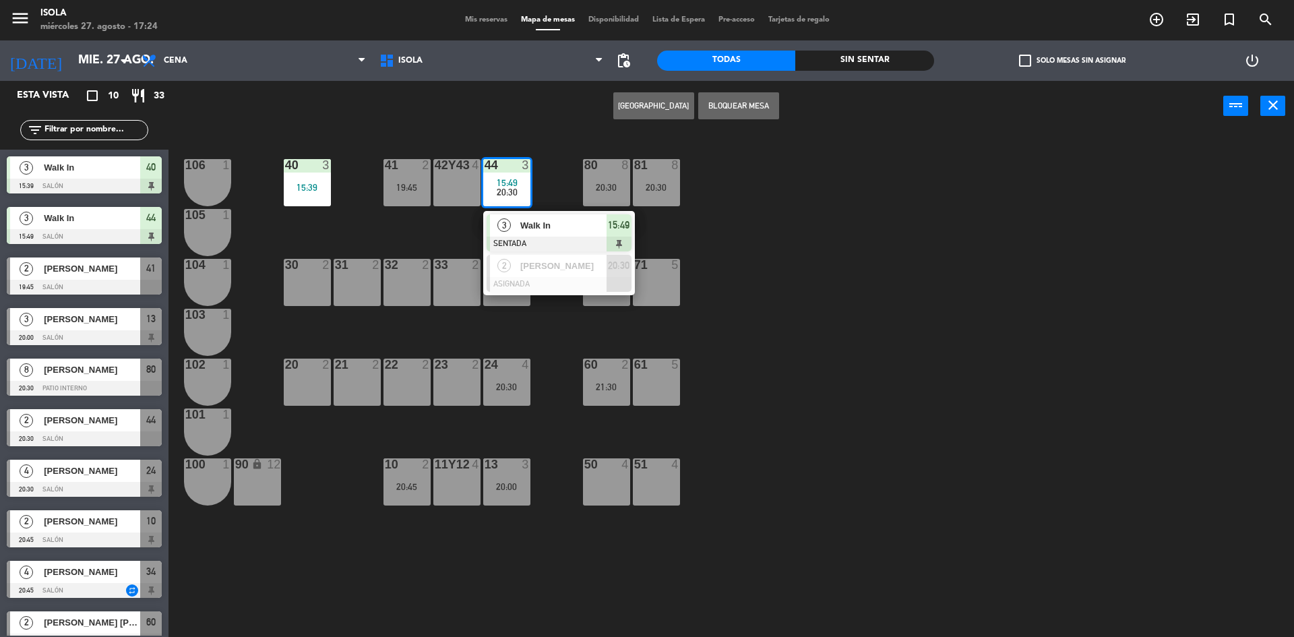
click at [802, 219] on div "40 3 15:39 42y43 4 41 2 19:45 44 3 15:49 20:30 3 Walk In SENTADA 15:49 2 [PERSO…" at bounding box center [737, 388] width 1113 height 506
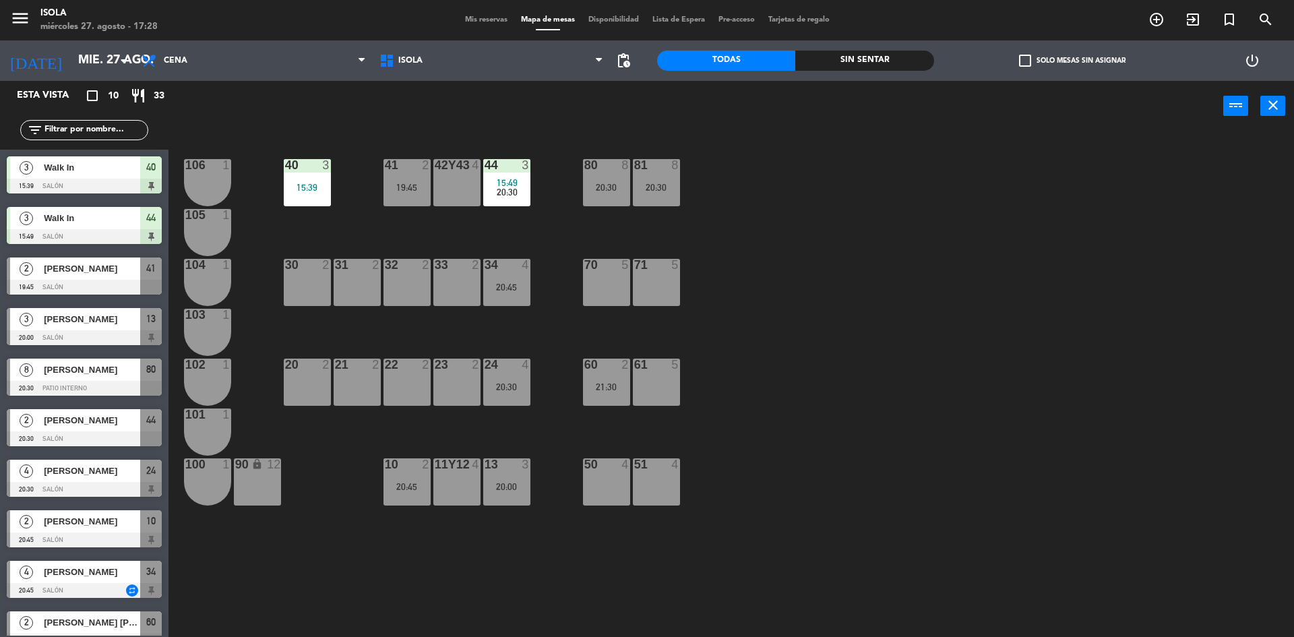
click at [762, 271] on div "40 3 15:39 42y43 4 41 2 19:45 44 3 15:49 20:30 80 8 20:30 81 8 20:30 106 1 105 …" at bounding box center [737, 388] width 1113 height 506
click at [492, 181] on div "15:49" at bounding box center [506, 182] width 47 height 9
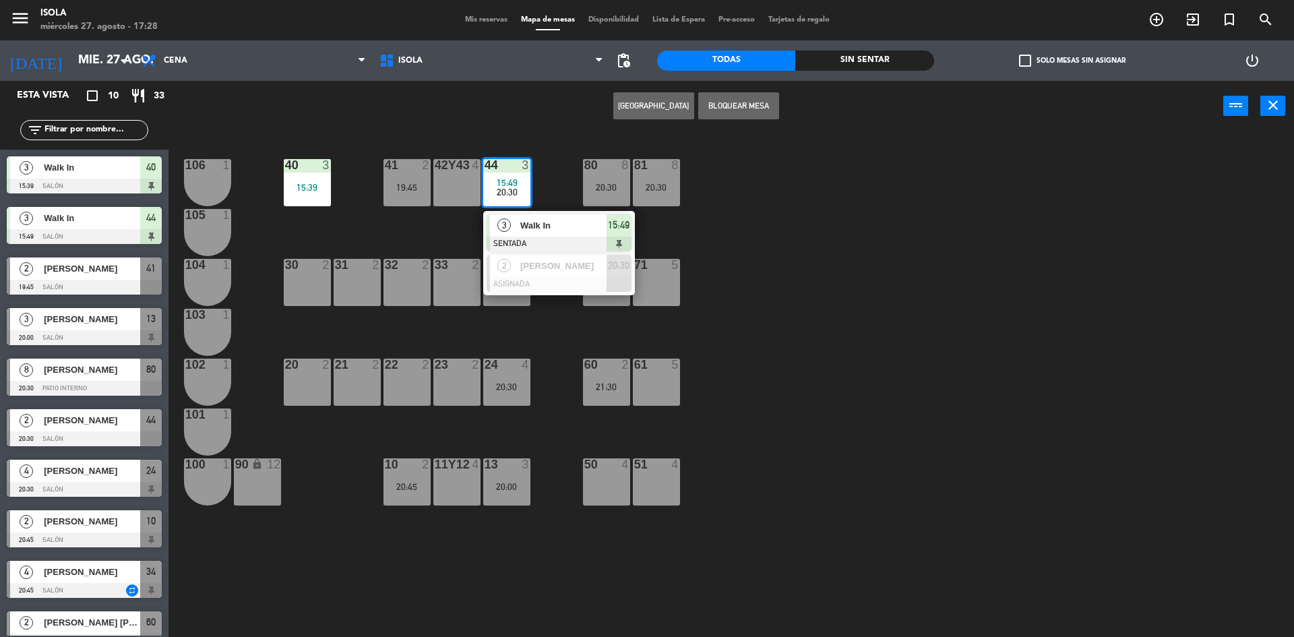
click at [833, 259] on div "40 3 15:39 42y43 4 41 2 19:45 44 3 15:49 20:30 3 Walk In SENTADA 15:49 2 [PERSO…" at bounding box center [737, 388] width 1113 height 506
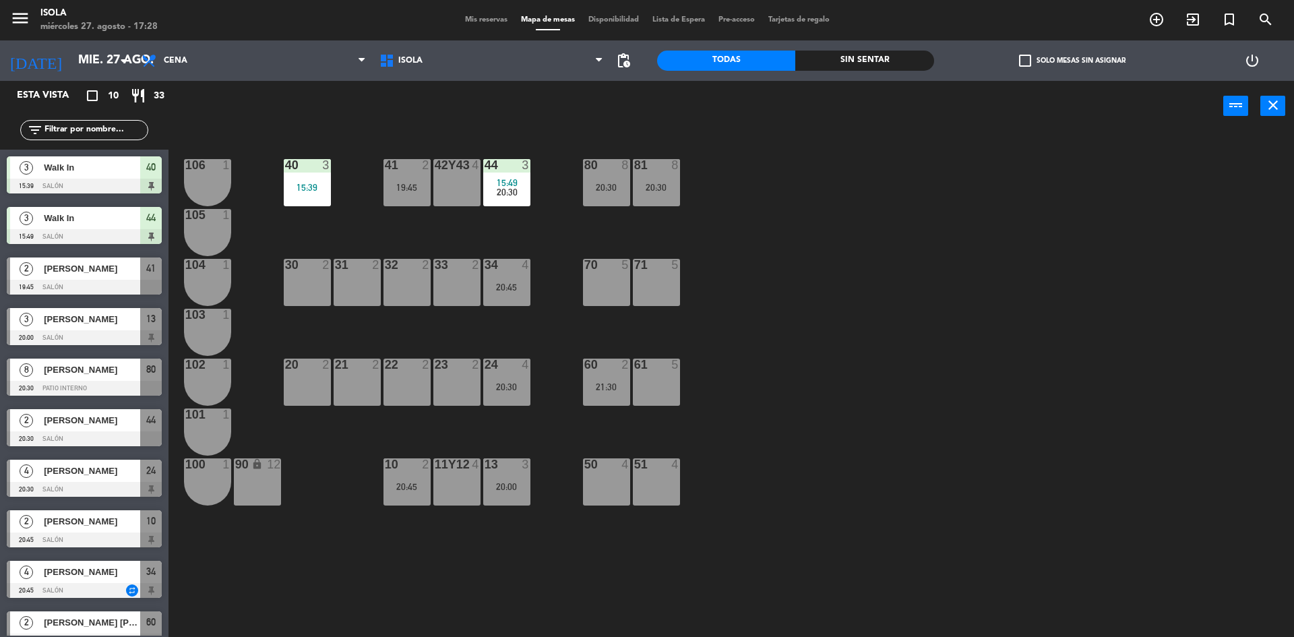
click at [759, 393] on div "40 3 15:39 42y43 4 41 2 19:45 44 3 15:49 20:30 80 8 20:30 81 8 20:30 106 1 105 …" at bounding box center [737, 388] width 1113 height 506
click at [743, 394] on div "40 3 15:39 42y43 4 41 2 19:45 44 3 15:49 20:30 80 8 20:30 81 8 20:30 106 1 105 …" at bounding box center [737, 388] width 1113 height 506
click at [723, 336] on div "40 3 15:39 42y43 4 41 2 19:45 44 3 15:49 20:30 80 8 20:30 81 8 20:30 106 1 105 …" at bounding box center [737, 388] width 1113 height 506
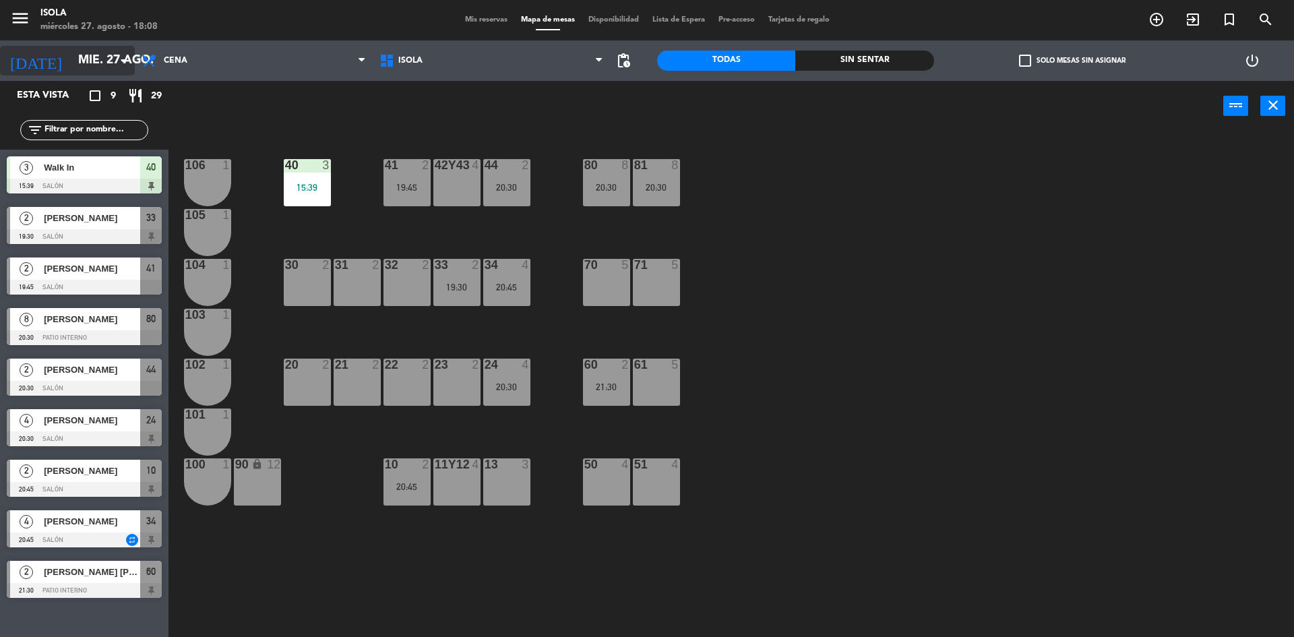
click at [100, 68] on input "mié. 27 ago." at bounding box center [149, 60] width 156 height 27
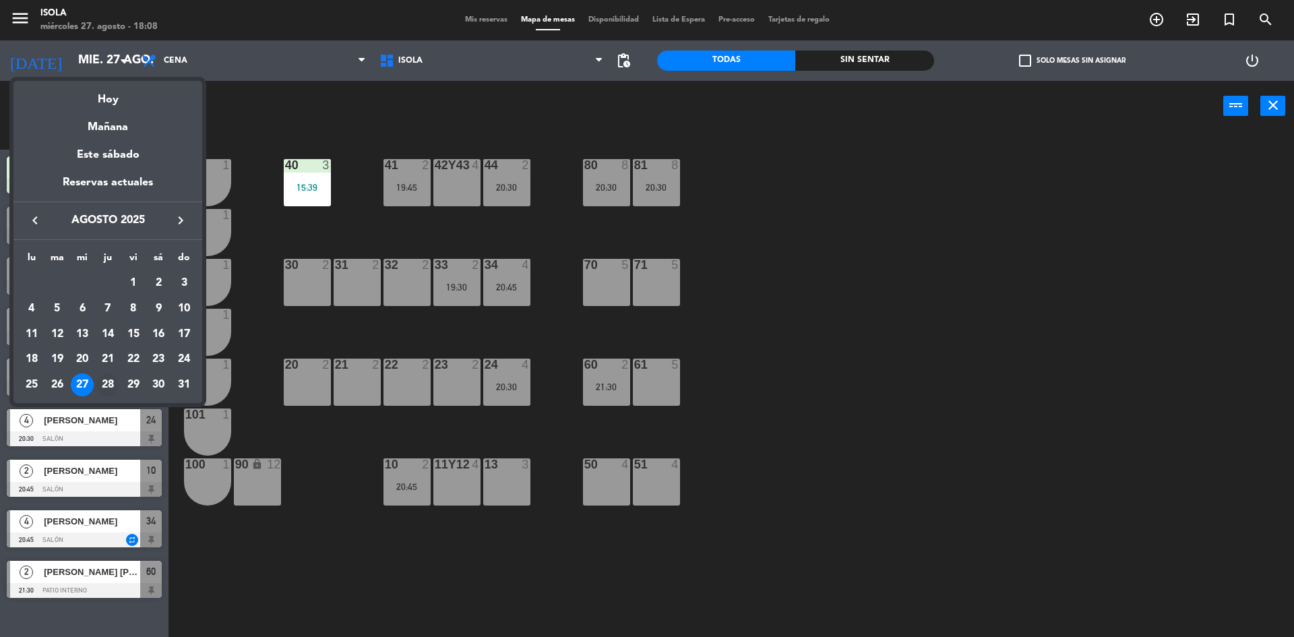
click at [107, 385] on div "28" at bounding box center [107, 384] width 23 height 23
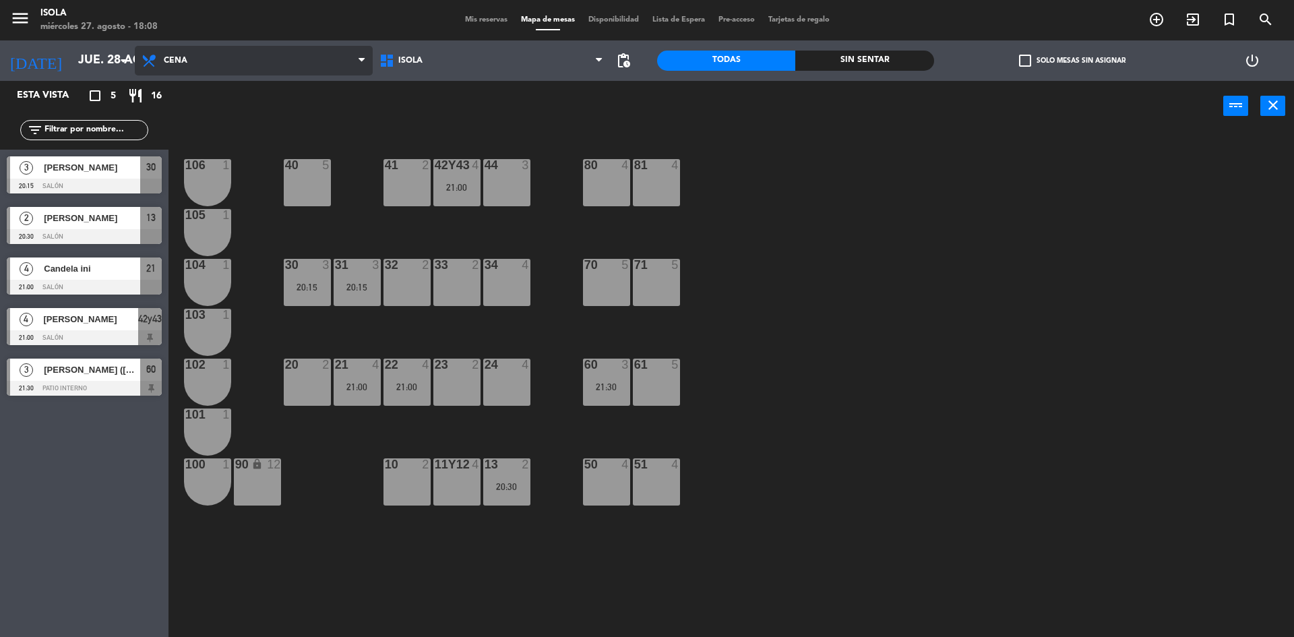
click at [230, 64] on span "Cena" at bounding box center [254, 61] width 238 height 30
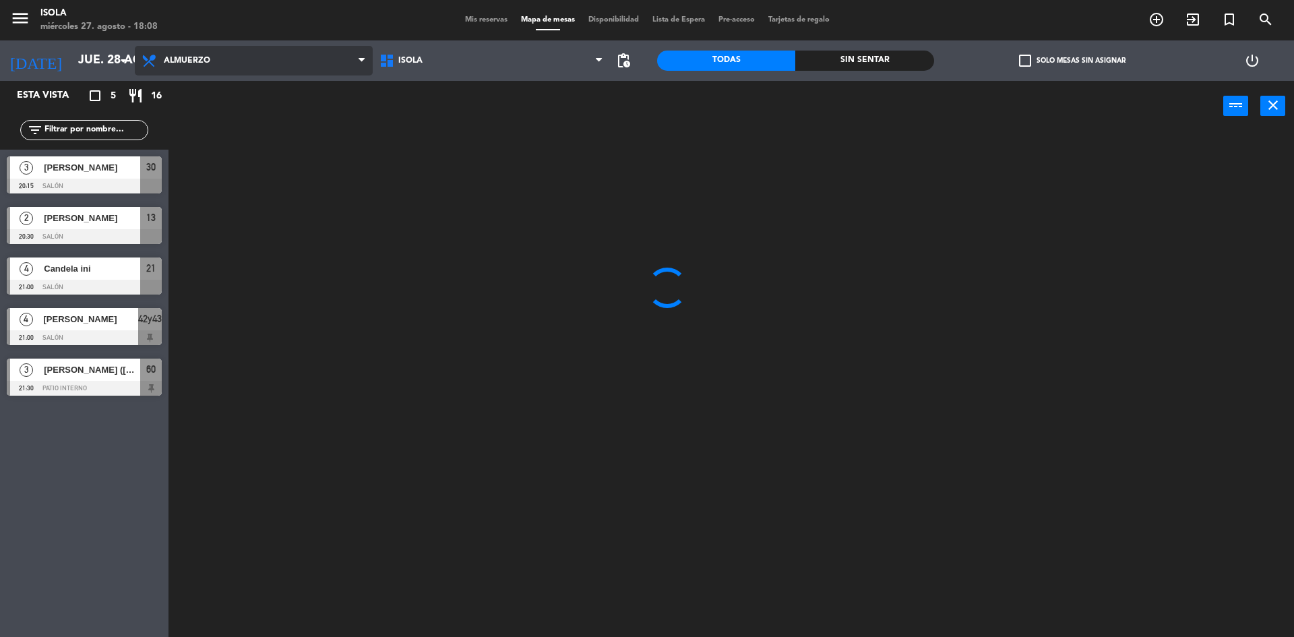
click at [225, 97] on ng-component "menu Isola [DATE] 27. agosto - 18:08 Mis reservas Mapa de mesas Disponibilidad …" at bounding box center [647, 320] width 1294 height 640
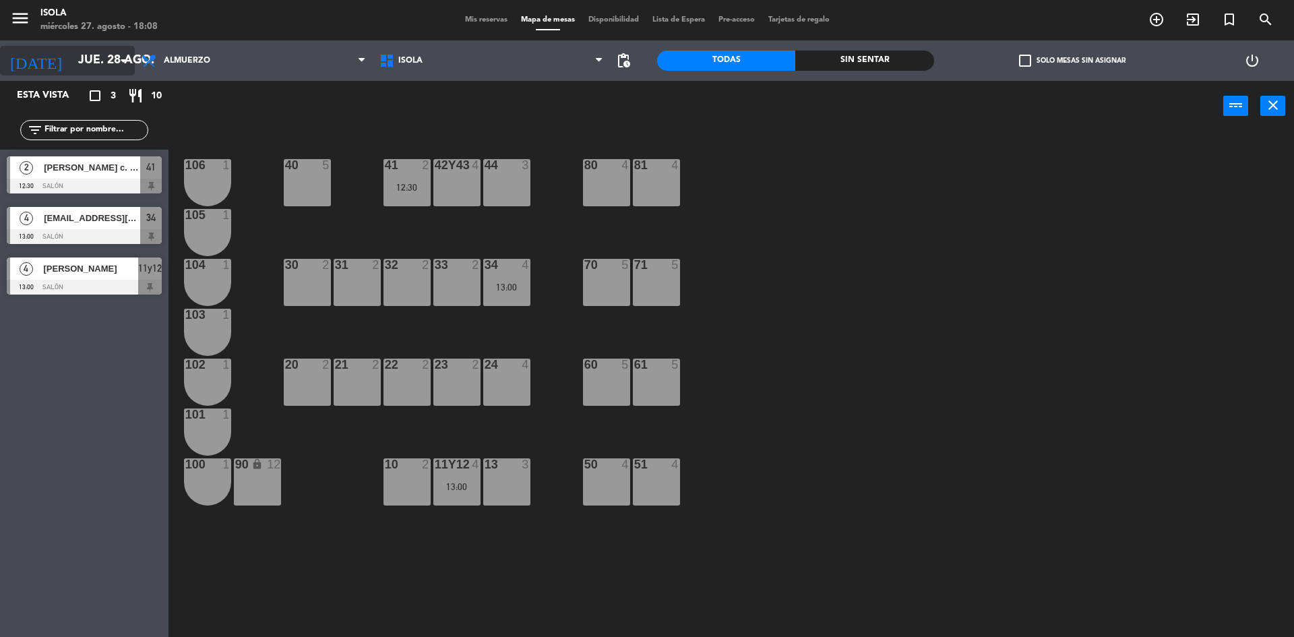
click at [82, 53] on input "jue. 28 ago." at bounding box center [149, 60] width 156 height 27
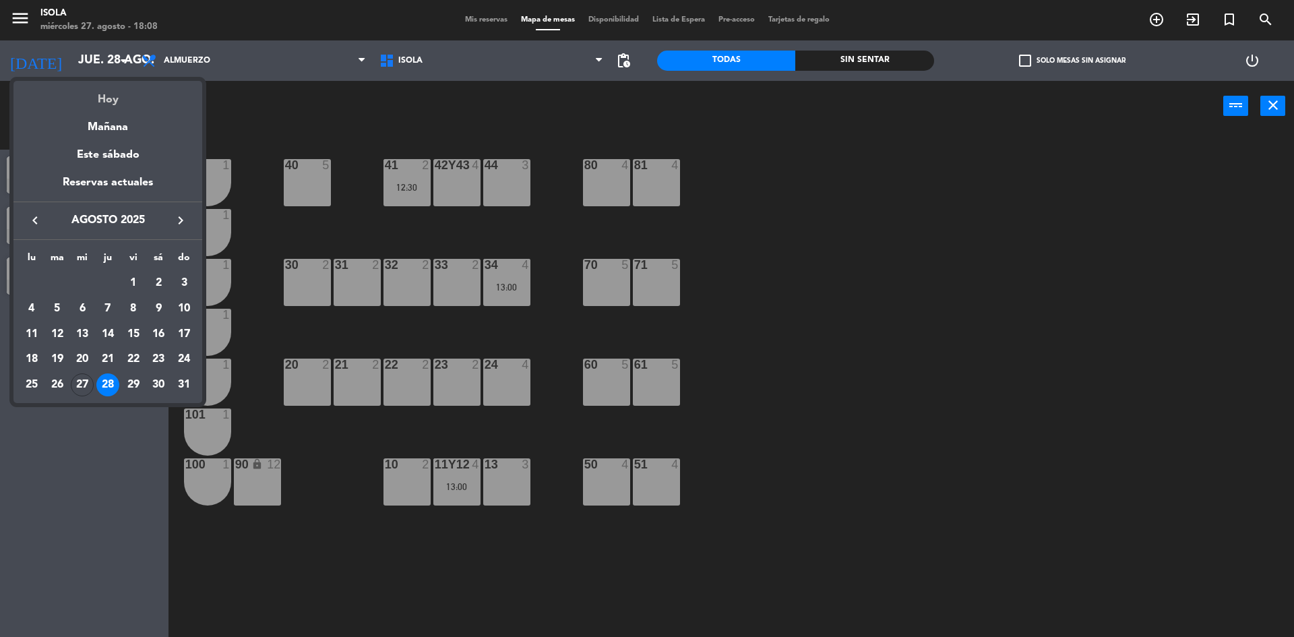
click at [113, 102] on div "Hoy" at bounding box center [107, 95] width 189 height 28
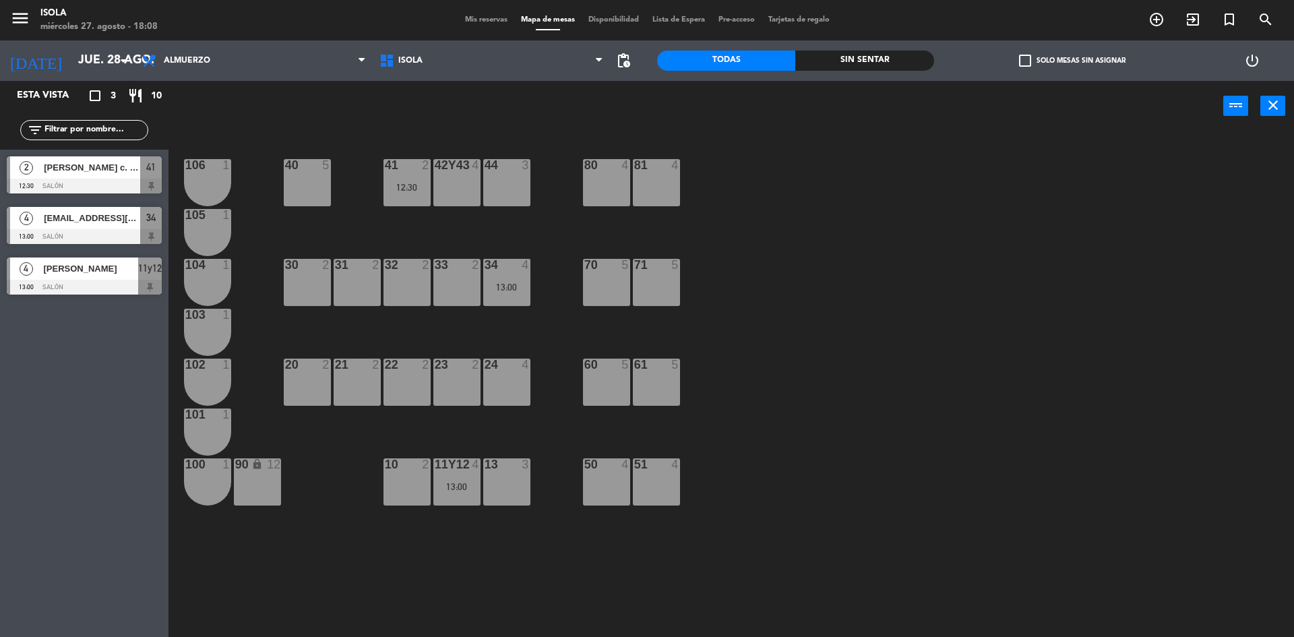
type input "mié. 27 ago."
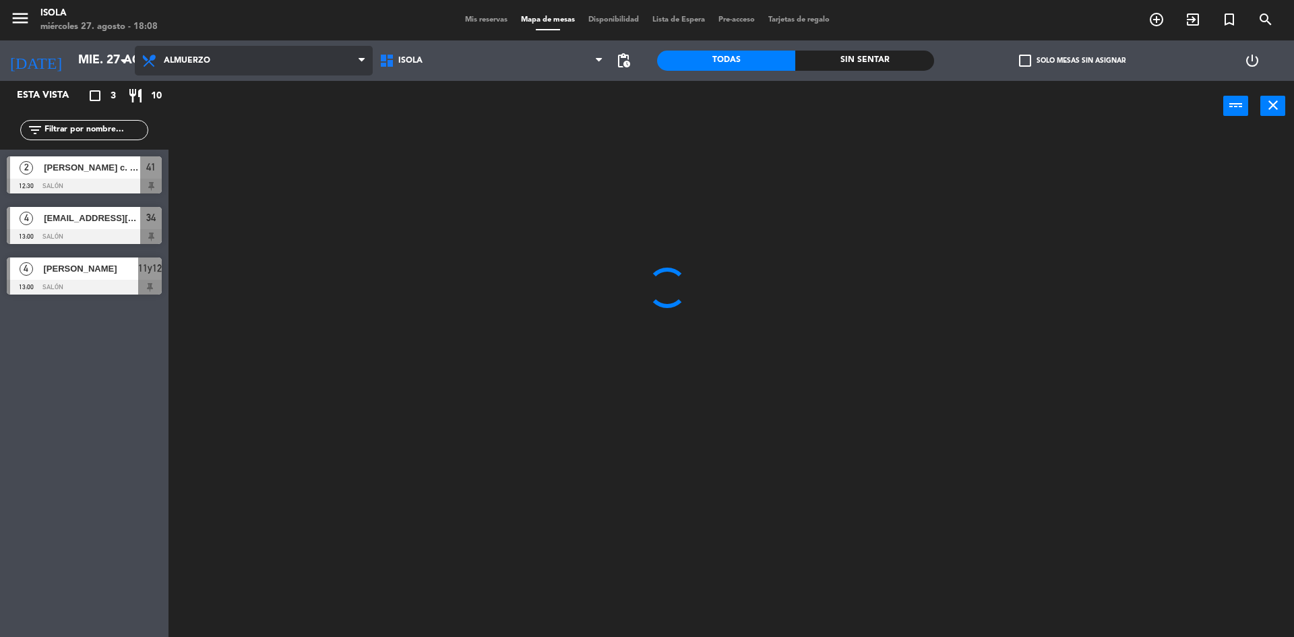
click at [169, 63] on span "Almuerzo" at bounding box center [187, 60] width 47 height 9
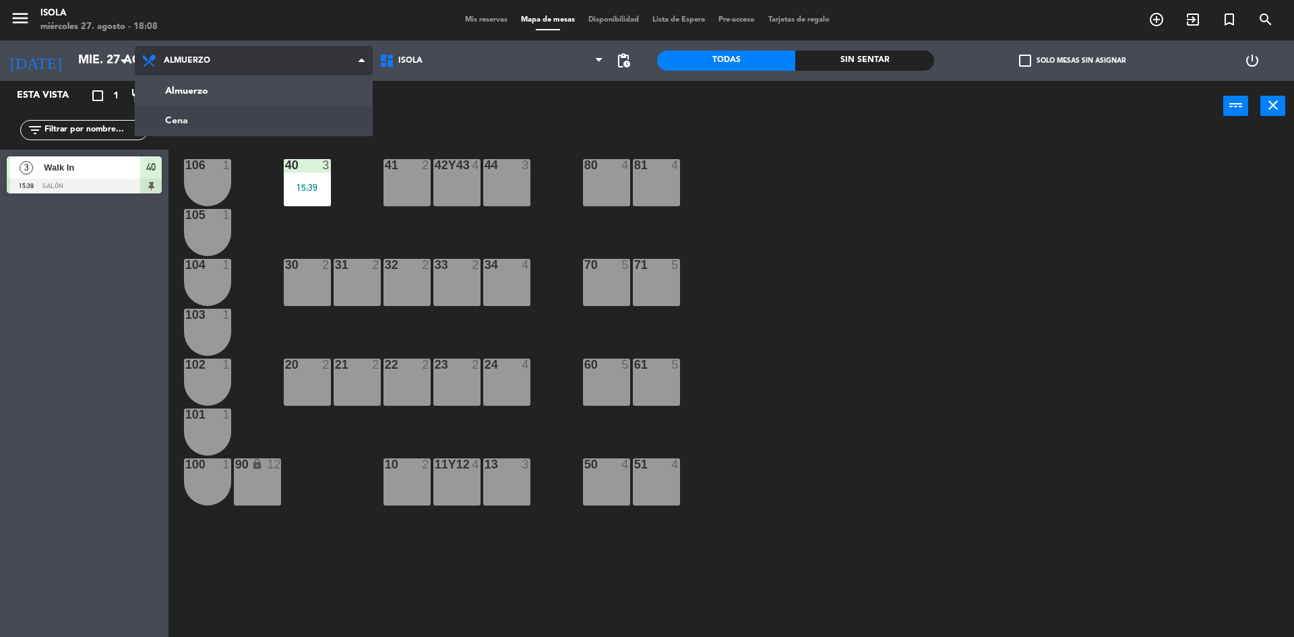
click at [184, 117] on ng-component "menu Isola [DATE] 27. agosto - 18:08 Mis reservas Mapa de mesas Disponibilidad …" at bounding box center [647, 320] width 1294 height 640
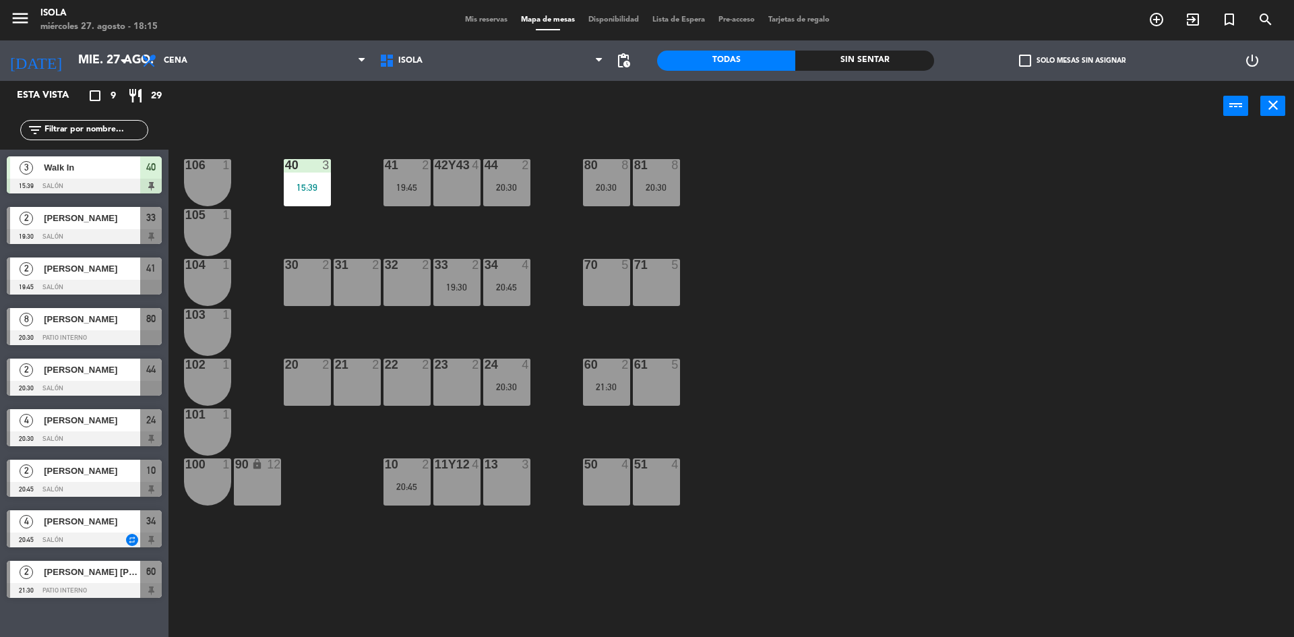
click at [464, 20] on span "Mis reservas" at bounding box center [486, 19] width 56 height 7
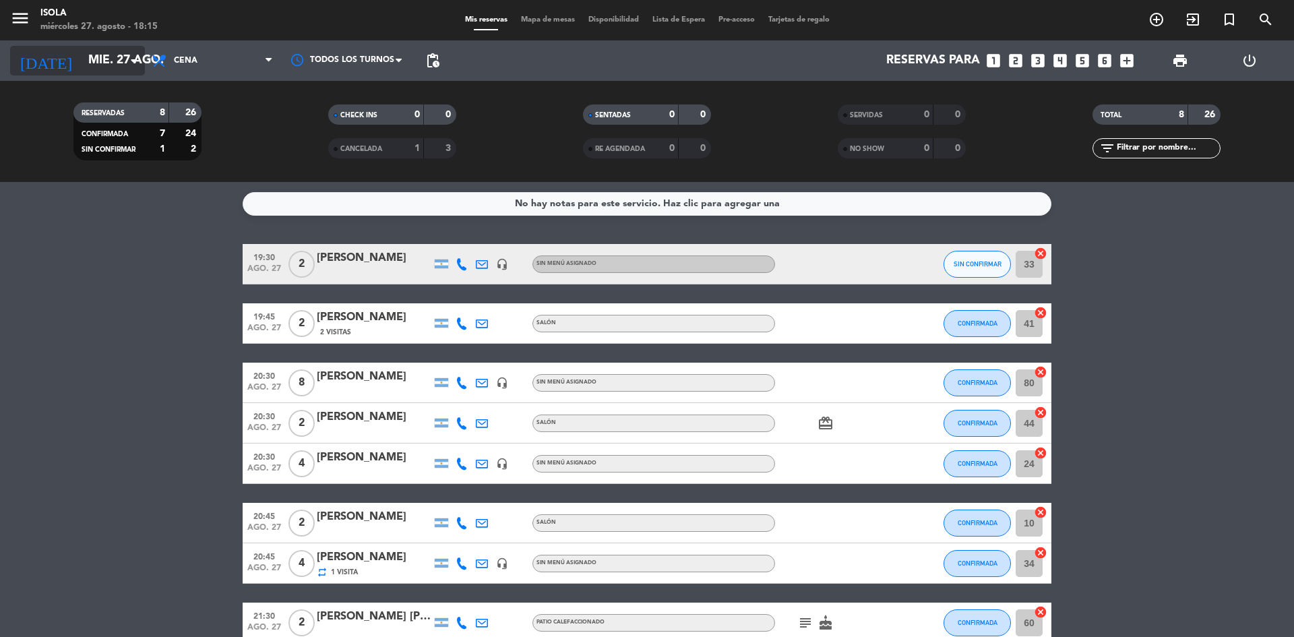
click at [131, 60] on icon "arrow_drop_down" at bounding box center [133, 61] width 16 height 16
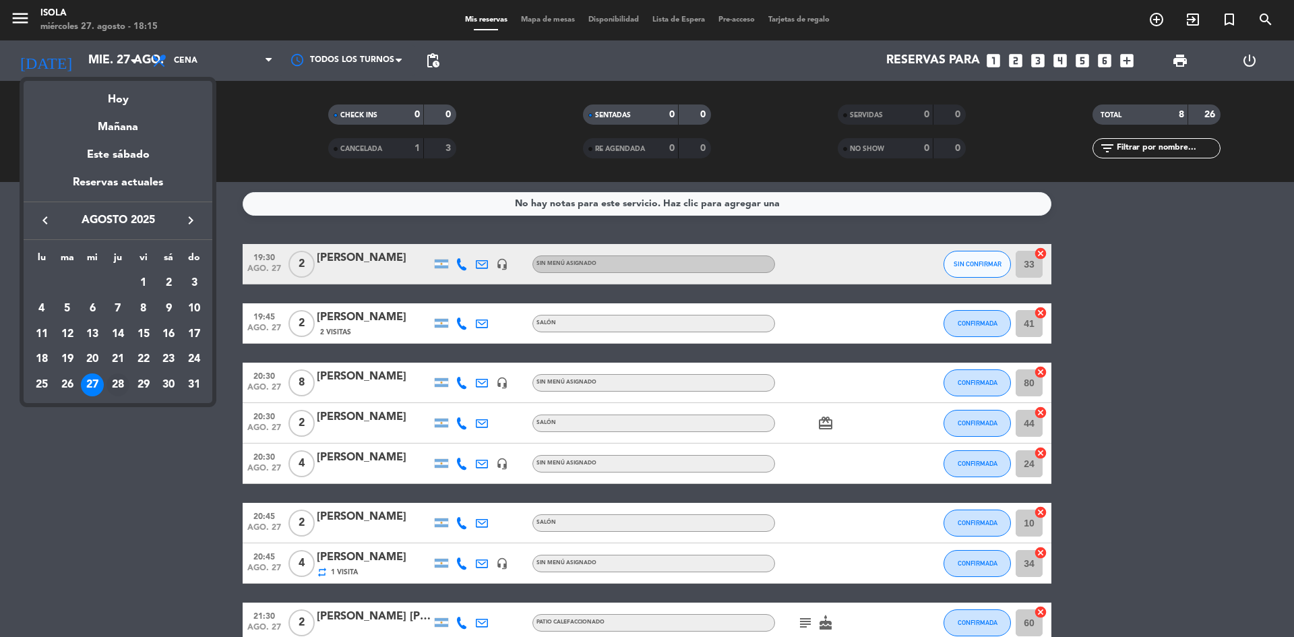
click at [120, 379] on div "28" at bounding box center [117, 384] width 23 height 23
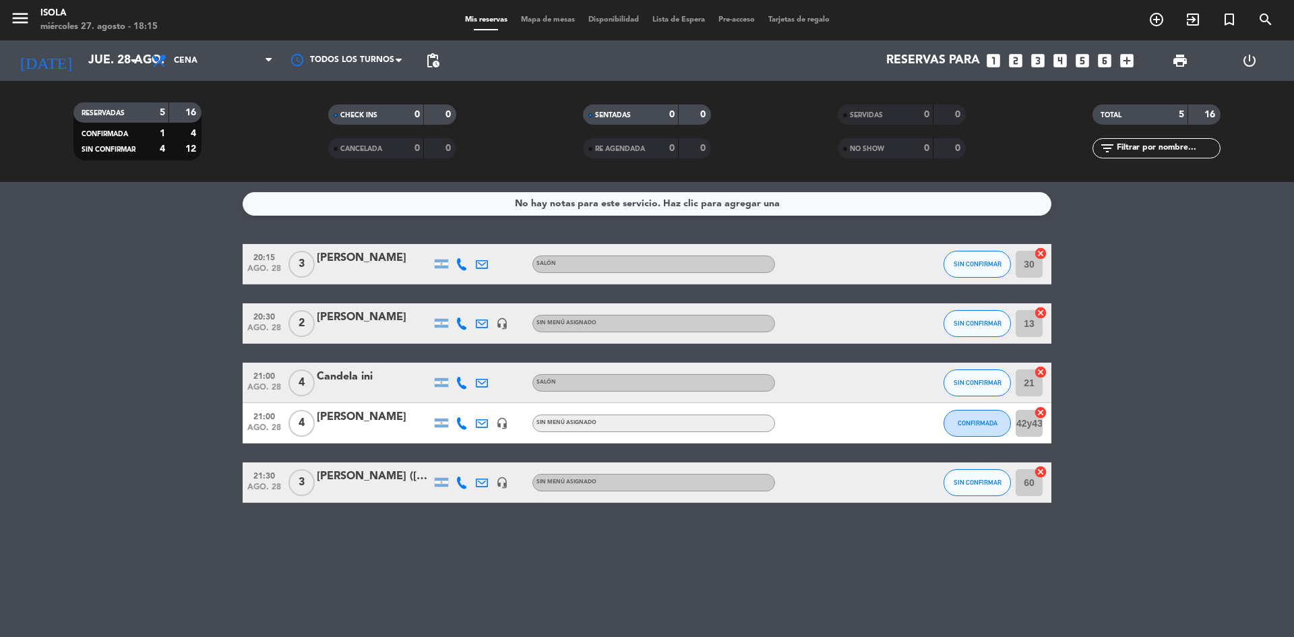
click at [372, 482] on div "[PERSON_NAME] ([PERSON_NAME])" at bounding box center [374, 477] width 115 height 18
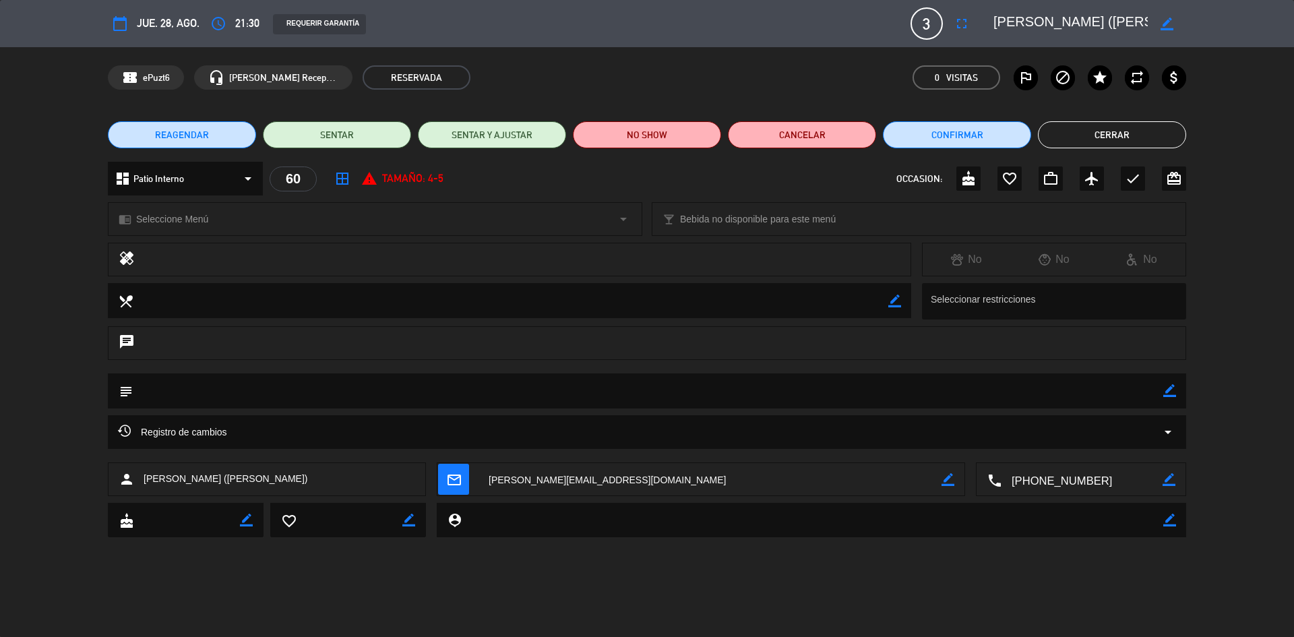
click at [1095, 129] on button "Cerrar" at bounding box center [1112, 134] width 148 height 27
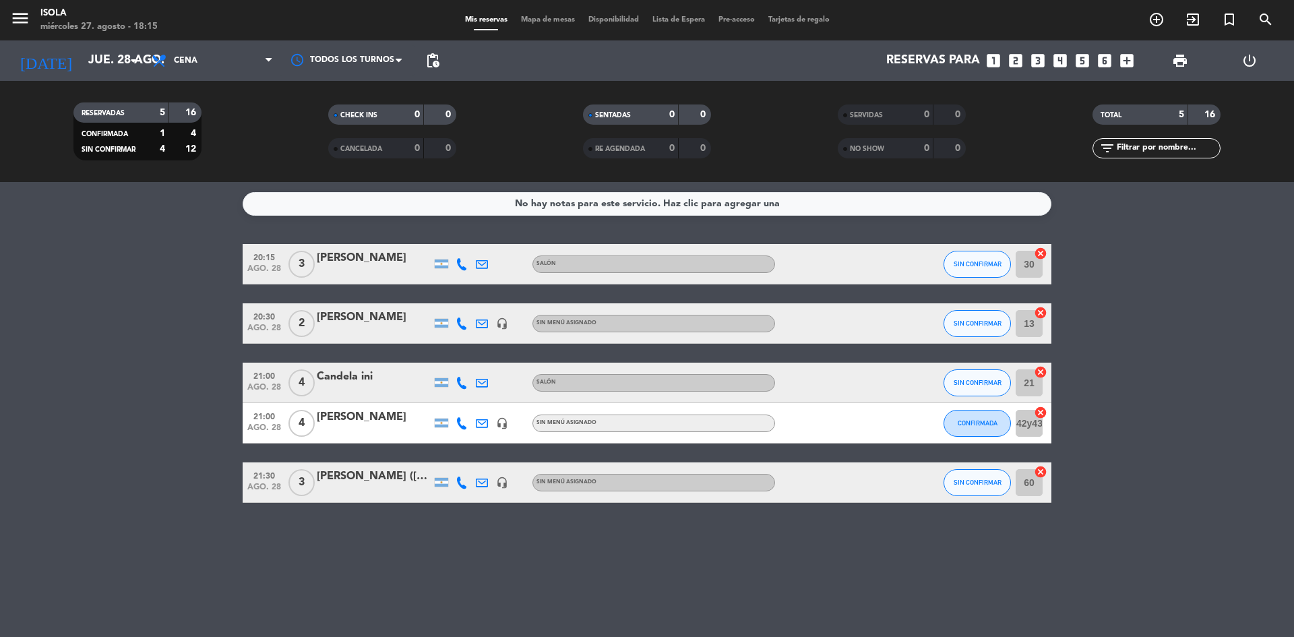
click at [1264, 465] on bookings-row "20:15 [DATE] 3 [PERSON_NAME] Salón SIN CONFIRMAR 30 cancel 20:30 [DATE] 2 [PERS…" at bounding box center [647, 373] width 1294 height 259
click at [135, 54] on icon "arrow_drop_down" at bounding box center [133, 61] width 16 height 16
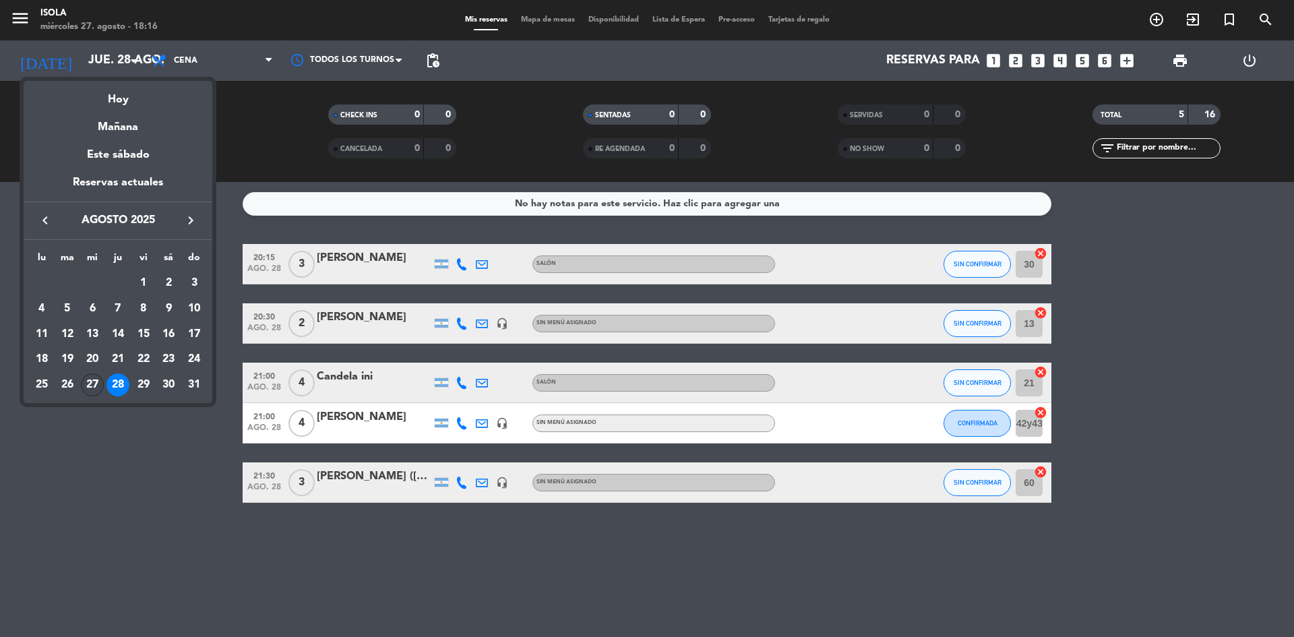
click at [96, 386] on div "27" at bounding box center [92, 384] width 23 height 23
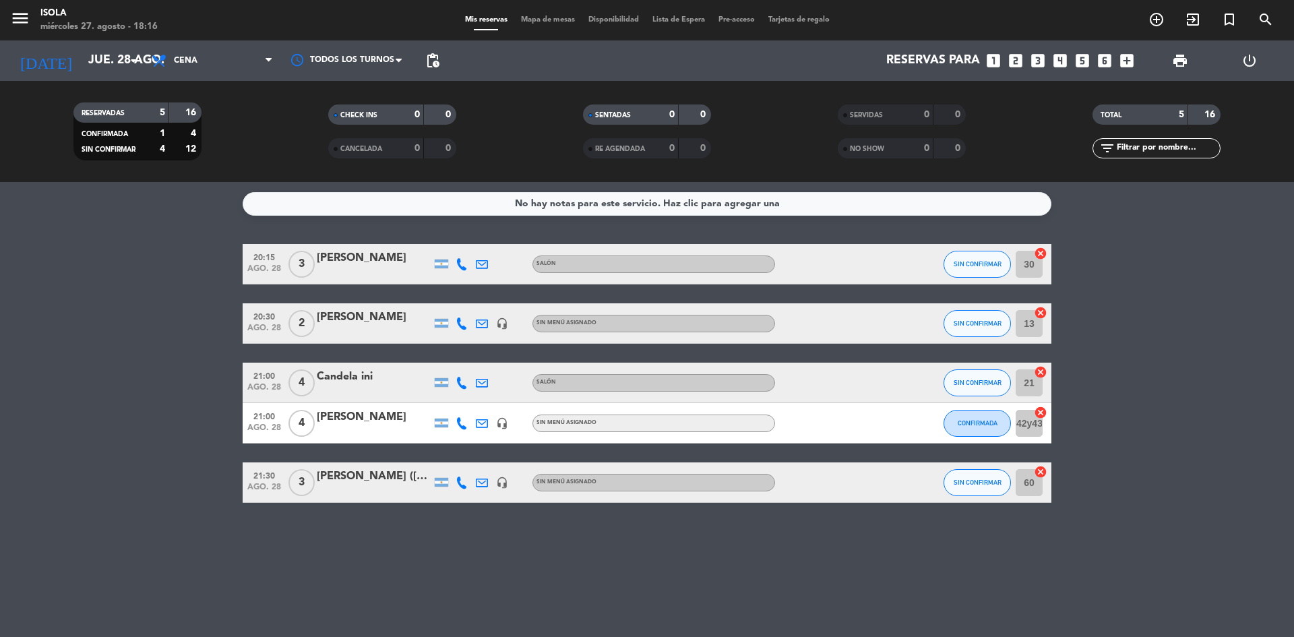
type input "mié. 27 ago."
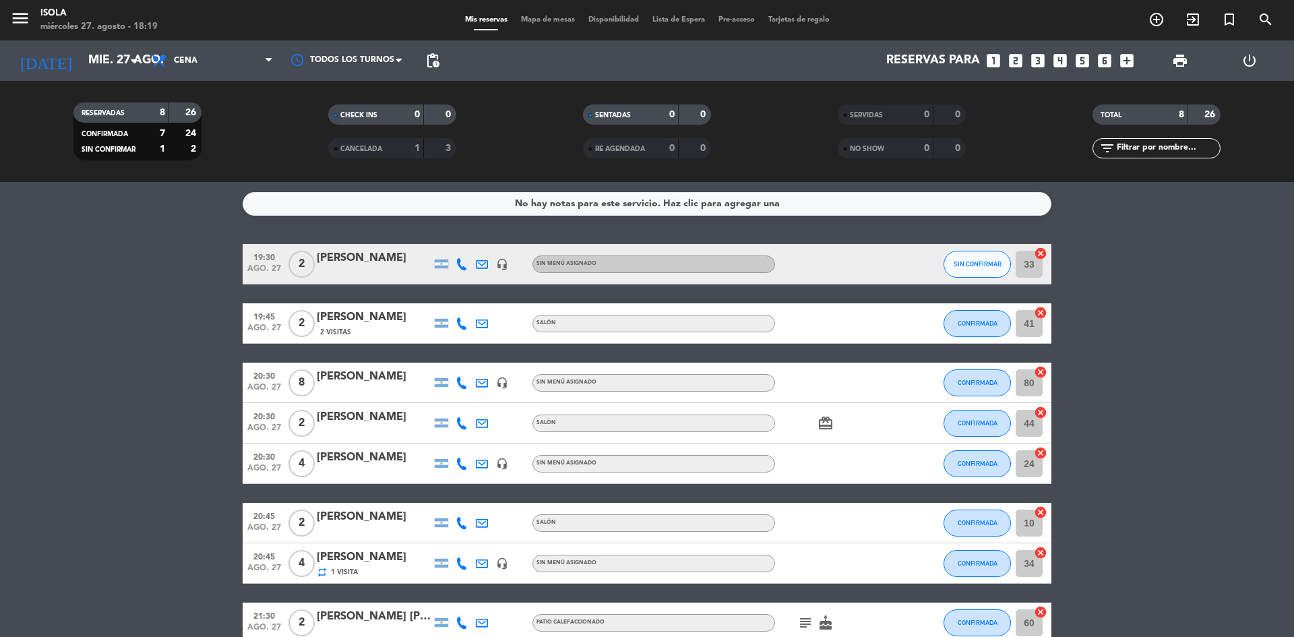
click at [527, 20] on span "Mapa de mesas" at bounding box center [547, 19] width 67 height 7
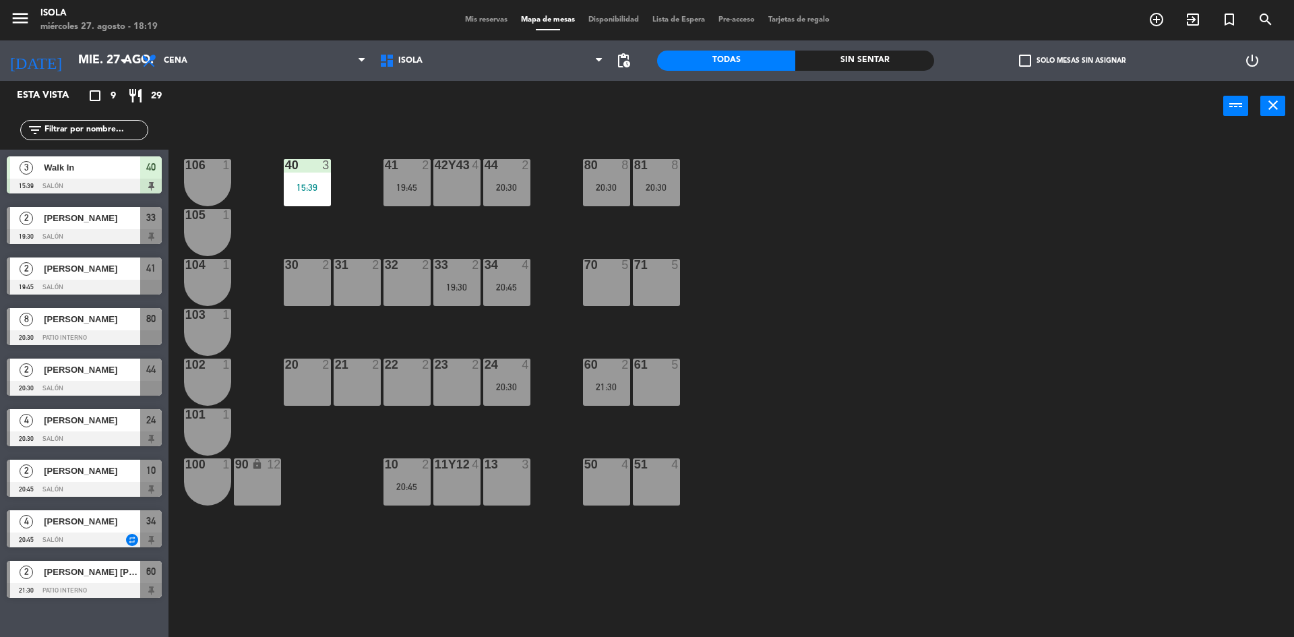
click at [411, 178] on div "41 2 19:45" at bounding box center [407, 182] width 47 height 47
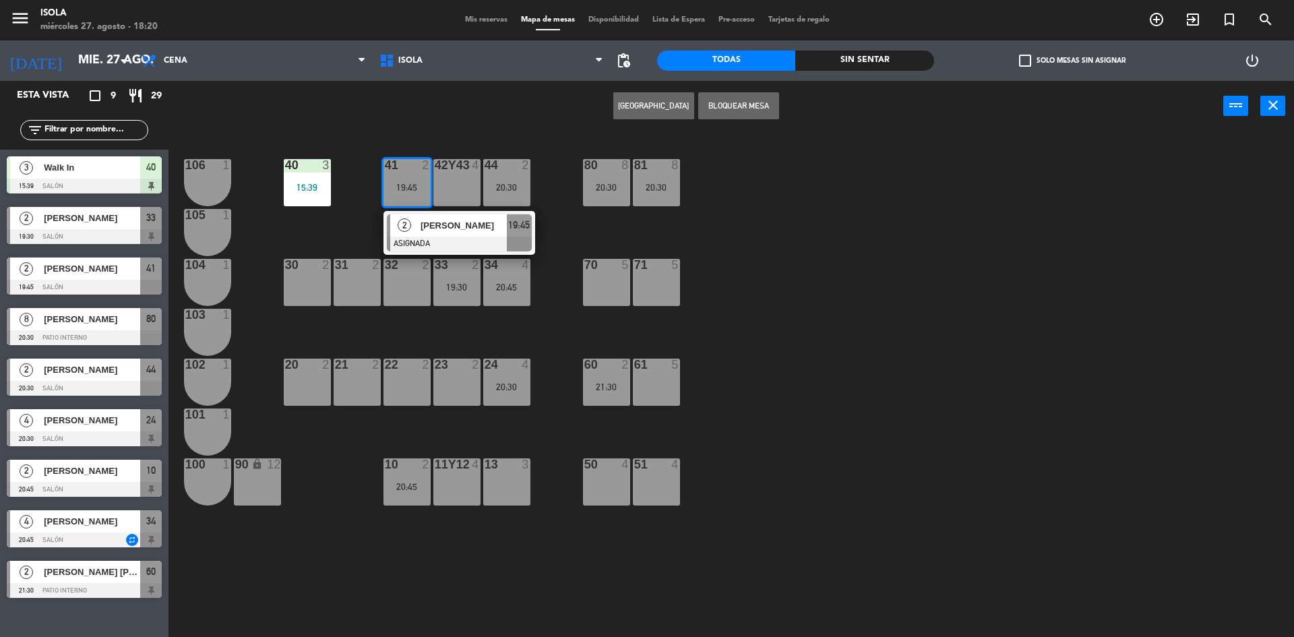
click at [346, 226] on div "40 3 15:39 42y43 4 41 2 19:45 2 [PERSON_NAME] ASIGNADA 19:45 44 2 20:30 80 8 20…" at bounding box center [737, 388] width 1113 height 506
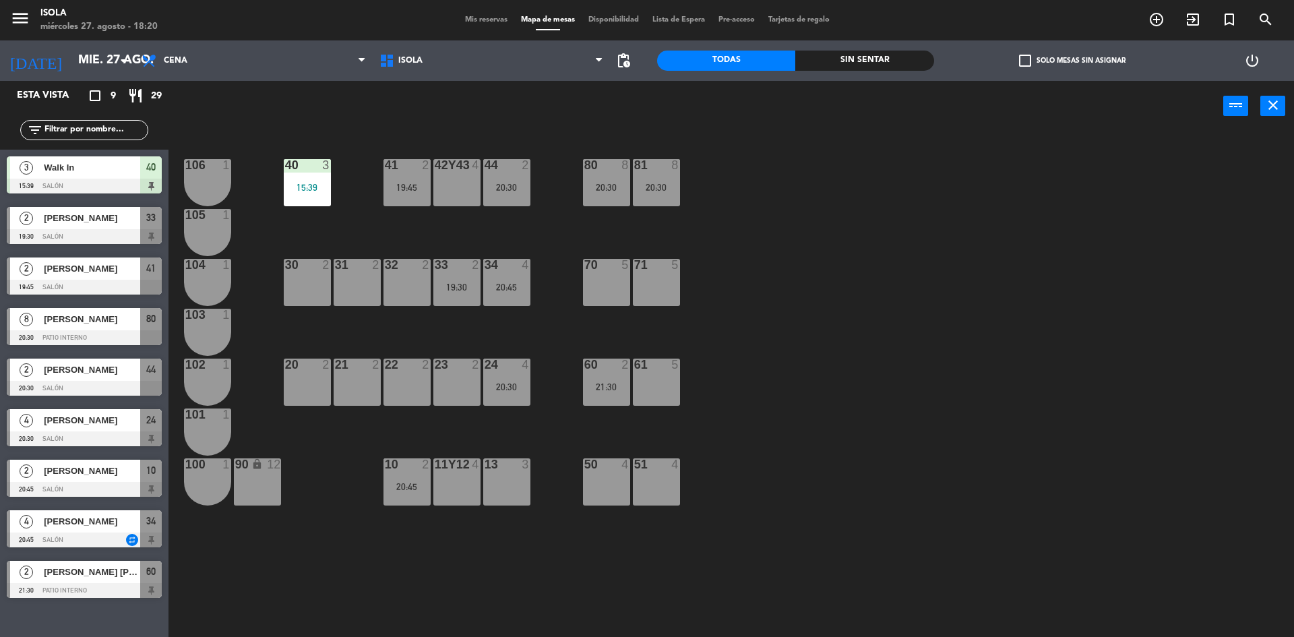
click at [443, 286] on div "19:30" at bounding box center [456, 286] width 47 height 9
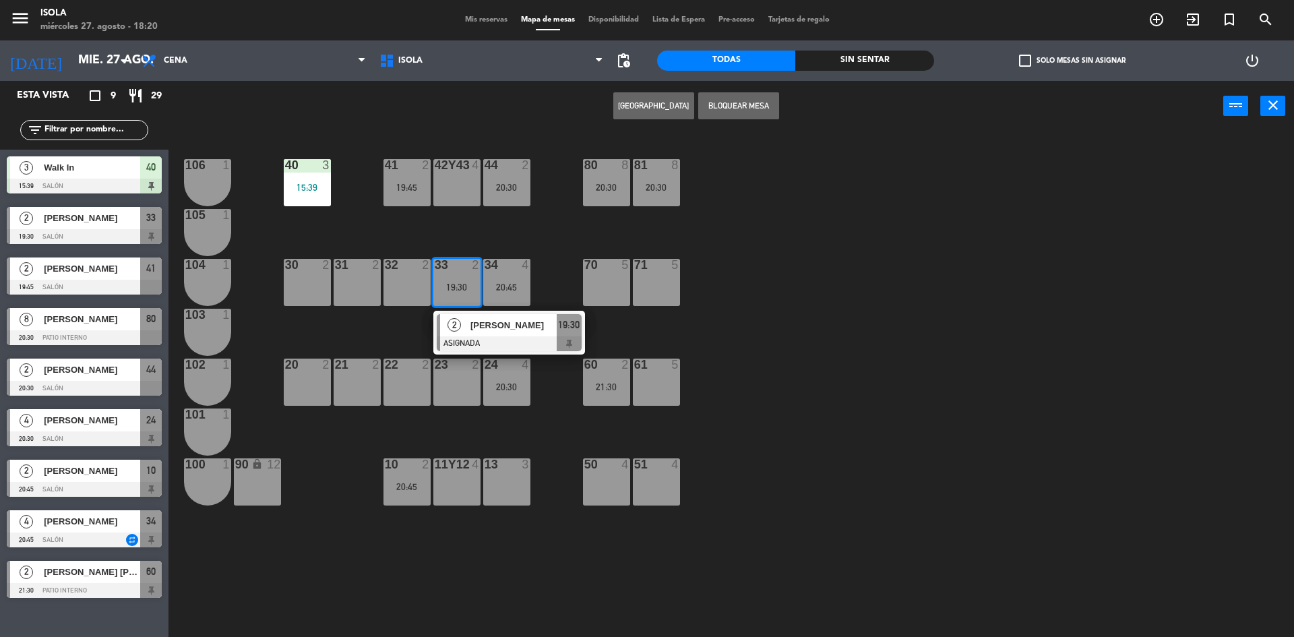
drag, startPoint x: 468, startPoint y: 232, endPoint x: 499, endPoint y: 267, distance: 46.4
click at [468, 231] on div "40 3 15:39 42y43 4 41 2 19:45 44 2 20:30 80 8 20:30 81 8 20:30 106 1 105 1 30 2…" at bounding box center [737, 388] width 1113 height 506
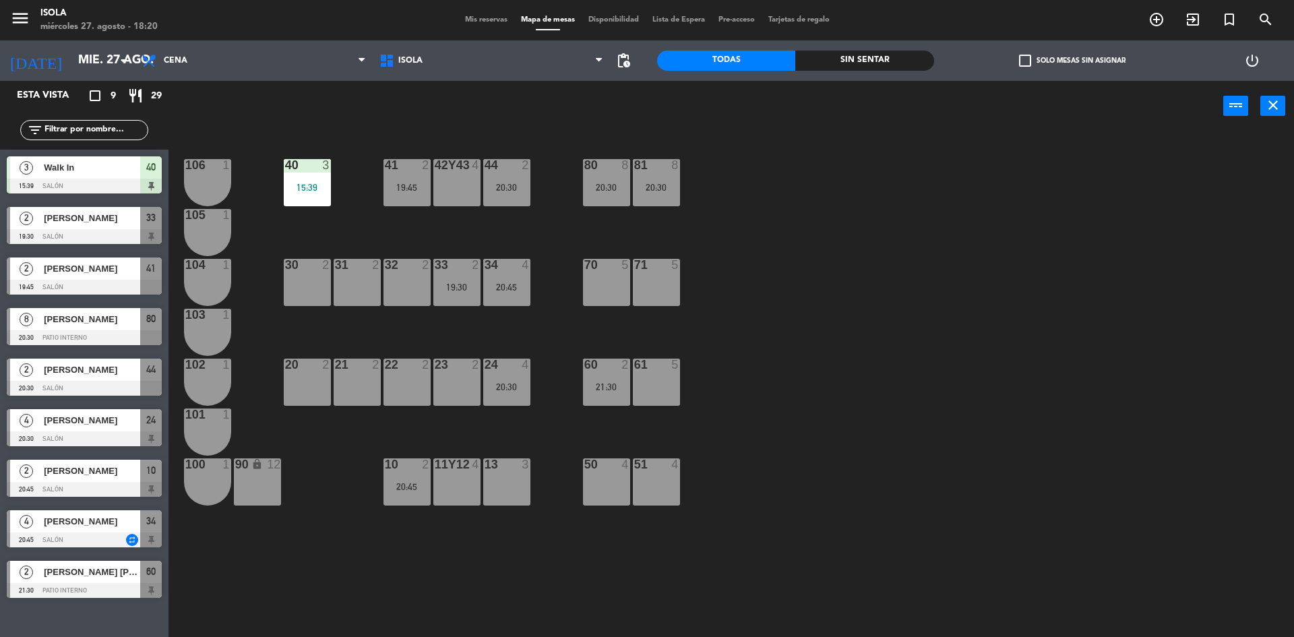
click at [511, 280] on div "34 4 20:45" at bounding box center [506, 282] width 47 height 47
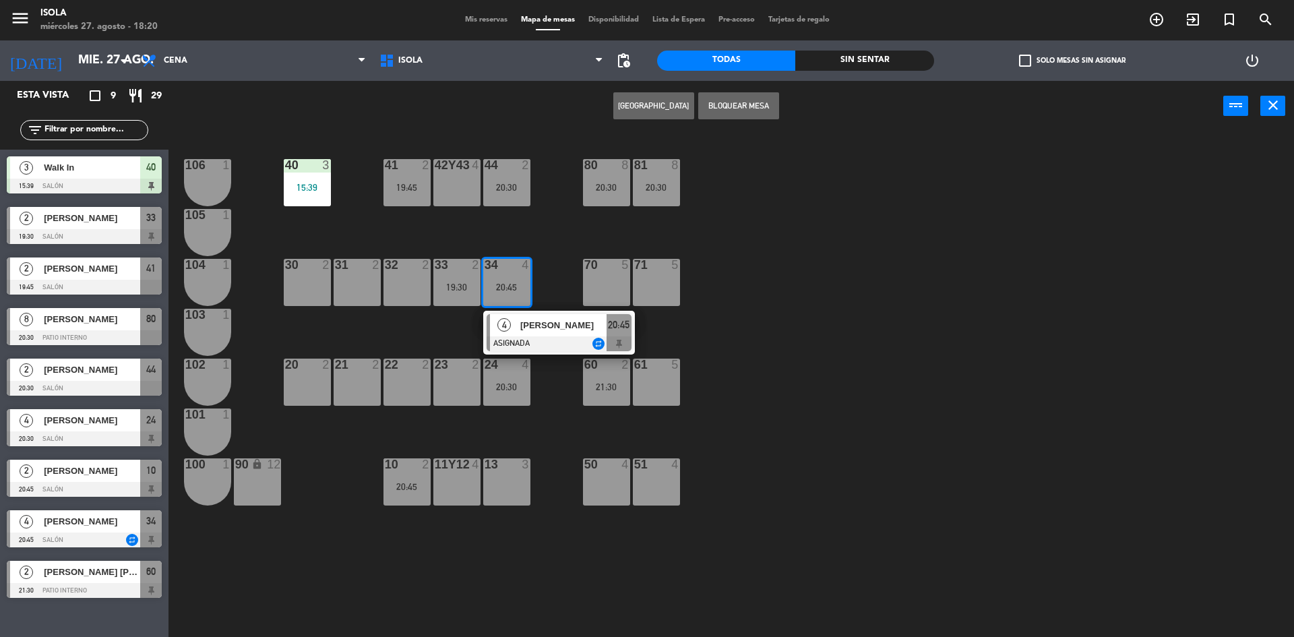
click at [447, 338] on div "40 3 15:39 42y43 4 41 2 19:45 44 2 20:30 80 8 20:30 81 8 20:30 106 1 105 1 30 2…" at bounding box center [737, 388] width 1113 height 506
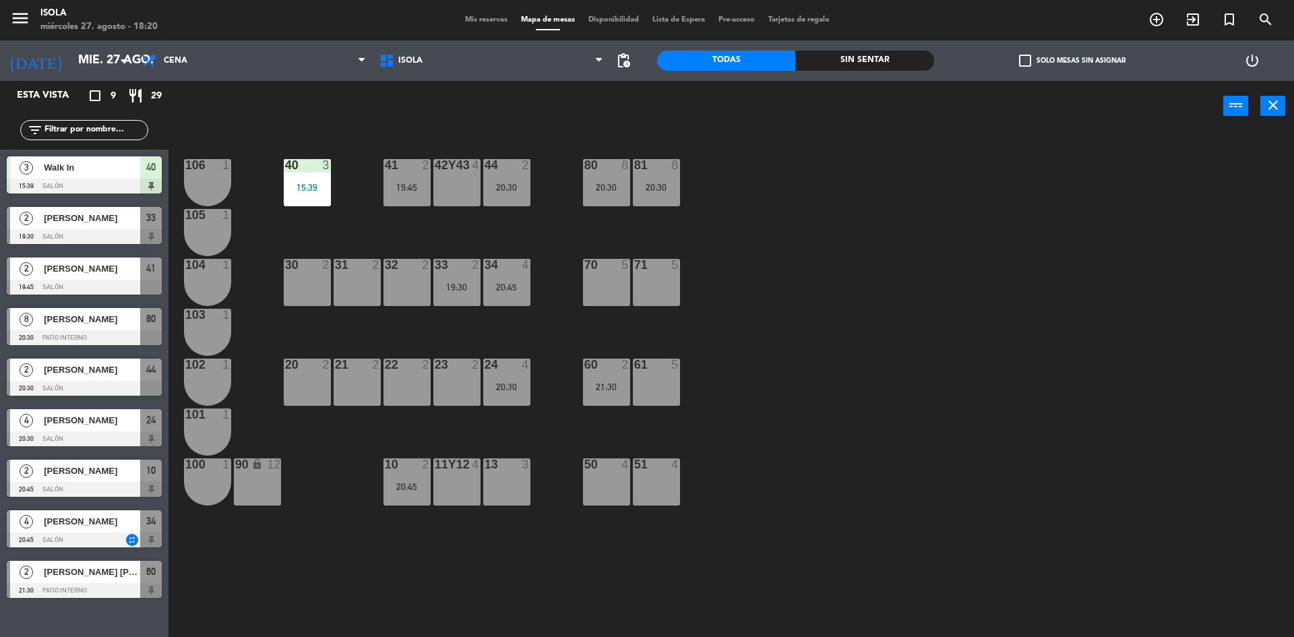
click at [503, 198] on div "44 2 20:30" at bounding box center [506, 182] width 47 height 47
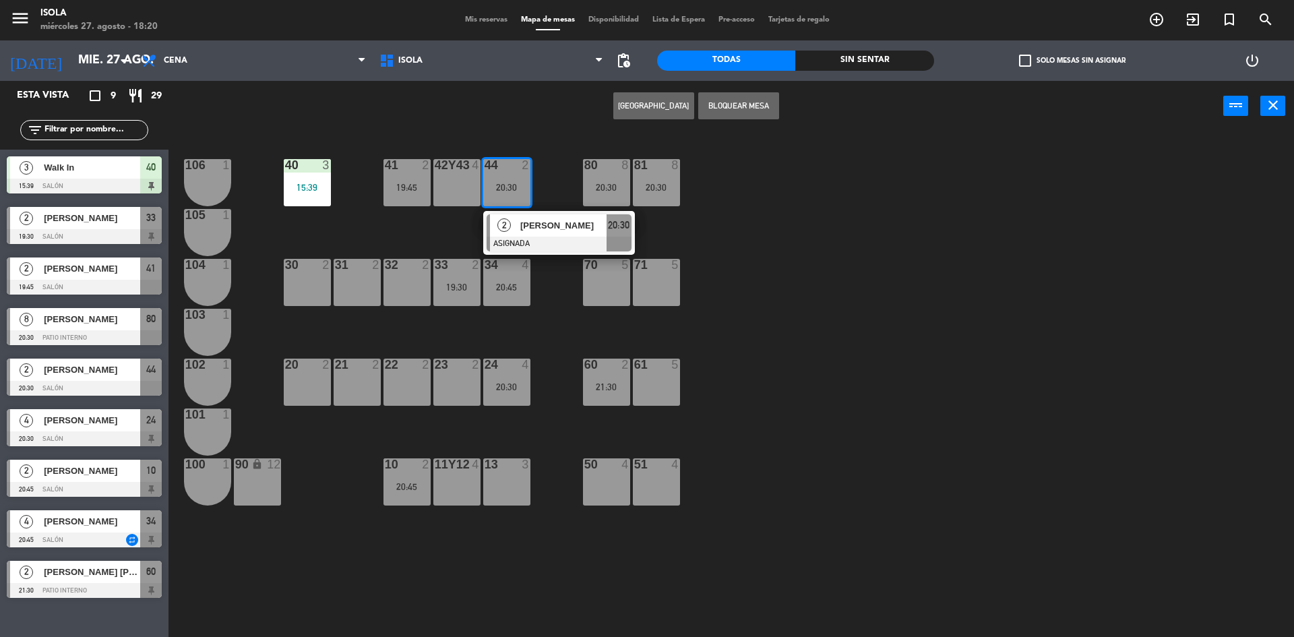
click at [462, 230] on div "40 3 15:39 42y43 4 41 2 19:45 44 2 20:30 2 [PERSON_NAME] ASIGNADA 20:30 80 8 20…" at bounding box center [737, 388] width 1113 height 506
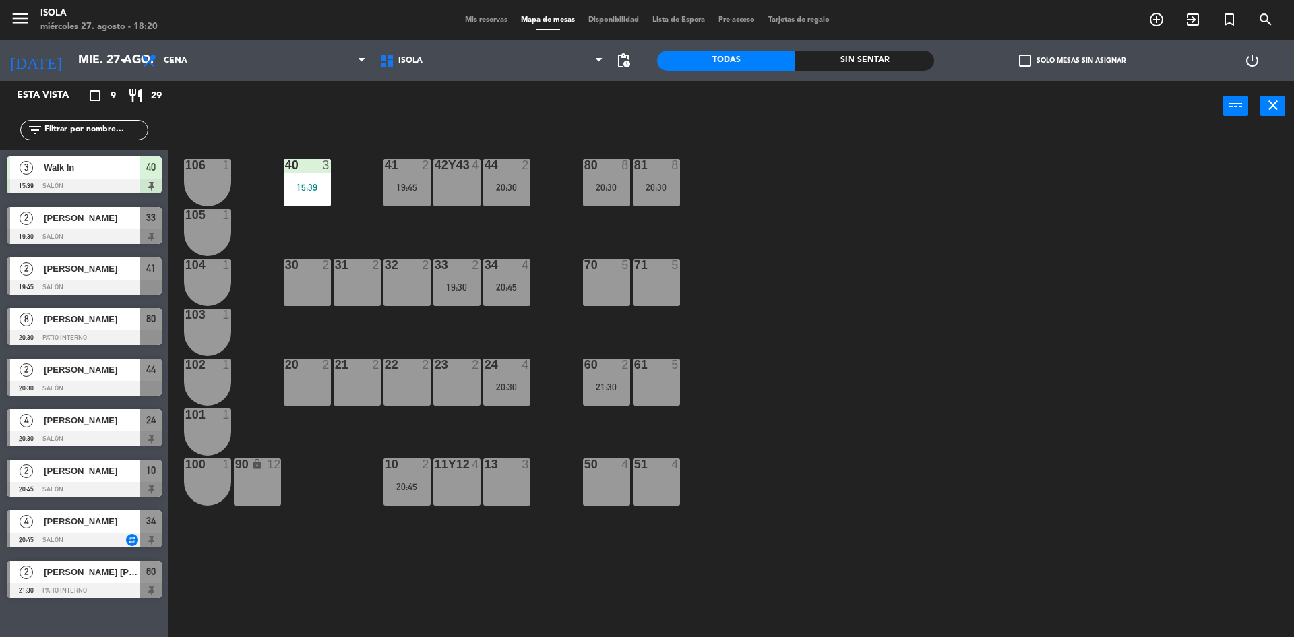
click at [458, 286] on div "19:30" at bounding box center [456, 286] width 47 height 9
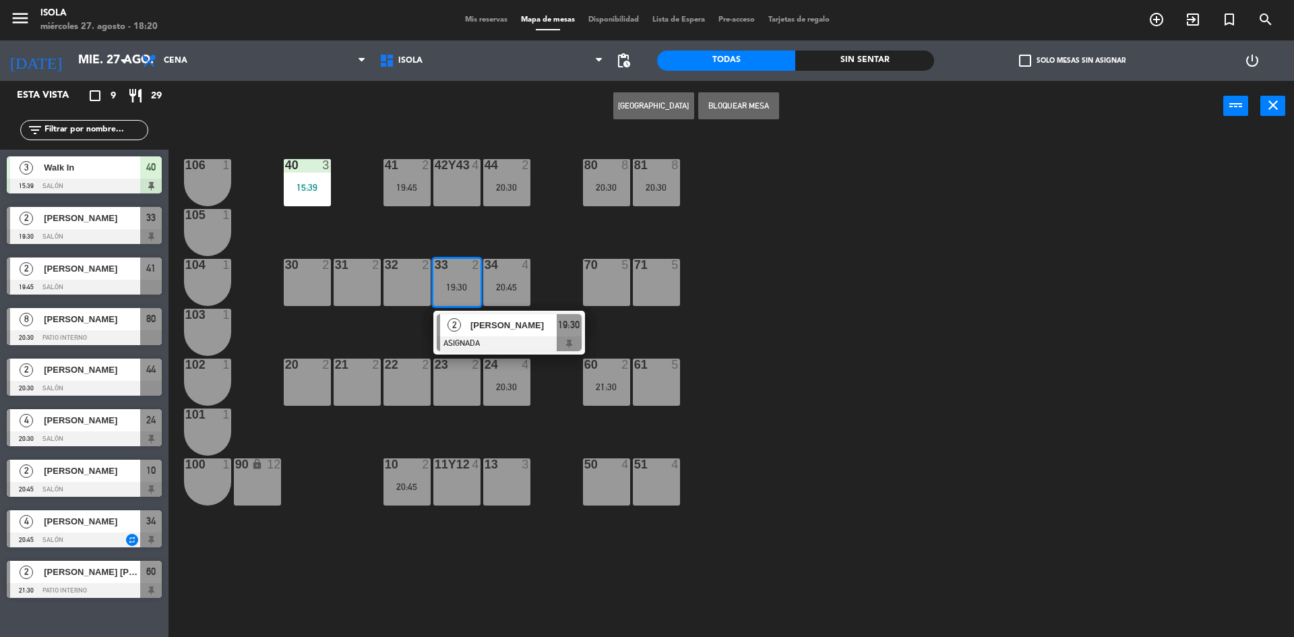
click at [515, 183] on div "20:30" at bounding box center [506, 187] width 47 height 9
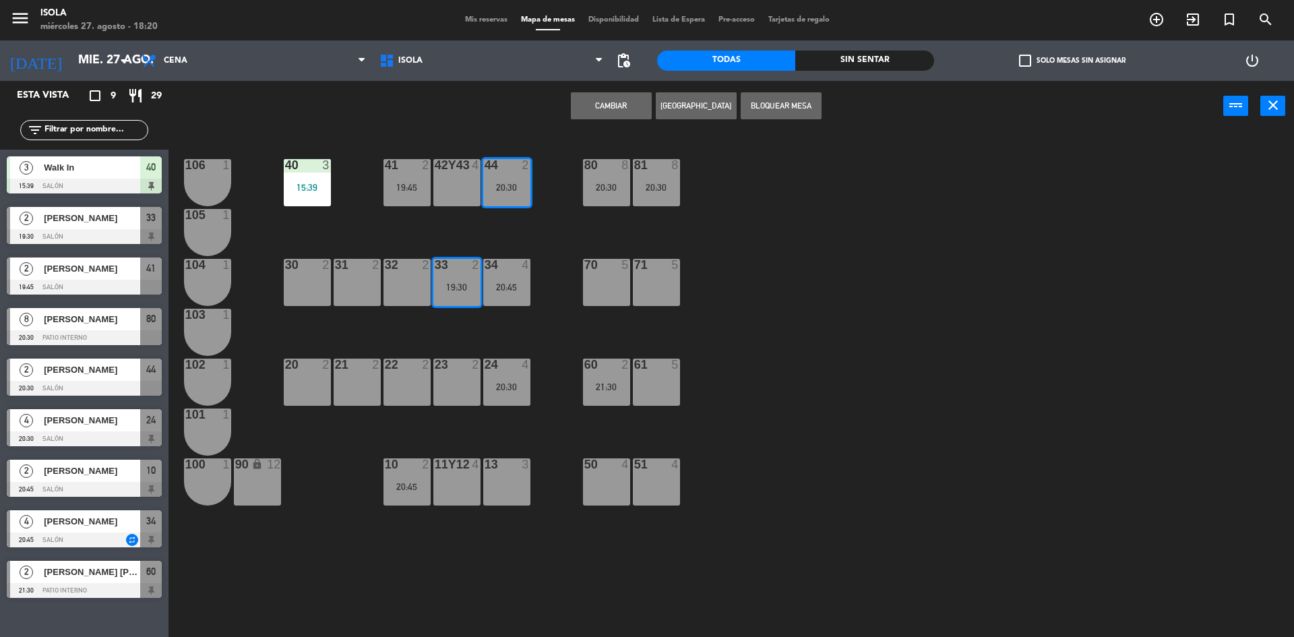
click at [615, 113] on button "Cambiar" at bounding box center [611, 105] width 81 height 27
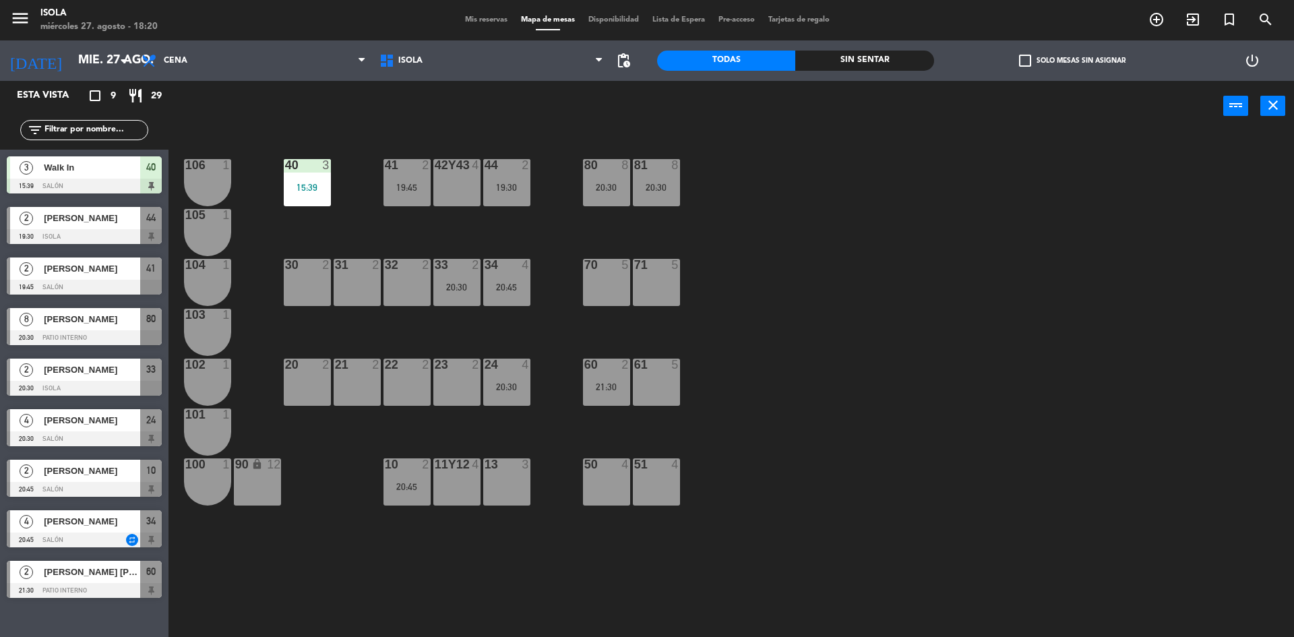
click at [495, 216] on div "40 3 15:39 42y43 4 41 2 19:45 44 2 19:30 80 8 20:30 81 8 20:30 106 1 105 1 30 2…" at bounding box center [737, 388] width 1113 height 506
click at [448, 278] on div "33 2 20:30" at bounding box center [456, 282] width 47 height 47
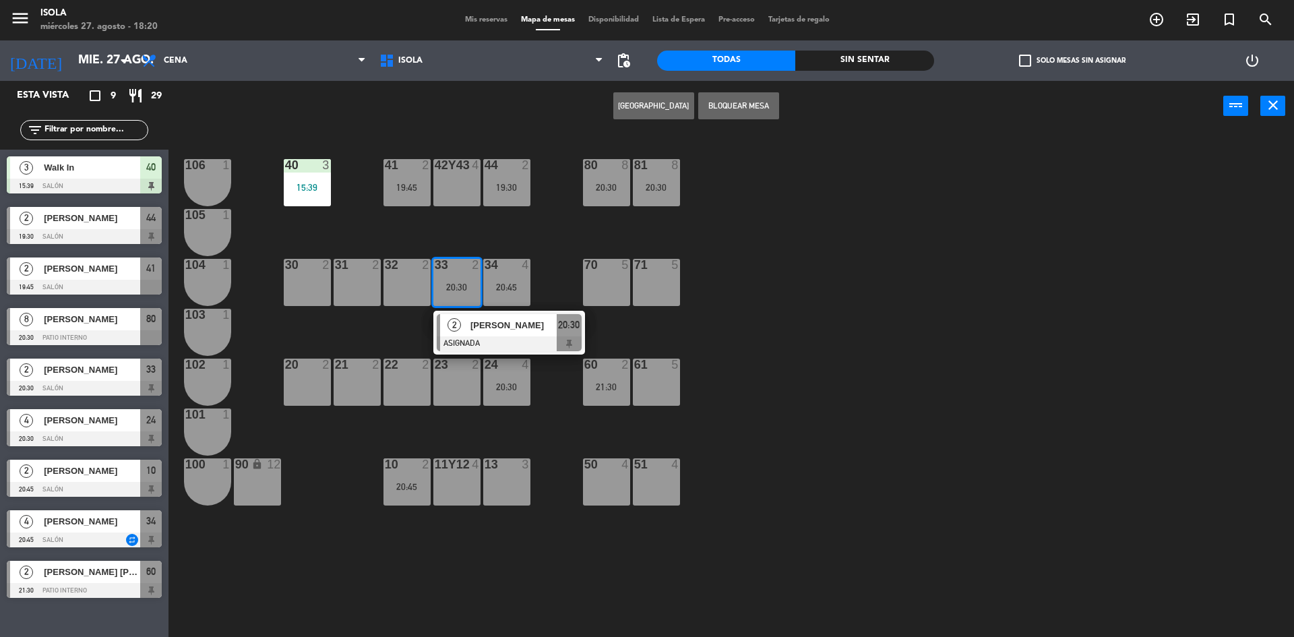
click at [393, 334] on div "40 3 15:39 42y43 4 41 2 19:45 44 2 19:30 80 8 20:30 81 8 20:30 106 1 105 1 30 2…" at bounding box center [737, 388] width 1113 height 506
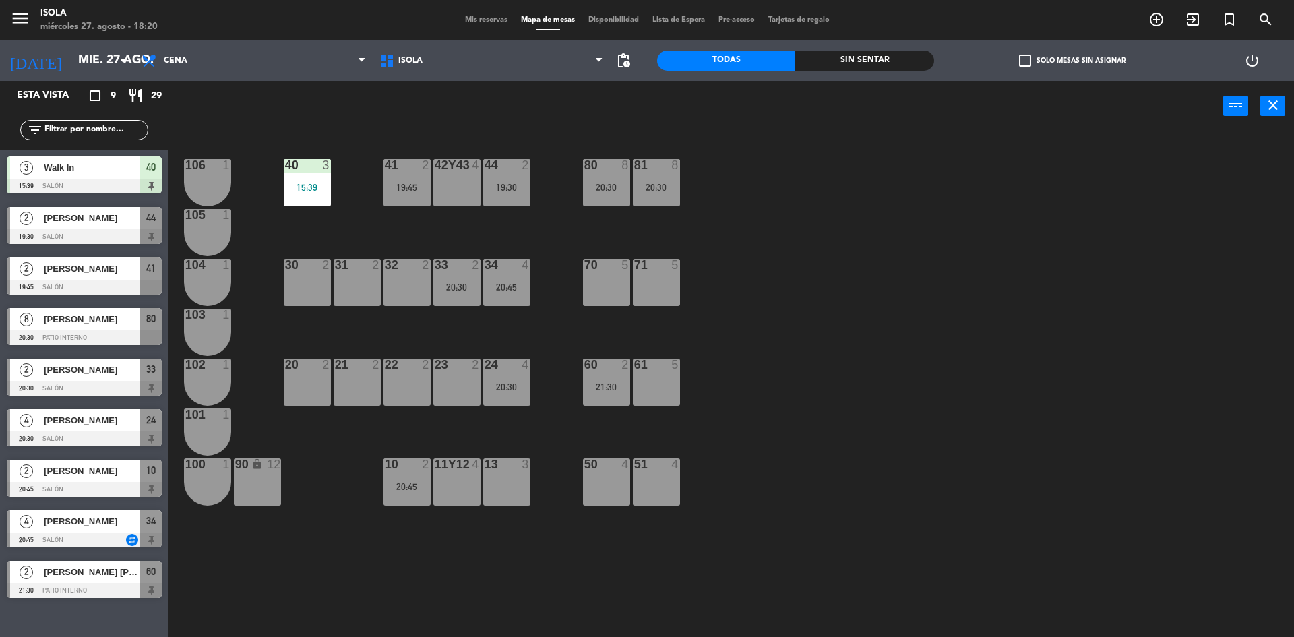
click at [412, 195] on div "41 2 19:45" at bounding box center [407, 182] width 47 height 47
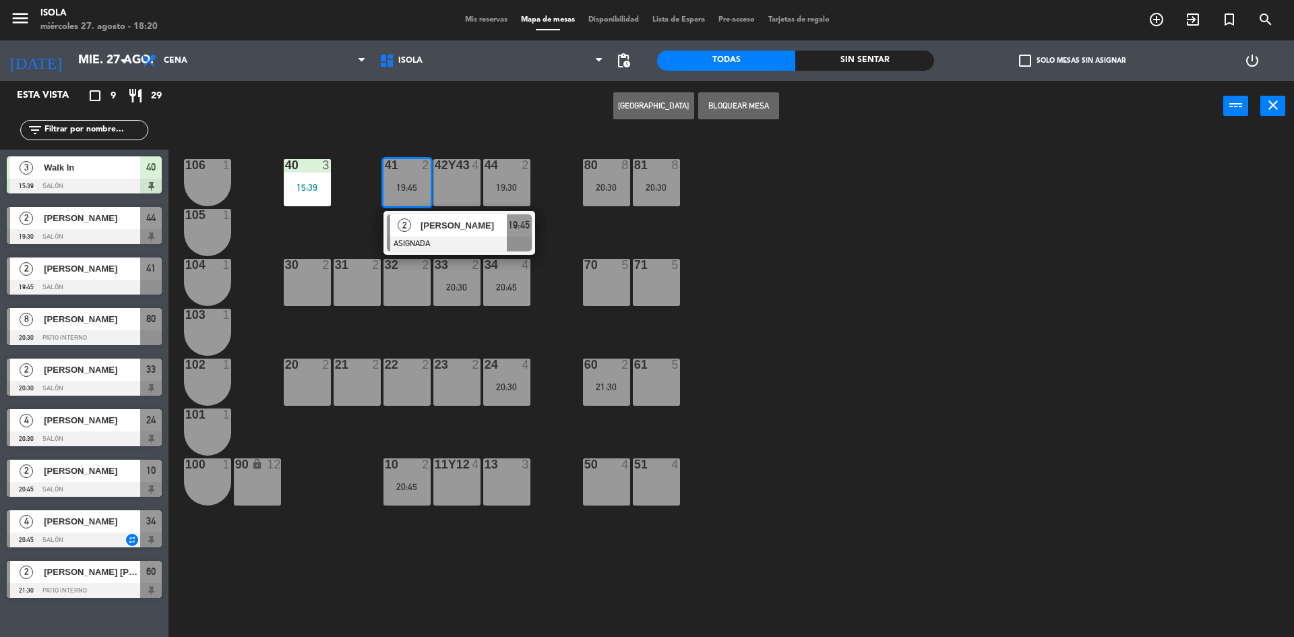
click at [481, 316] on div "40 3 15:39 42y43 4 41 2 19:45 2 [PERSON_NAME] ASIGNADA 19:45 44 2 19:30 80 8 20…" at bounding box center [737, 388] width 1113 height 506
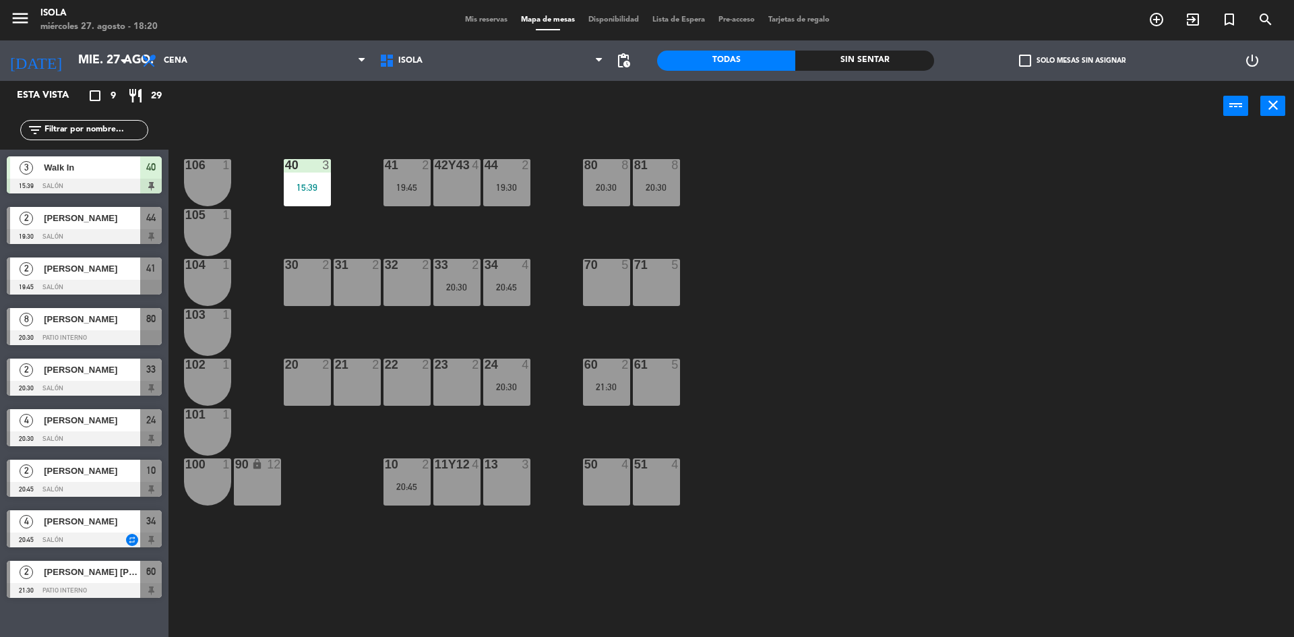
drag, startPoint x: 398, startPoint y: 472, endPoint x: 425, endPoint y: 421, distance: 57.0
click at [398, 471] on div "10 2 20:45" at bounding box center [407, 481] width 47 height 47
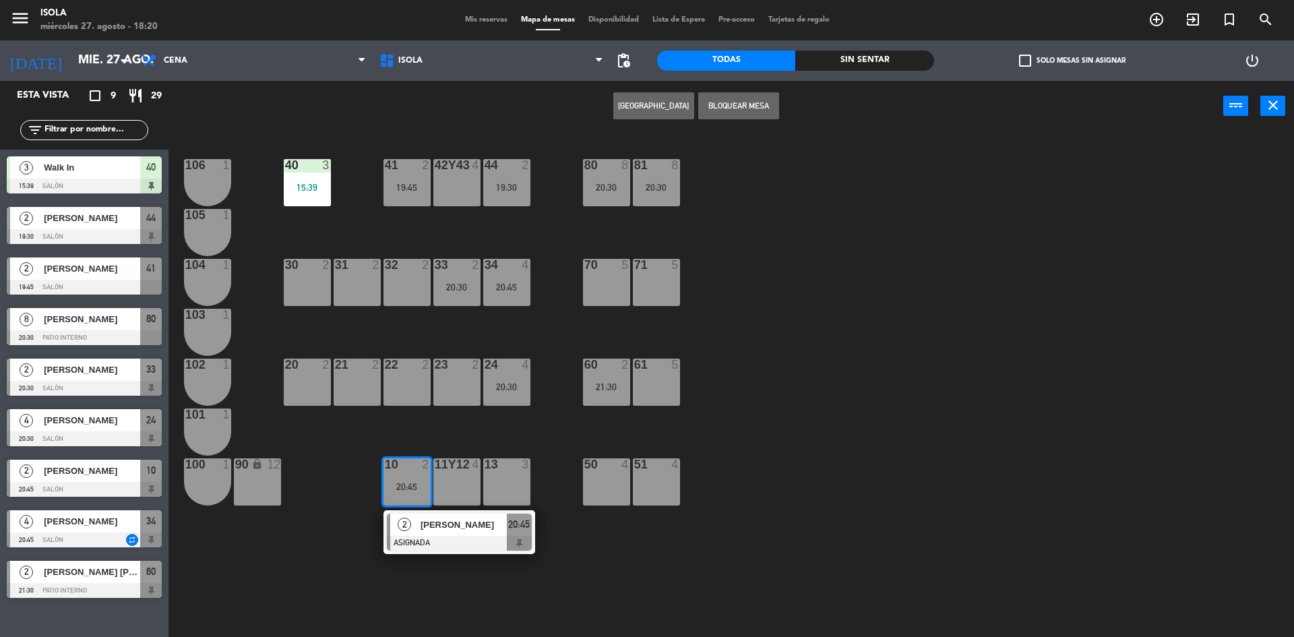
click at [429, 412] on div "40 3 15:39 42y43 4 41 2 19:45 44 2 19:30 80 8 20:30 81 8 20:30 106 1 105 1 30 2…" at bounding box center [737, 388] width 1113 height 506
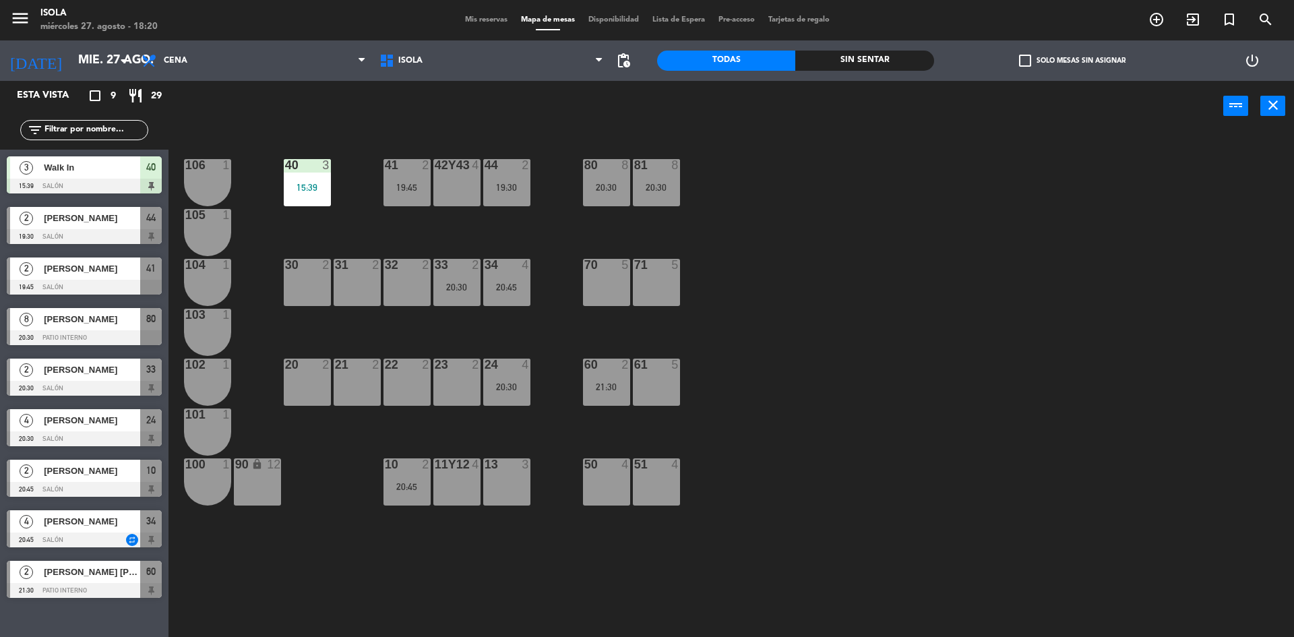
click at [511, 375] on div "24 4 20:30" at bounding box center [506, 382] width 47 height 47
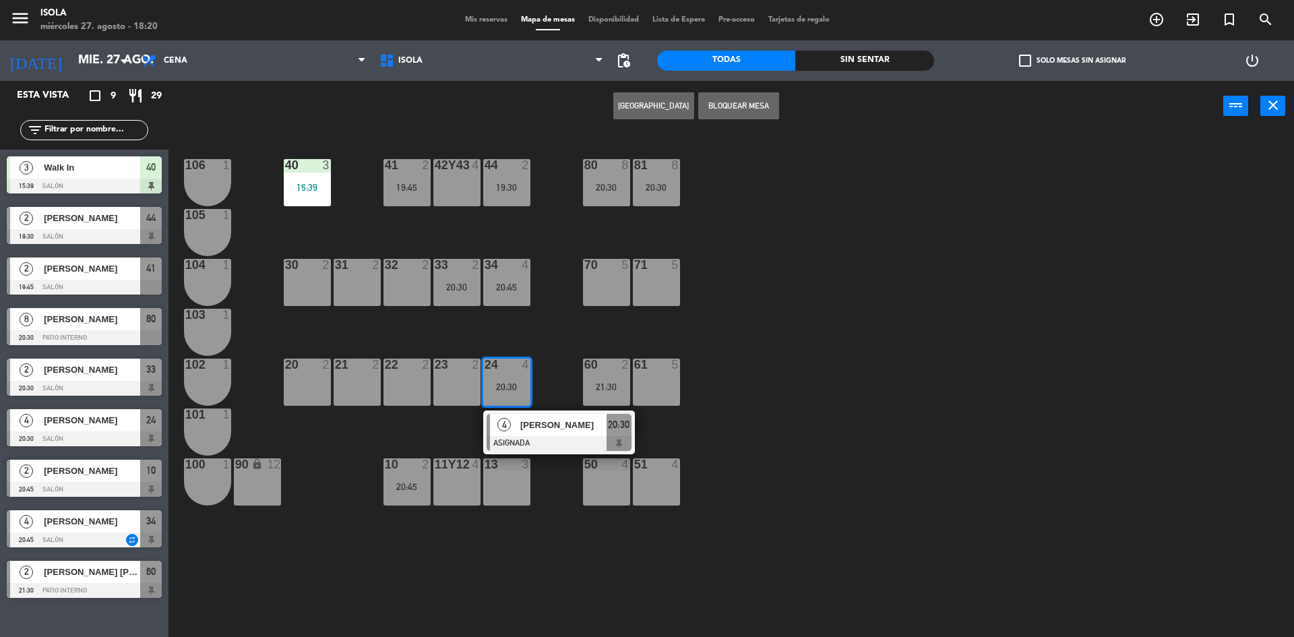
click at [452, 425] on div "40 3 15:39 42y43 4 41 2 19:45 44 2 19:30 80 8 20:30 81 8 20:30 106 1 105 1 30 2…" at bounding box center [737, 388] width 1113 height 506
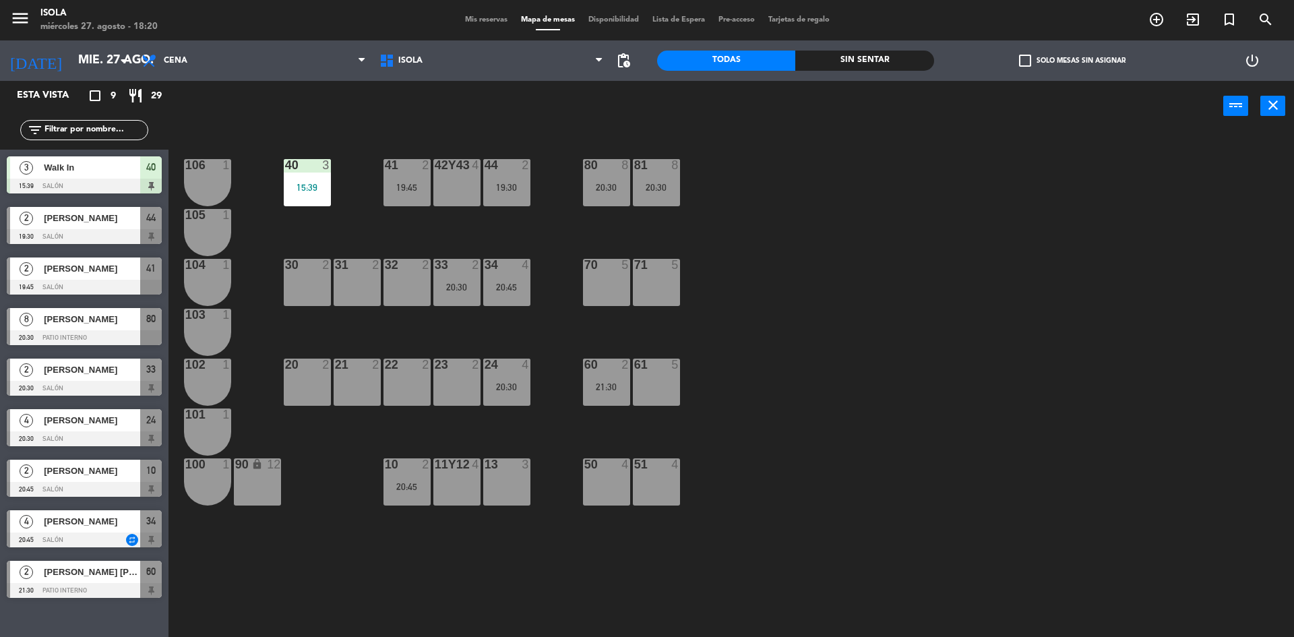
click at [492, 20] on span "Mis reservas" at bounding box center [486, 19] width 56 height 7
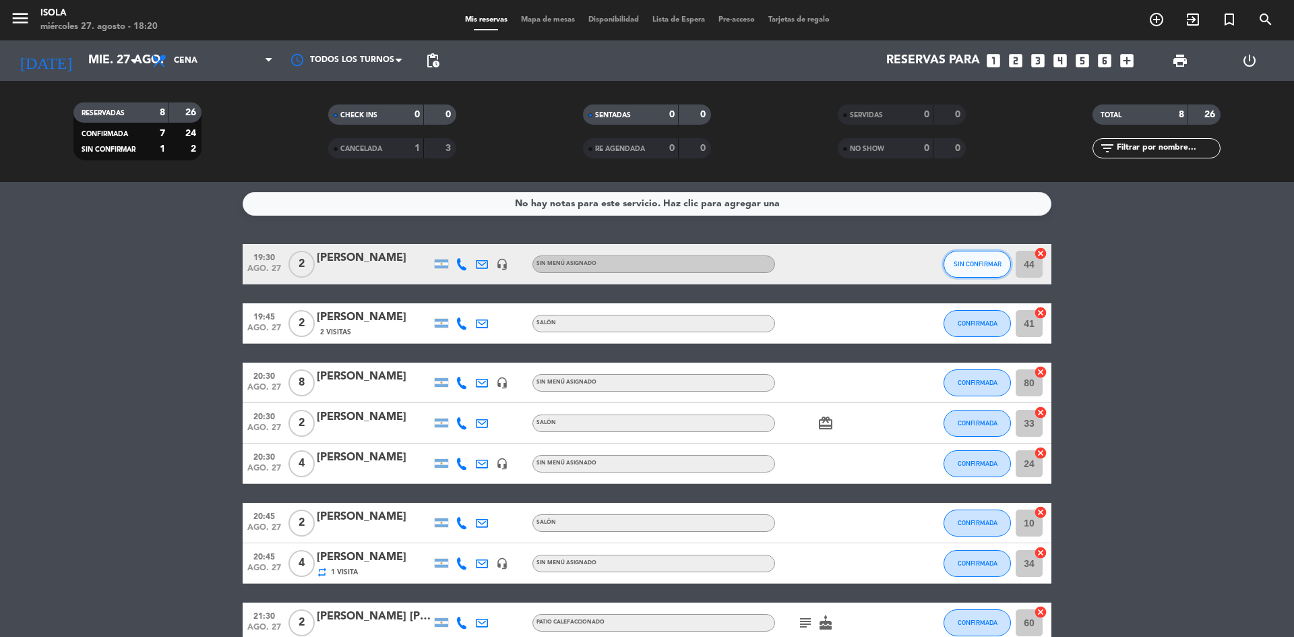
click at [979, 263] on span "SIN CONFIRMAR" at bounding box center [978, 263] width 48 height 7
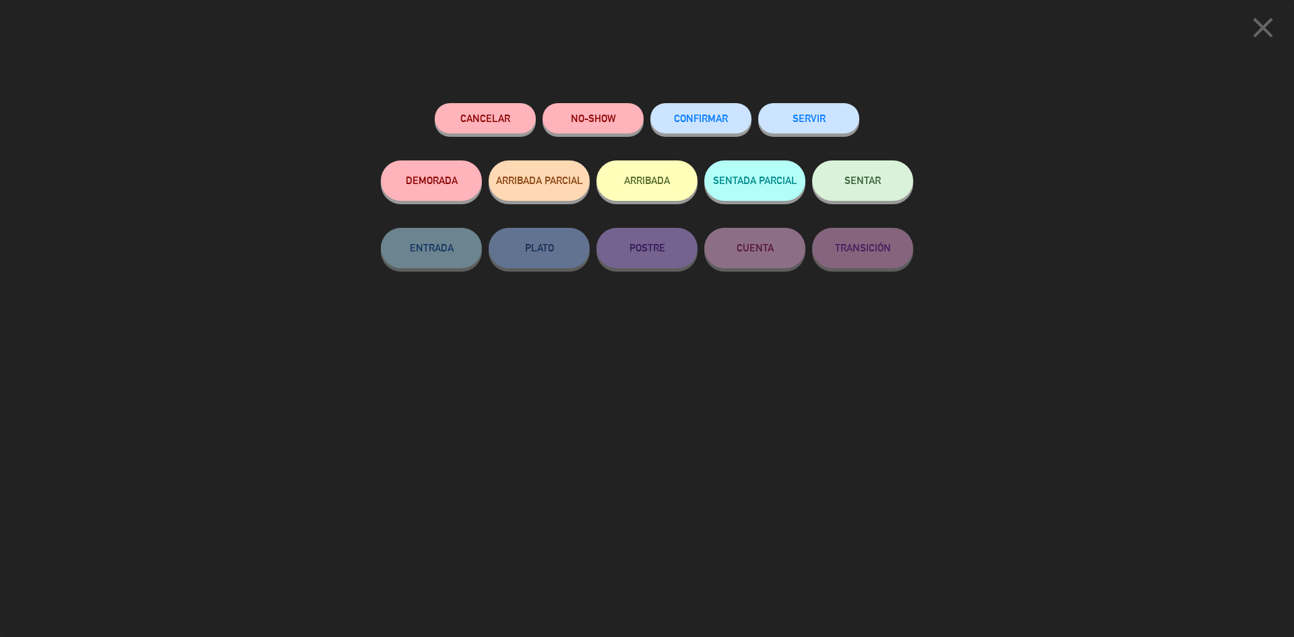
click at [704, 113] on button "CONFIRMAR" at bounding box center [700, 118] width 101 height 30
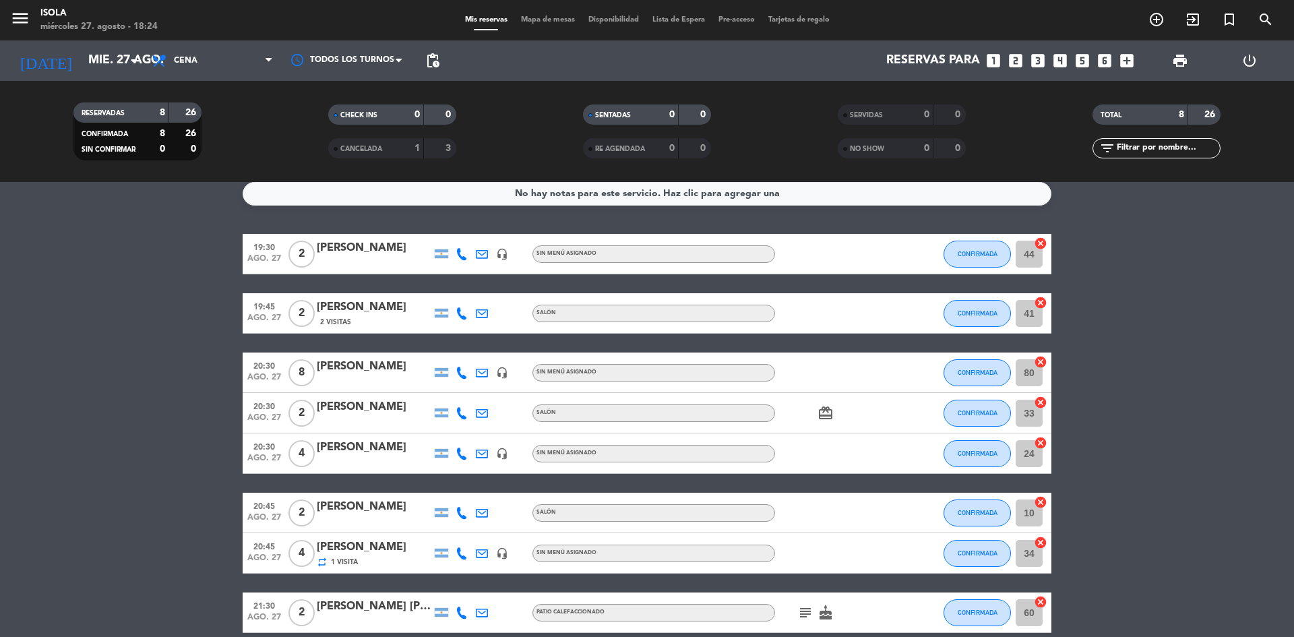
scroll to position [9, 0]
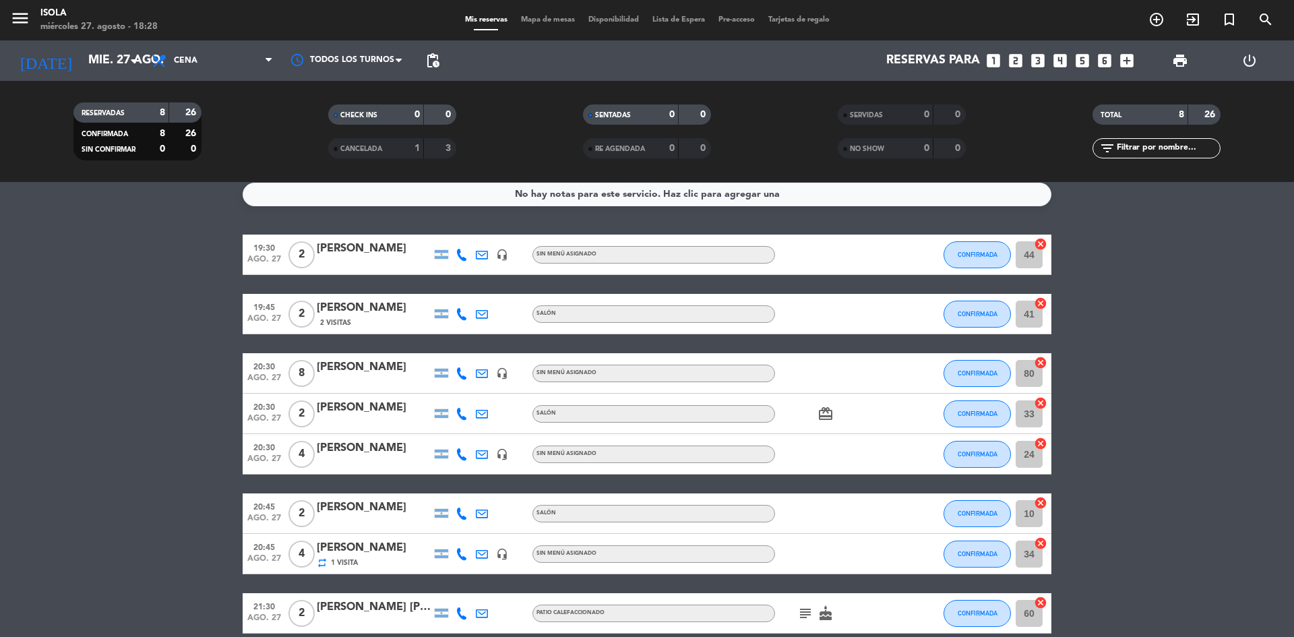
click at [537, 21] on span "Mapa de mesas" at bounding box center [547, 19] width 67 height 7
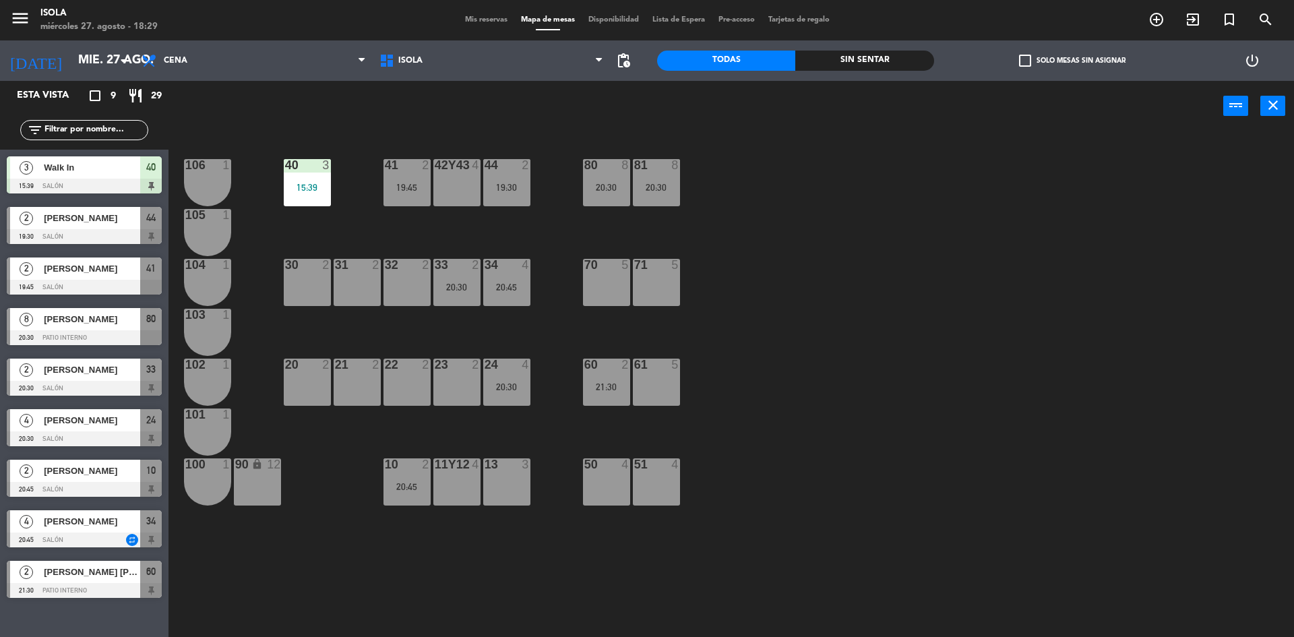
click at [687, 305] on div "40 3 15:39 42y43 4 41 2 19:45 44 2 19:30 80 8 20:30 81 8 20:30 106 1 105 1 30 2…" at bounding box center [737, 388] width 1113 height 506
click at [616, 376] on div "60 2 21:30" at bounding box center [606, 382] width 47 height 47
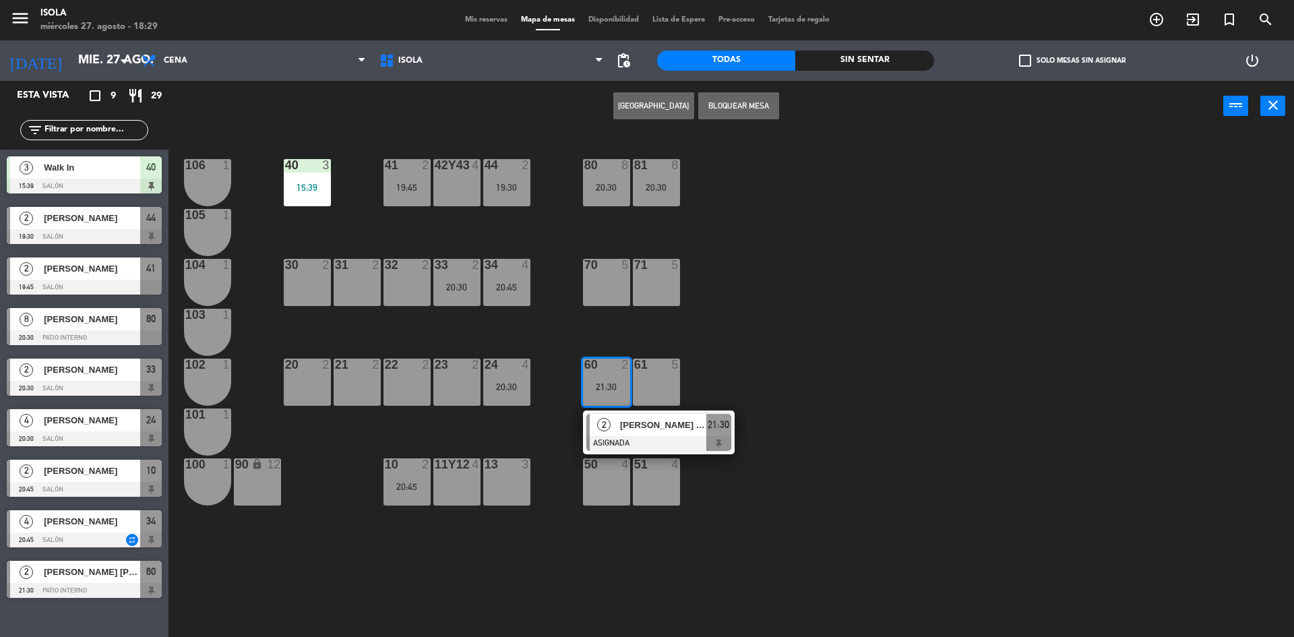
click at [719, 351] on div "40 3 15:39 42y43 4 41 2 19:45 44 2 19:30 80 8 20:30 81 8 20:30 106 1 105 1 30 2…" at bounding box center [737, 388] width 1113 height 506
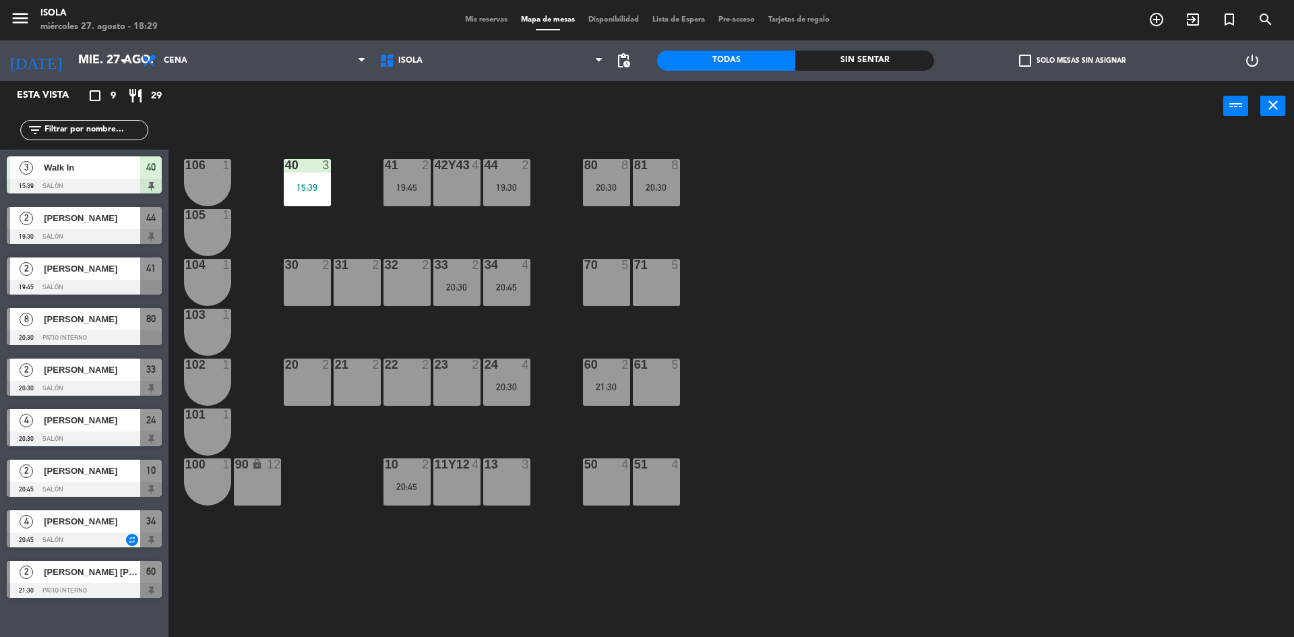
click at [630, 390] on div "21:30" at bounding box center [606, 386] width 47 height 9
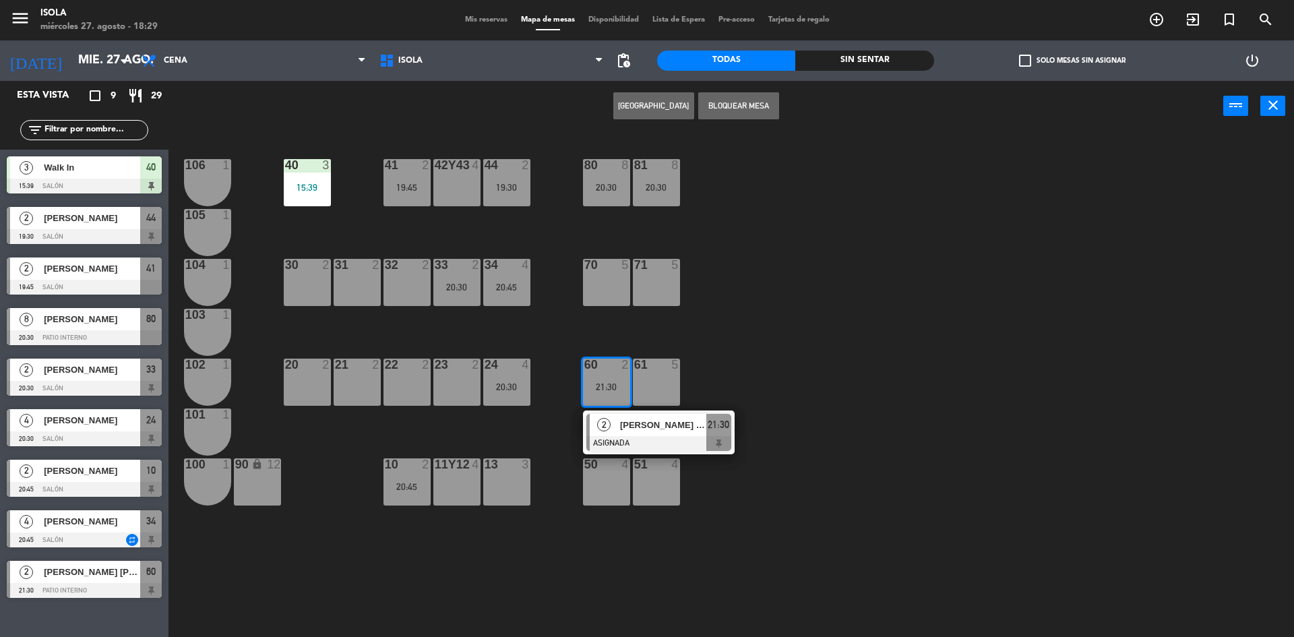
click at [730, 351] on div "40 3 15:39 42y43 4 41 2 19:45 44 2 19:30 80 8 20:30 81 8 20:30 106 1 105 1 30 2…" at bounding box center [737, 388] width 1113 height 506
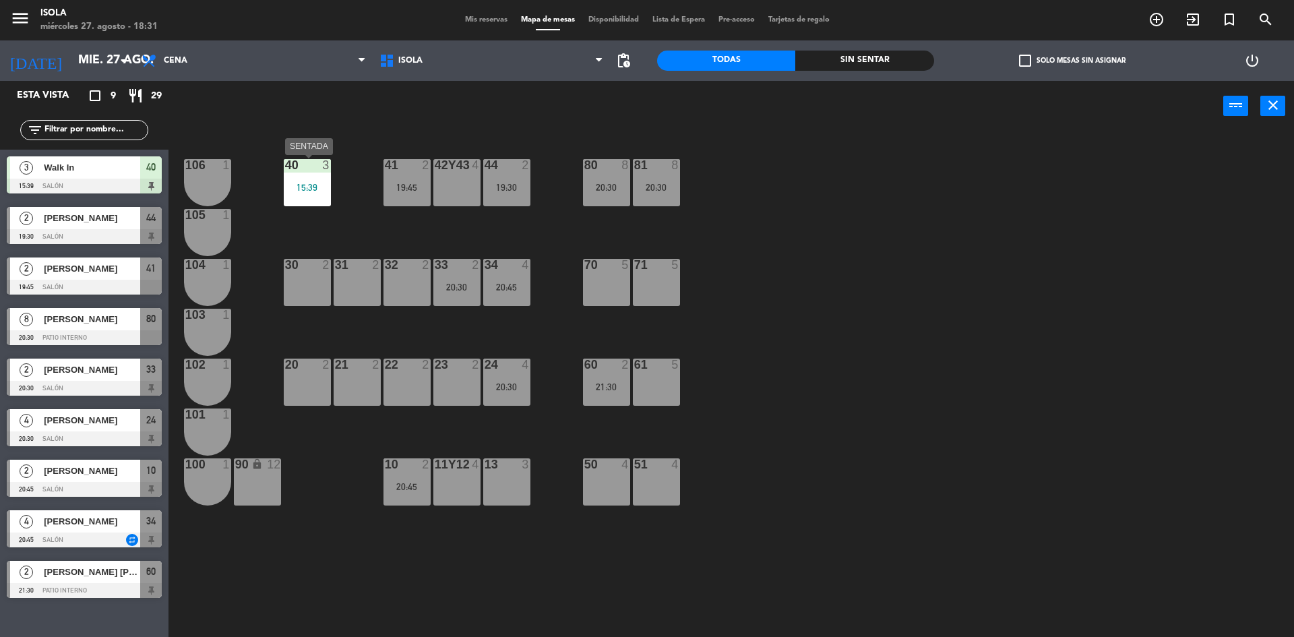
click at [290, 190] on div "15:39" at bounding box center [307, 187] width 47 height 9
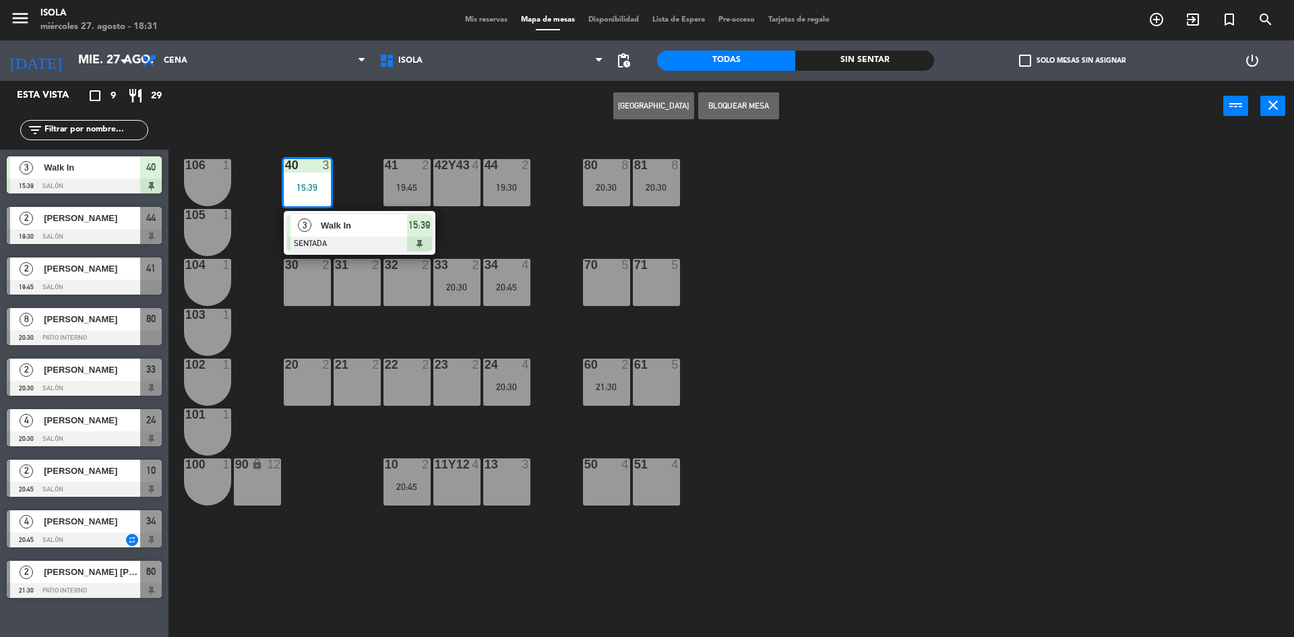
click at [319, 233] on div "Walk In" at bounding box center [363, 225] width 88 height 22
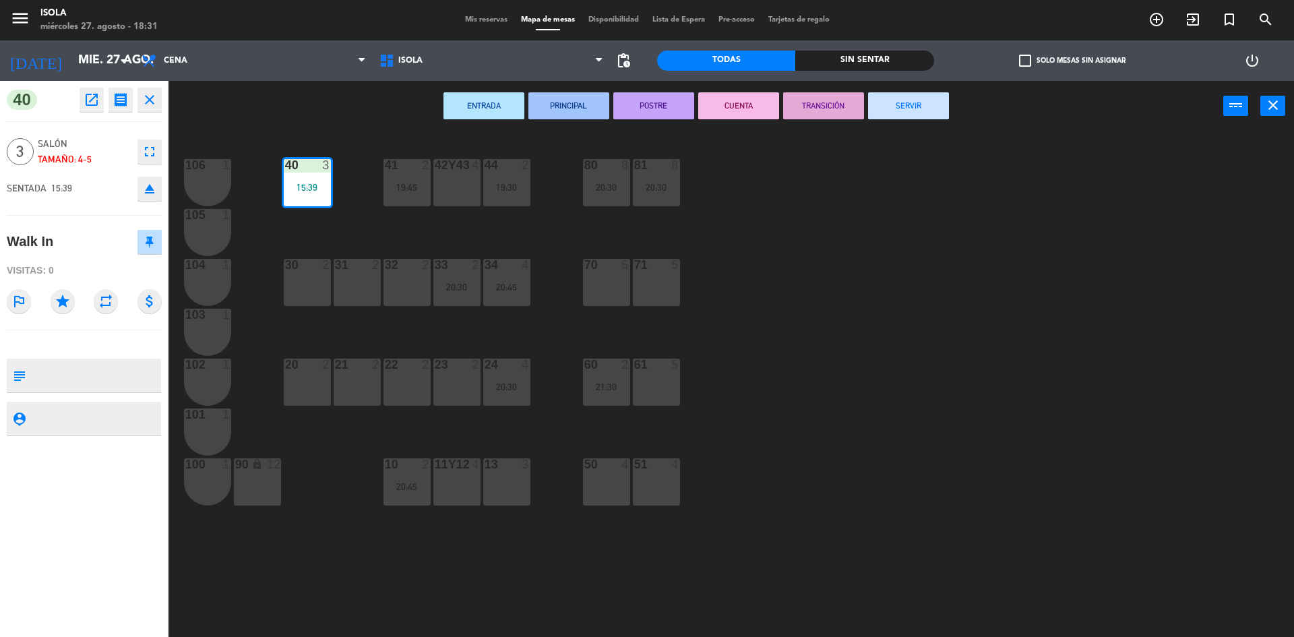
click at [929, 108] on button "SERVIR" at bounding box center [908, 105] width 81 height 27
click at [903, 300] on div "40 3 15:39 42y43 4 41 2 19:45 44 2 19:30 80 8 20:30 81 8 20:30 106 1 105 1 30 2…" at bounding box center [737, 388] width 1113 height 506
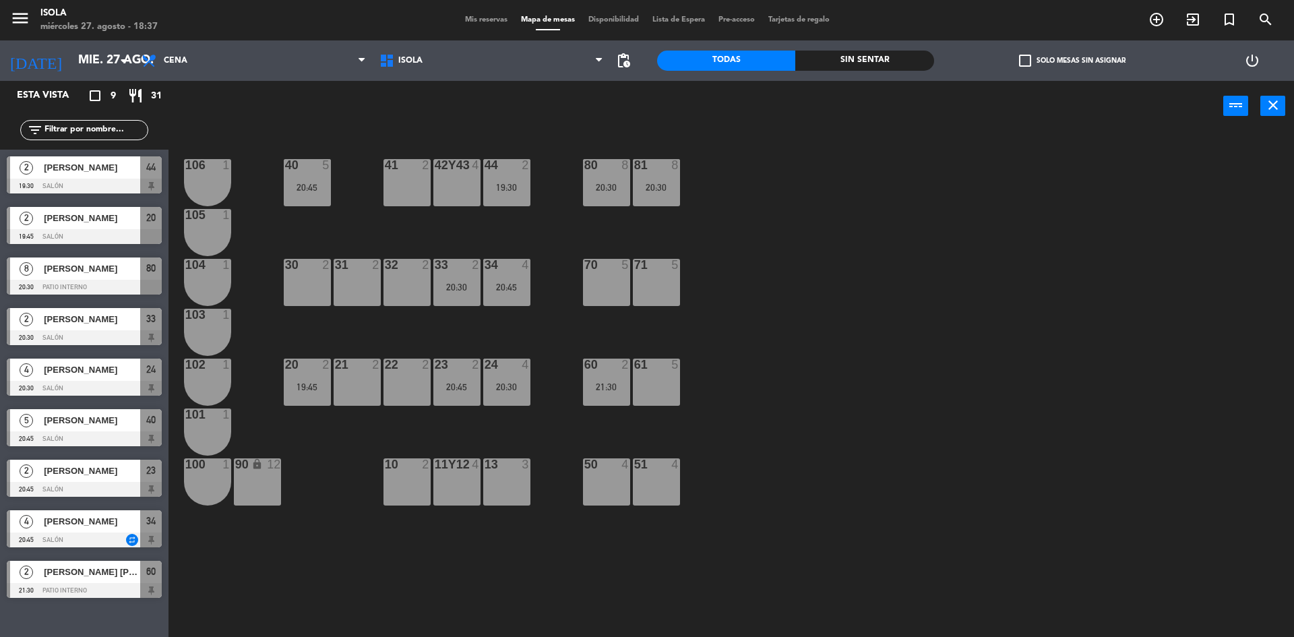
click at [323, 165] on div "5" at bounding box center [326, 165] width 8 height 12
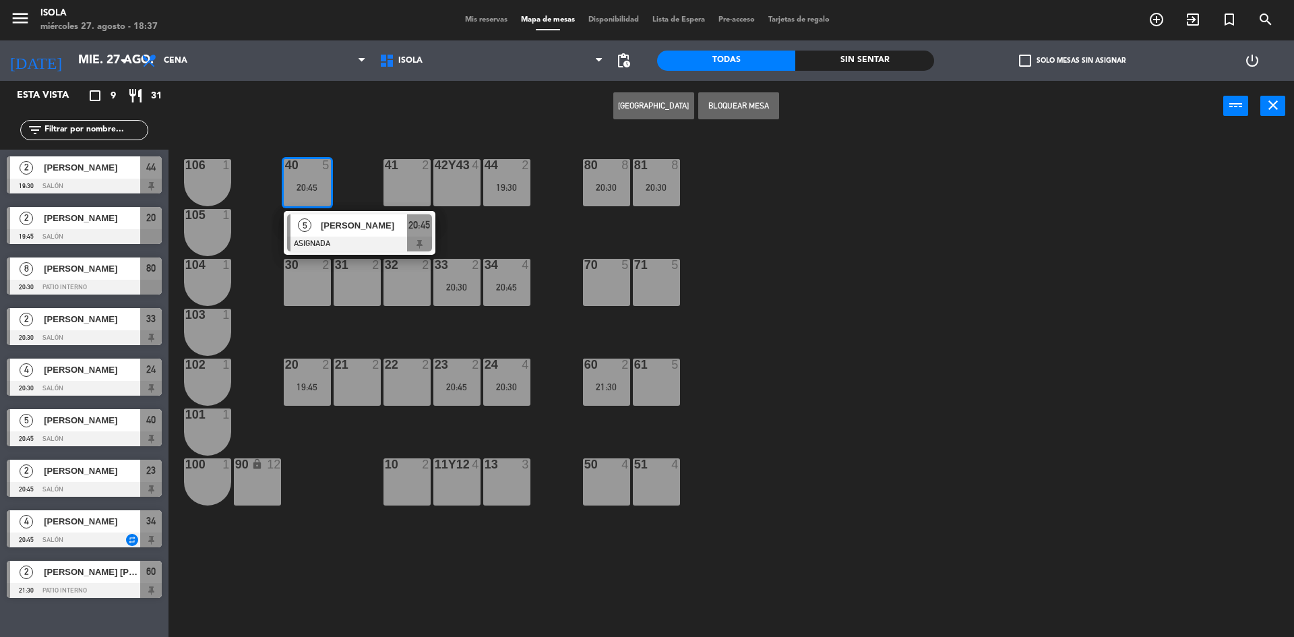
click at [319, 233] on div "[PERSON_NAME]" at bounding box center [363, 225] width 88 height 22
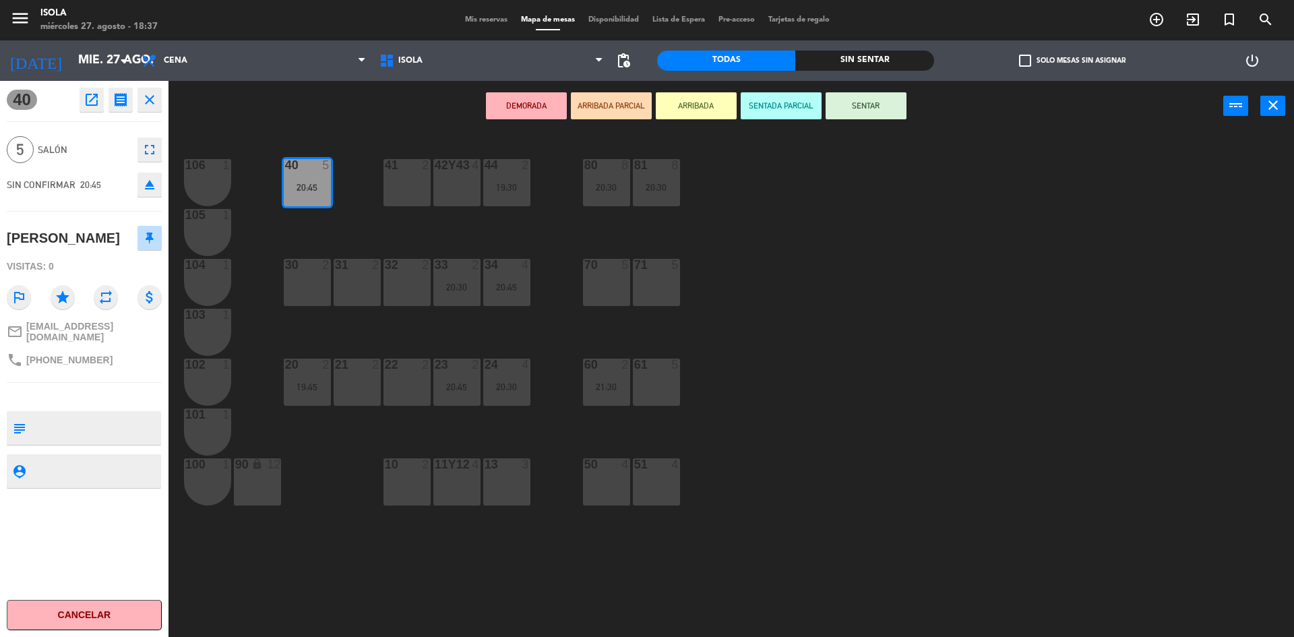
click at [751, 328] on div "40 5 20:45 42y43 4 41 2 44 2 19:30 80 8 20:30 81 8 20:30 106 1 105 1 30 2 31 2 …" at bounding box center [737, 388] width 1113 height 506
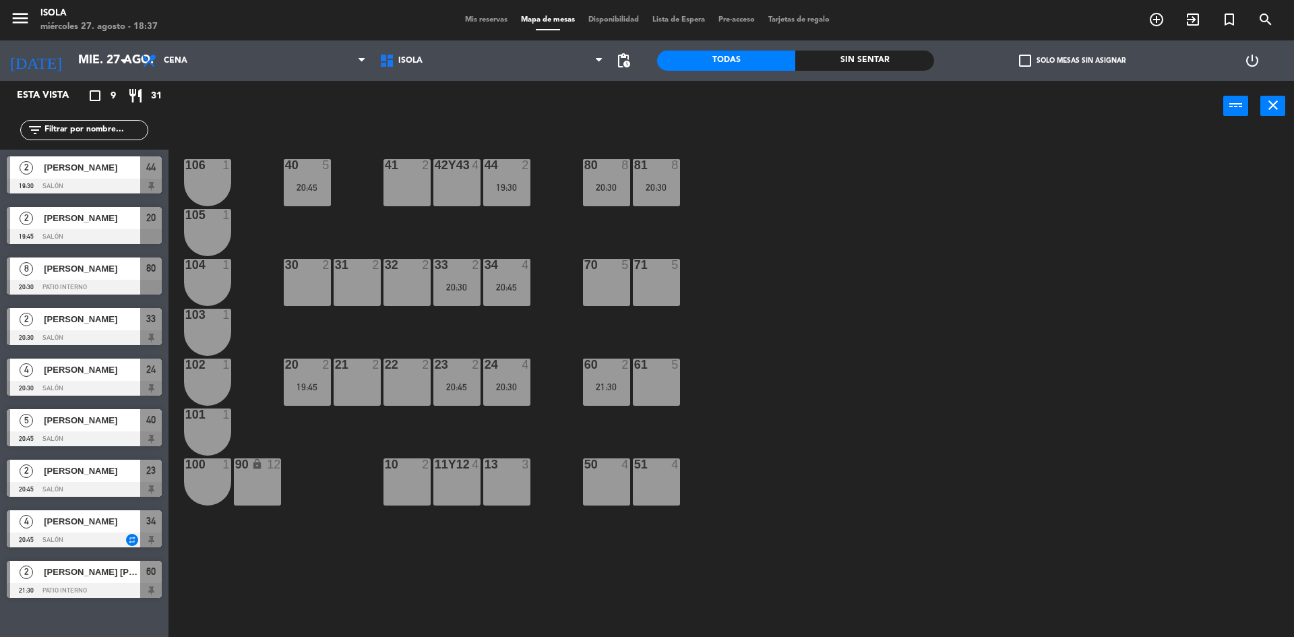
click at [735, 377] on div "40 5 20:45 42y43 4 41 2 44 2 19:30 80 8 20:30 81 8 20:30 106 1 105 1 30 2 31 2 …" at bounding box center [737, 388] width 1113 height 506
click at [473, 24] on div "Mis reservas Mapa de mesas Disponibilidad Lista de Espera Pre-acceso Tarjetas d…" at bounding box center [647, 20] width 378 height 12
click at [476, 22] on span "Mis reservas" at bounding box center [486, 19] width 56 height 7
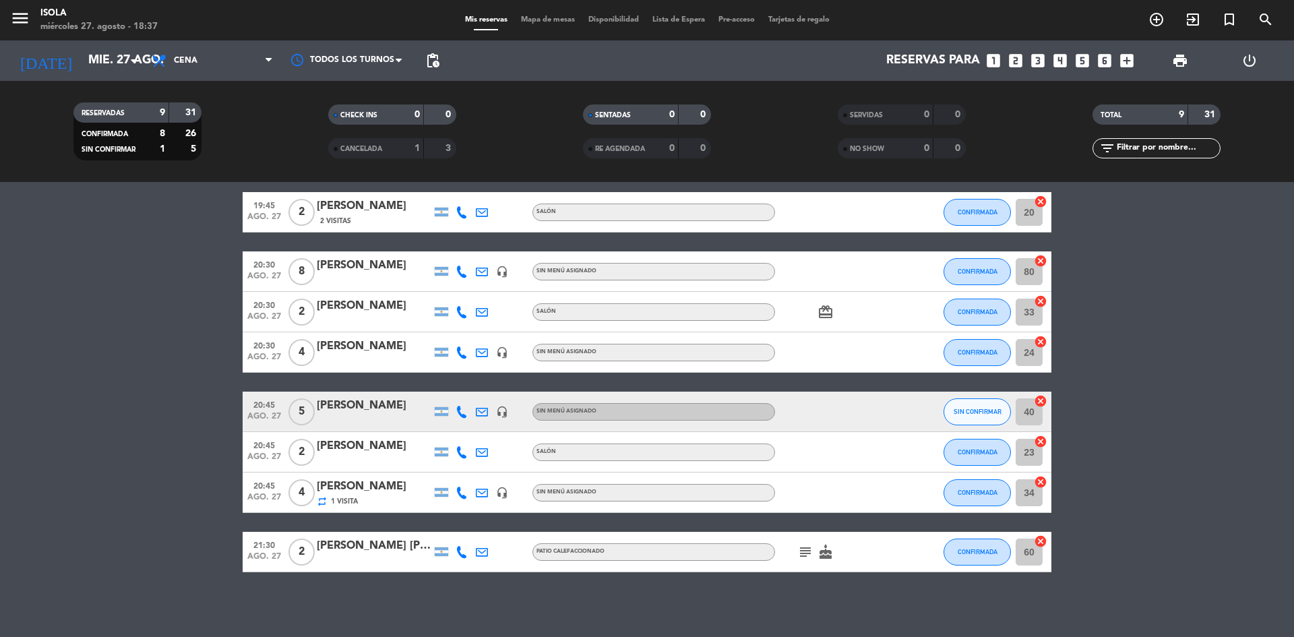
scroll to position [114, 0]
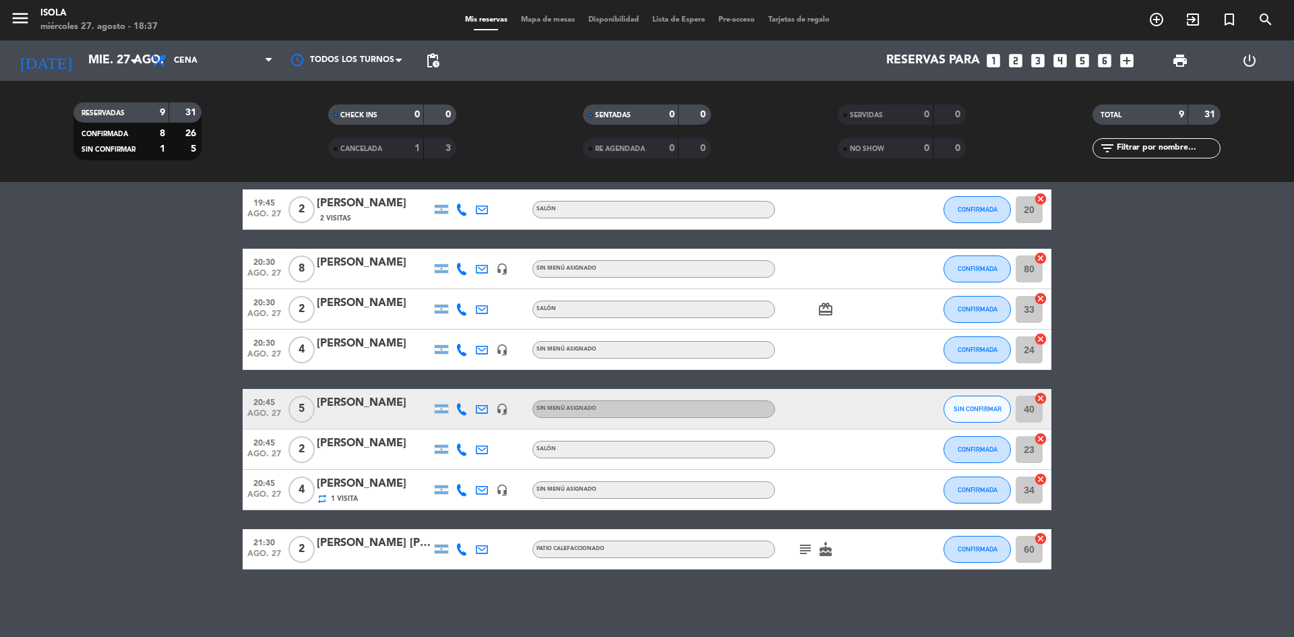
click at [507, 408] on icon "headset_mic" at bounding box center [502, 409] width 12 height 12
click at [1246, 494] on bookings-row "19:30 [DATE] 2 [PERSON_NAME] headset_mic Sin menú asignado CONFIRMADA 44 cancel…" at bounding box center [647, 349] width 1294 height 439
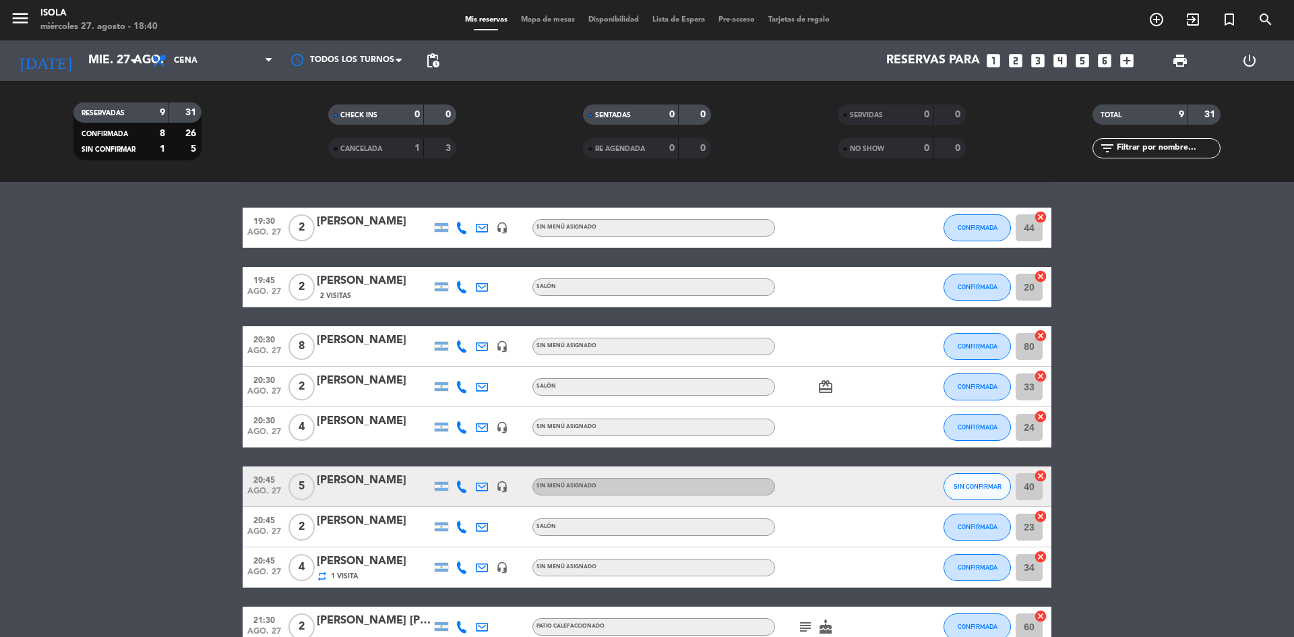
scroll to position [0, 0]
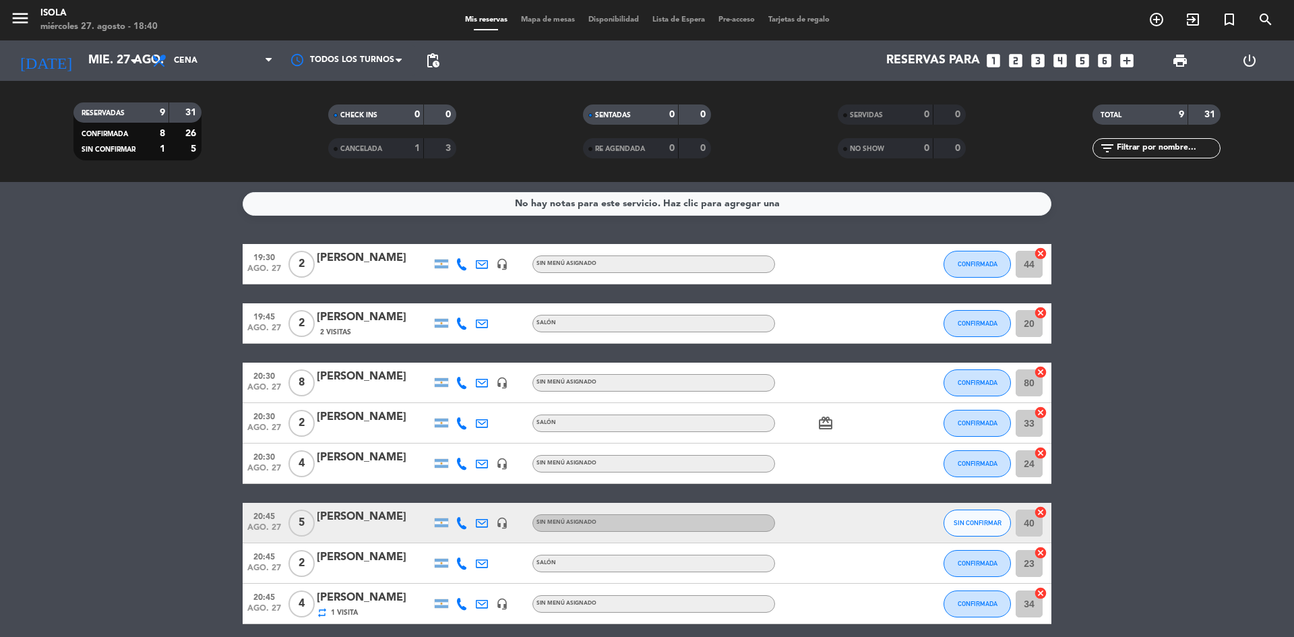
click at [541, 22] on span "Mapa de mesas" at bounding box center [547, 19] width 67 height 7
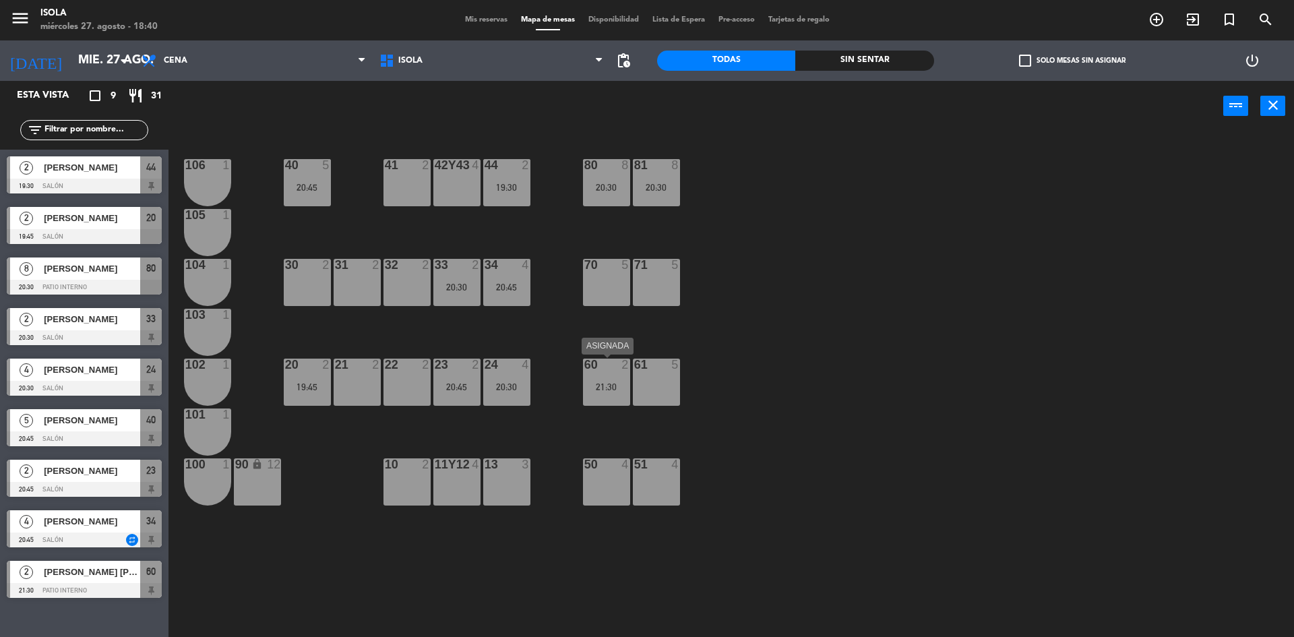
click at [593, 374] on div "60 2 21:30" at bounding box center [606, 382] width 47 height 47
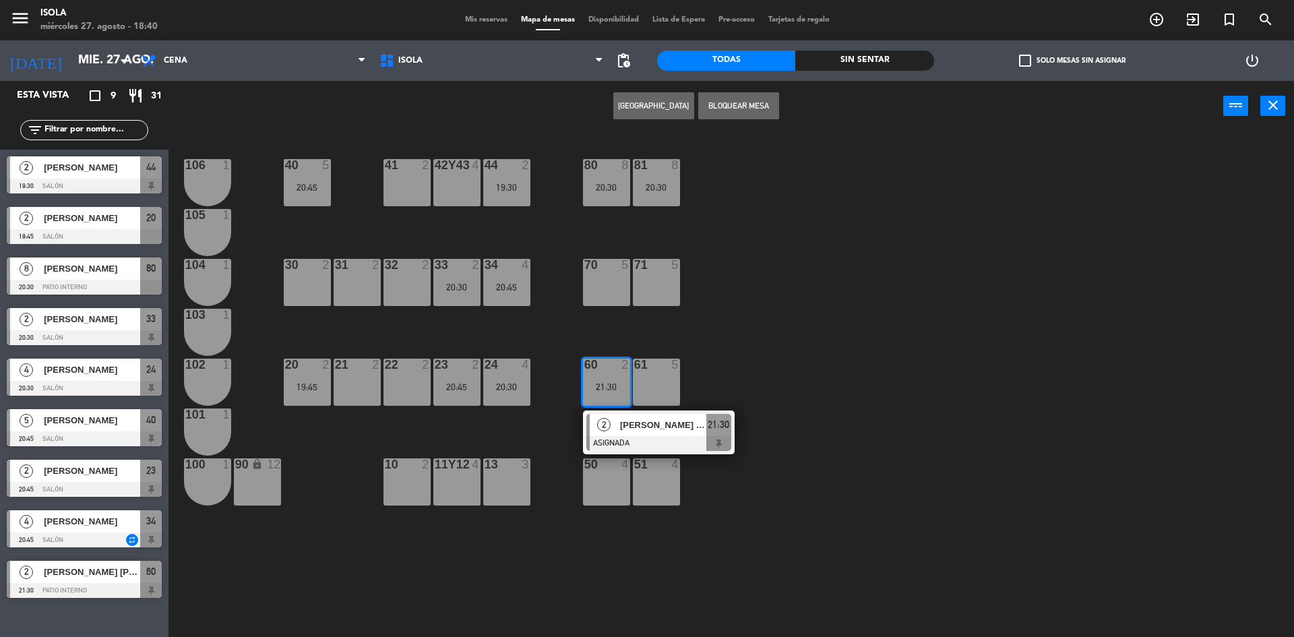
click at [733, 299] on div "40 5 20:45 42y43 4 41 2 44 2 19:30 80 8 20:30 81 8 20:30 106 1 105 1 30 2 31 2 …" at bounding box center [737, 388] width 1113 height 506
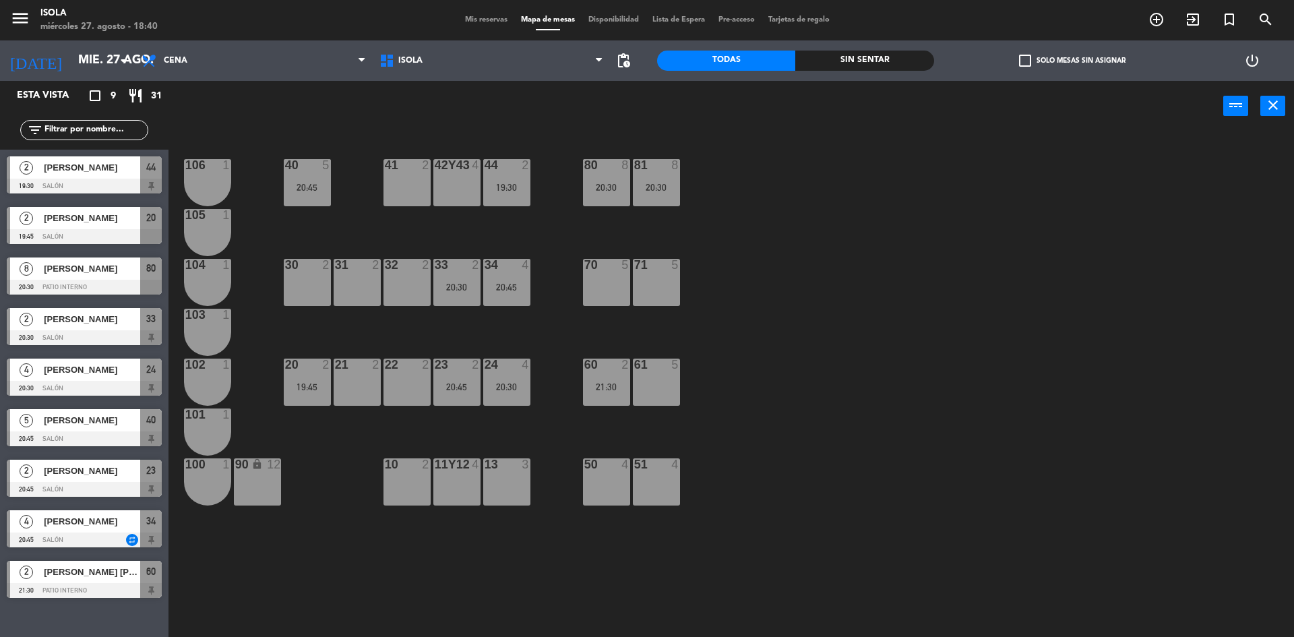
click at [612, 179] on div "80 8 20:30" at bounding box center [606, 182] width 47 height 47
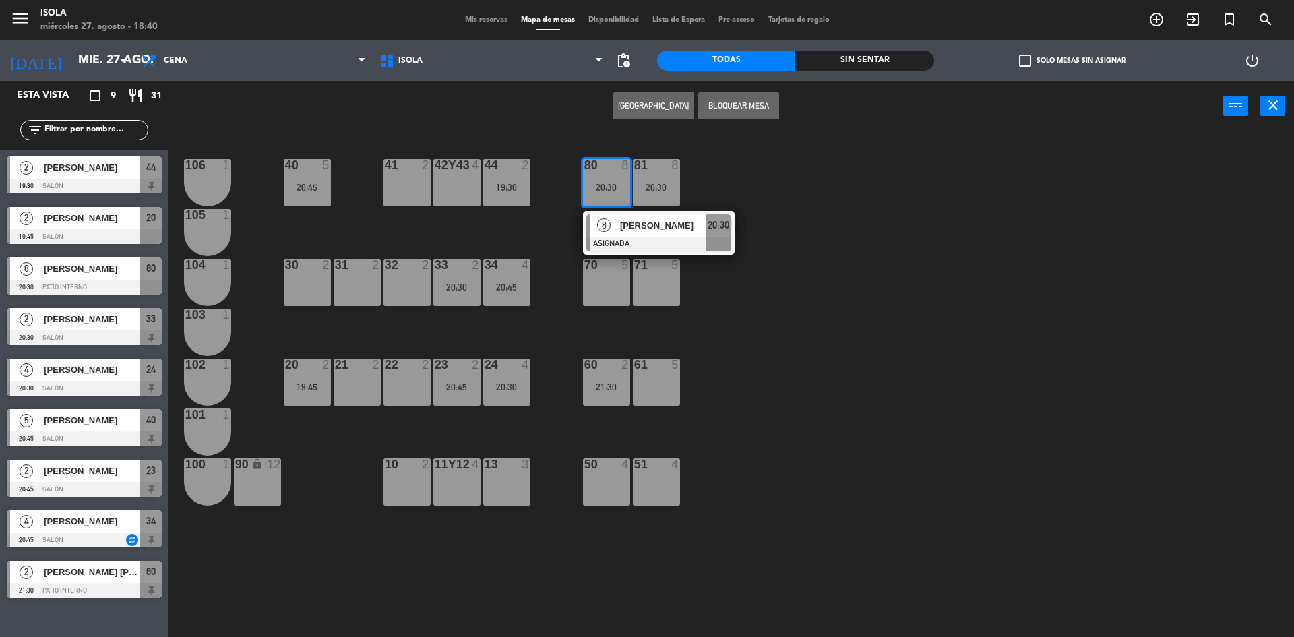
click at [739, 173] on div "40 5 20:45 42y43 4 41 2 44 2 19:30 80 8 20:30 8 [PERSON_NAME] ASIGNADA 20:30 81…" at bounding box center [737, 388] width 1113 height 506
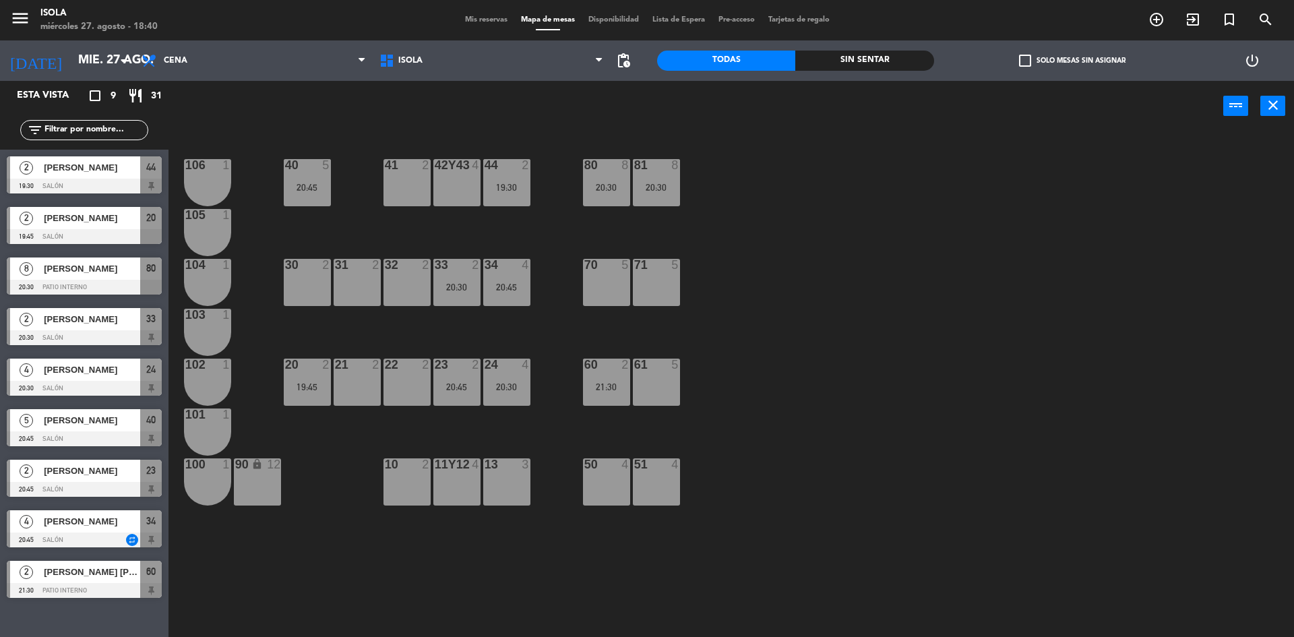
click at [676, 173] on div "81 8 20:30" at bounding box center [656, 182] width 47 height 47
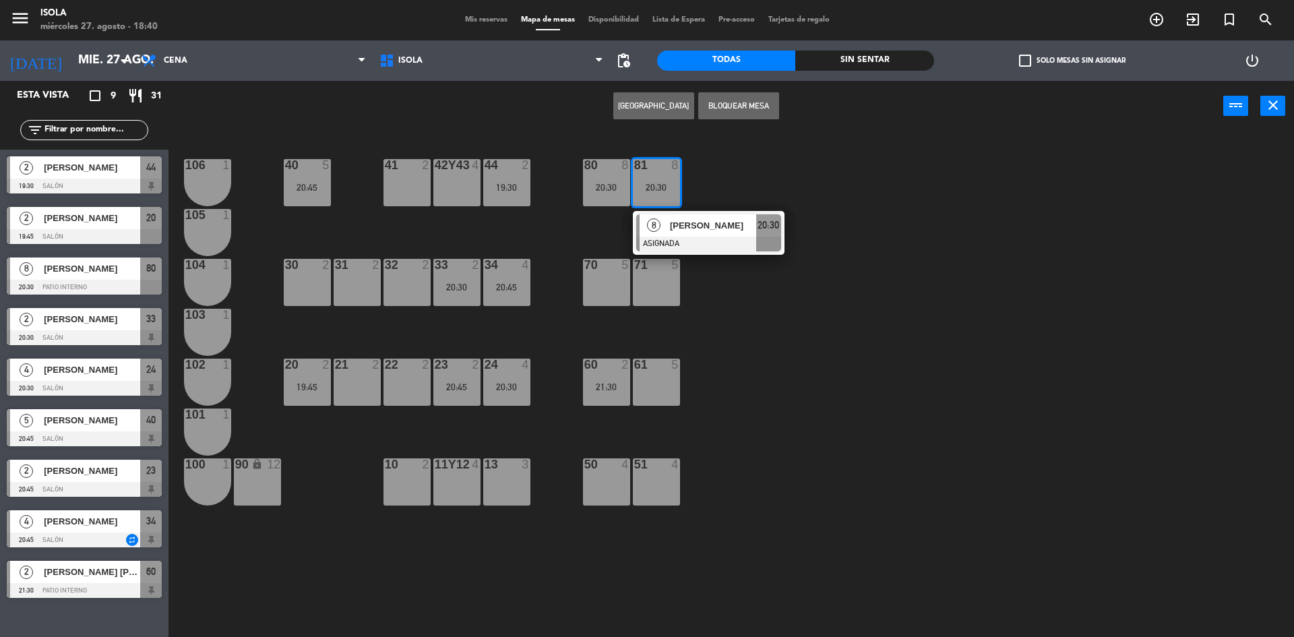
click at [752, 168] on div "40 5 20:45 42y43 4 41 2 44 2 19:30 80 8 20:30 81 8 20:30 8 [PERSON_NAME] ASIGNA…" at bounding box center [737, 388] width 1113 height 506
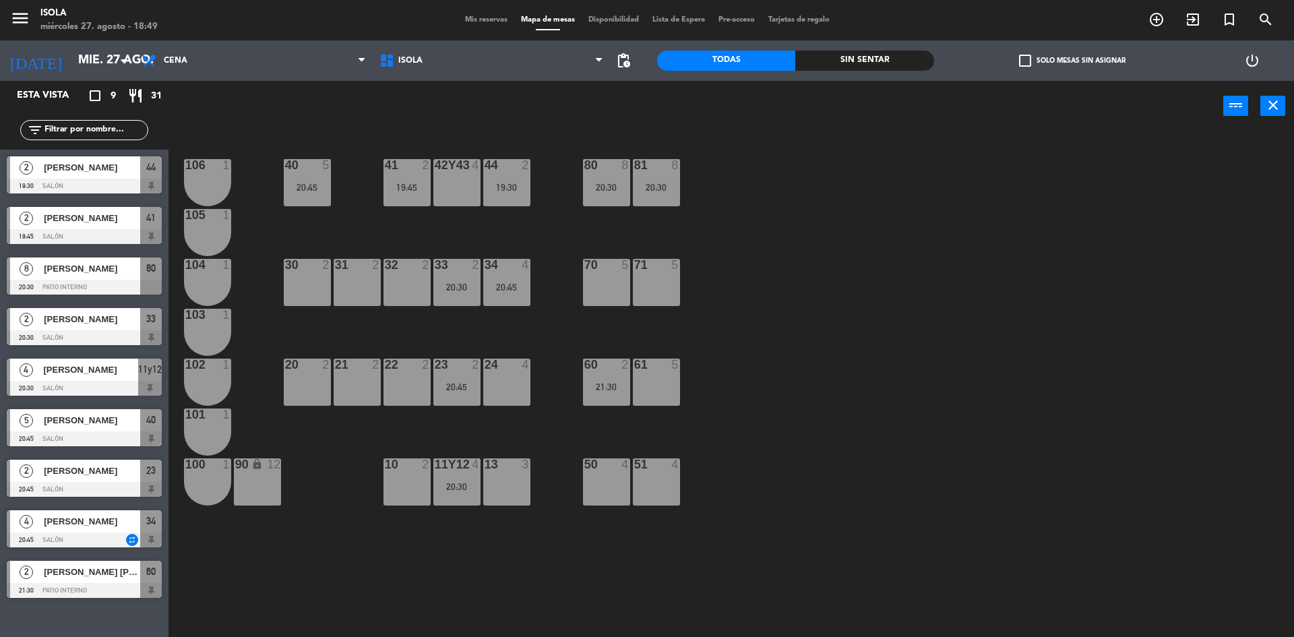
click at [216, 564] on div "40 5 20:45 42y43 4 41 2 19:45 44 2 19:30 80 8 20:30 81 8 20:30 106 1 105 1 30 2…" at bounding box center [737, 388] width 1113 height 506
click at [504, 179] on div "44 2 19:30" at bounding box center [506, 182] width 47 height 47
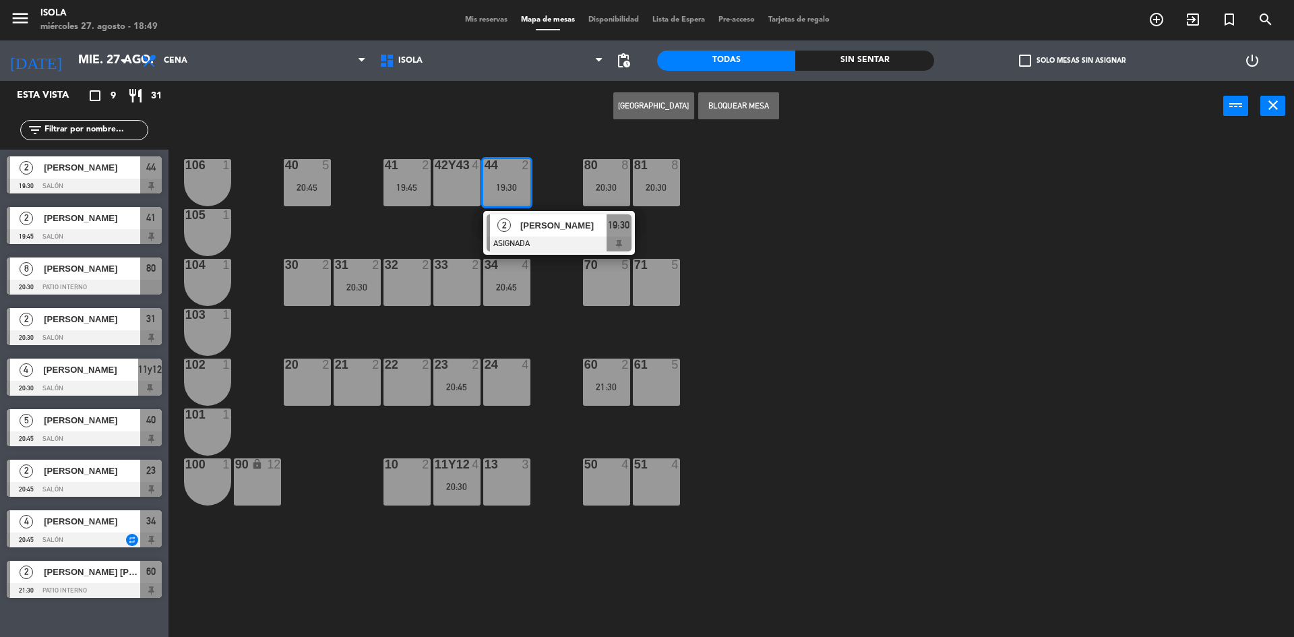
click at [563, 228] on span "[PERSON_NAME]" at bounding box center [563, 225] width 86 height 14
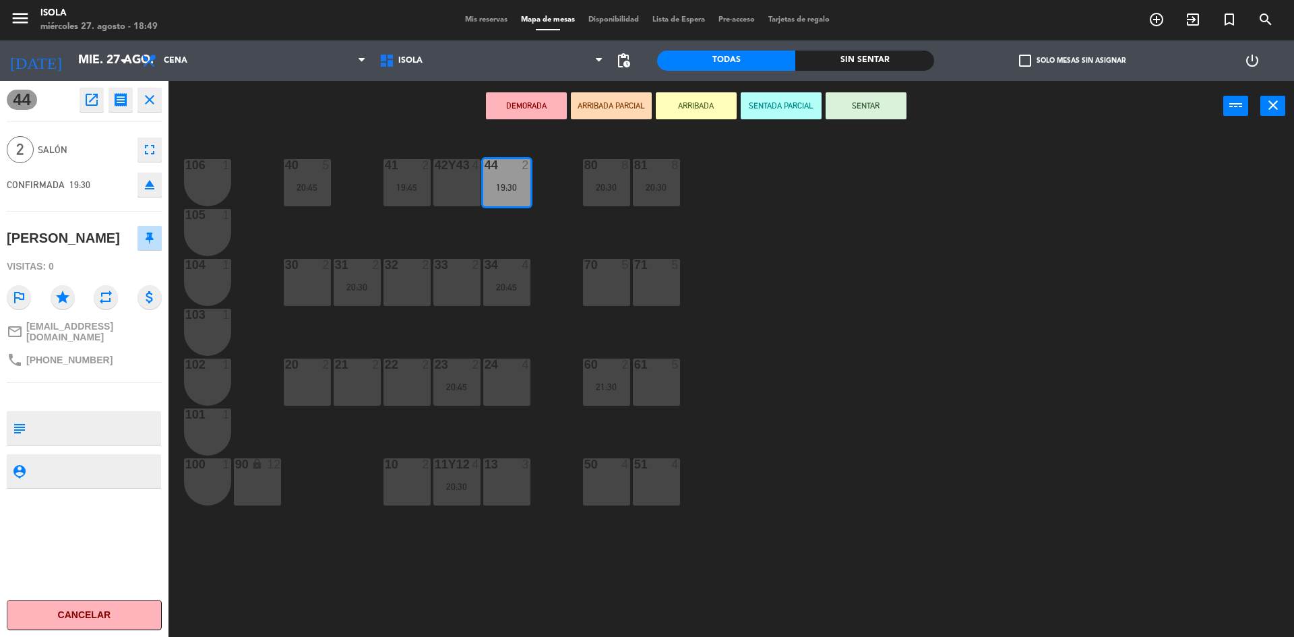
click at [821, 280] on div "40 5 20:45 42y43 4 41 2 19:45 44 2 19:30 80 8 20:30 81 8 20:30 106 1 105 1 30 2…" at bounding box center [737, 388] width 1113 height 506
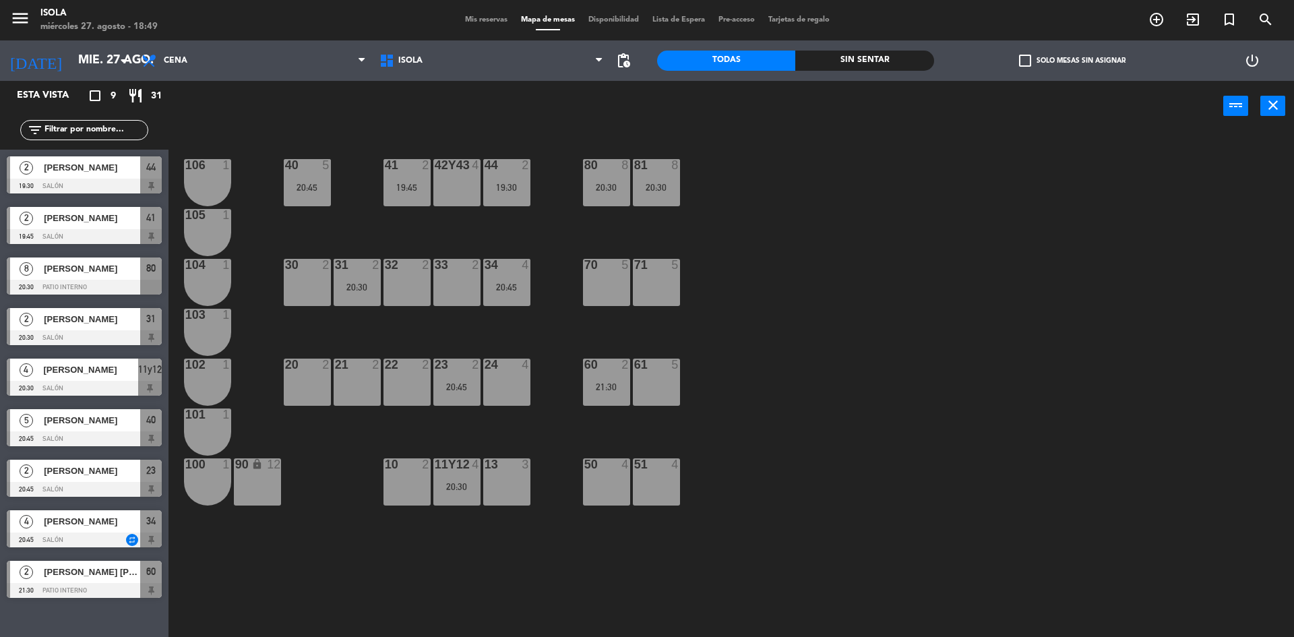
click at [514, 177] on div "44 2 19:30" at bounding box center [506, 182] width 47 height 47
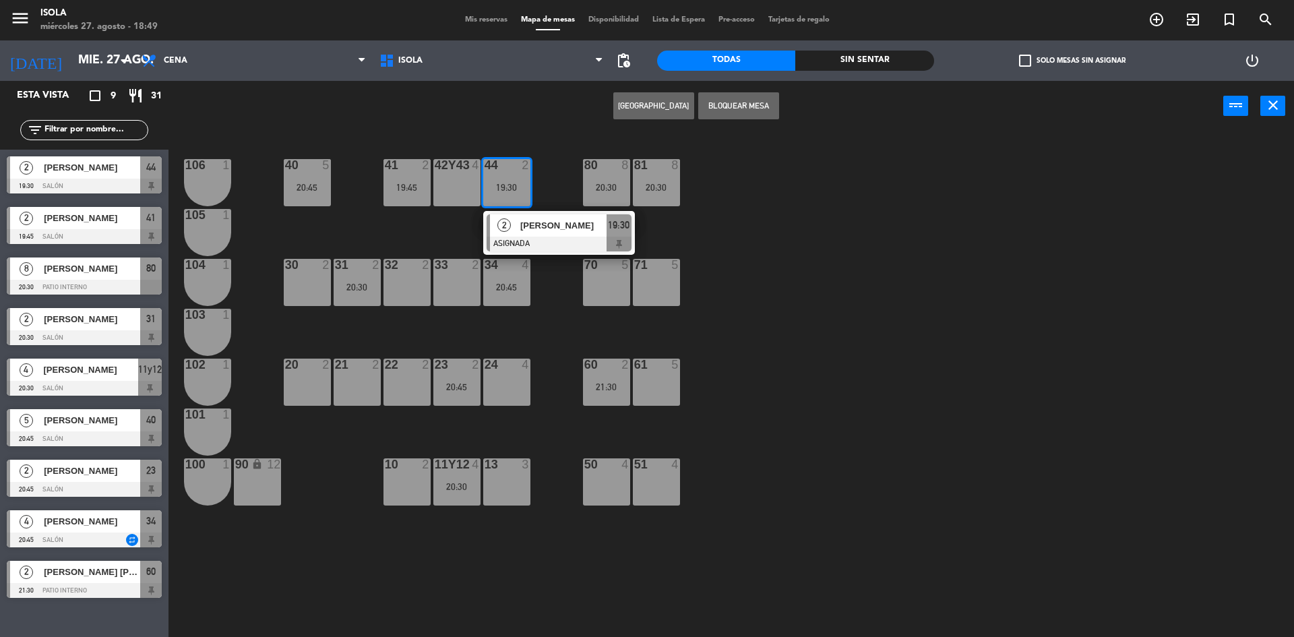
click at [529, 226] on span "[PERSON_NAME]" at bounding box center [563, 225] width 86 height 14
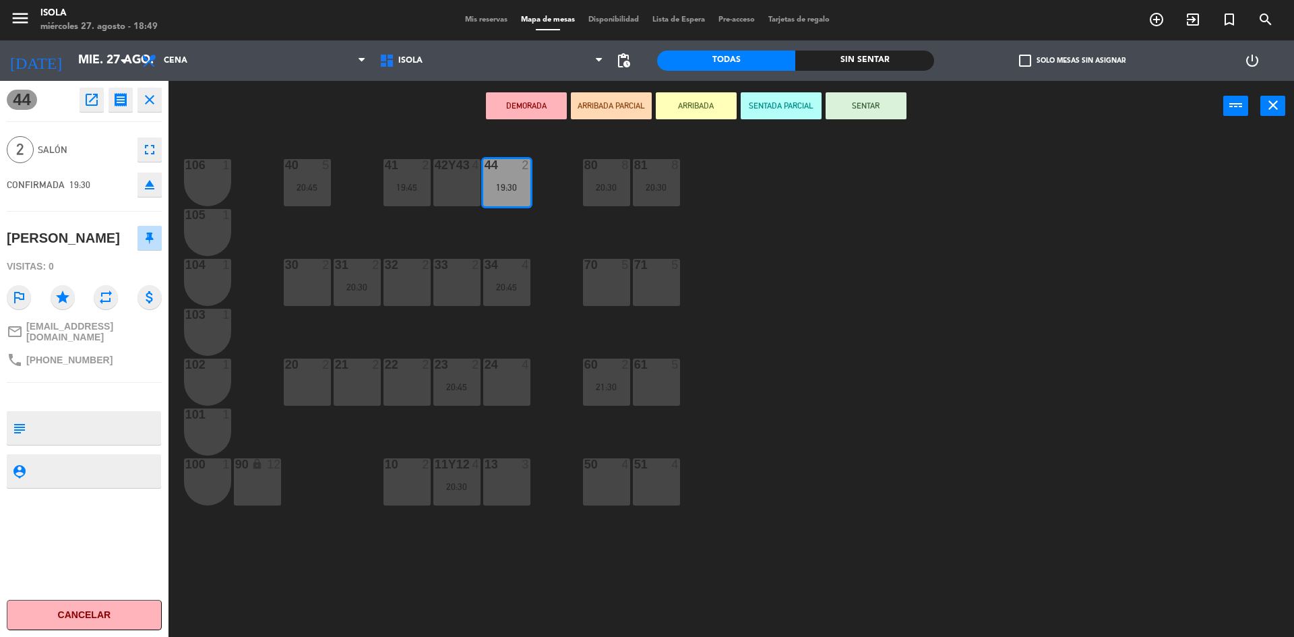
click at [402, 482] on div "10 2" at bounding box center [407, 481] width 47 height 47
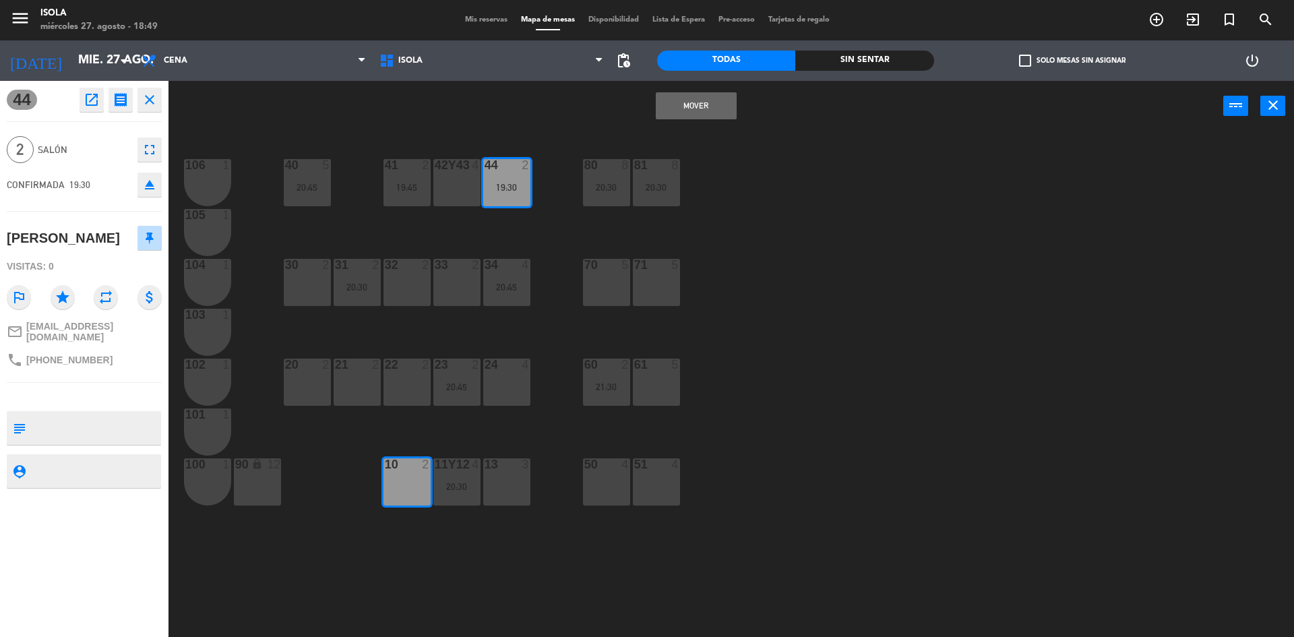
click at [685, 94] on button "Mover" at bounding box center [696, 105] width 81 height 27
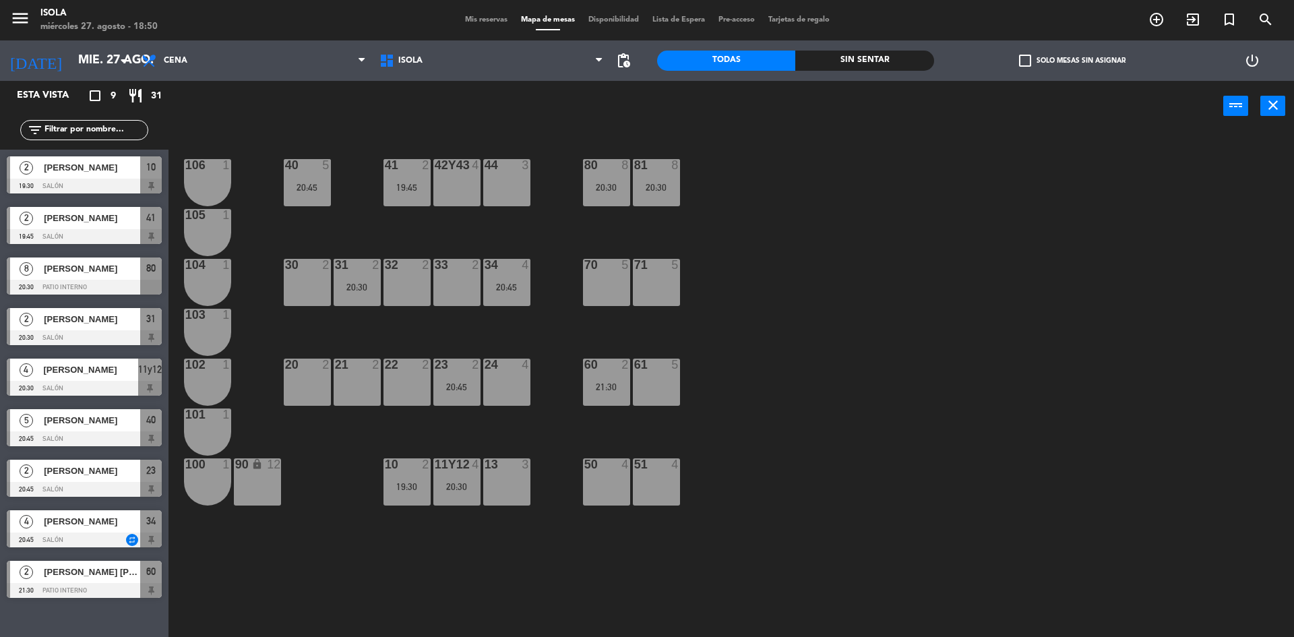
click at [100, 523] on span "[PERSON_NAME]" at bounding box center [92, 521] width 96 height 14
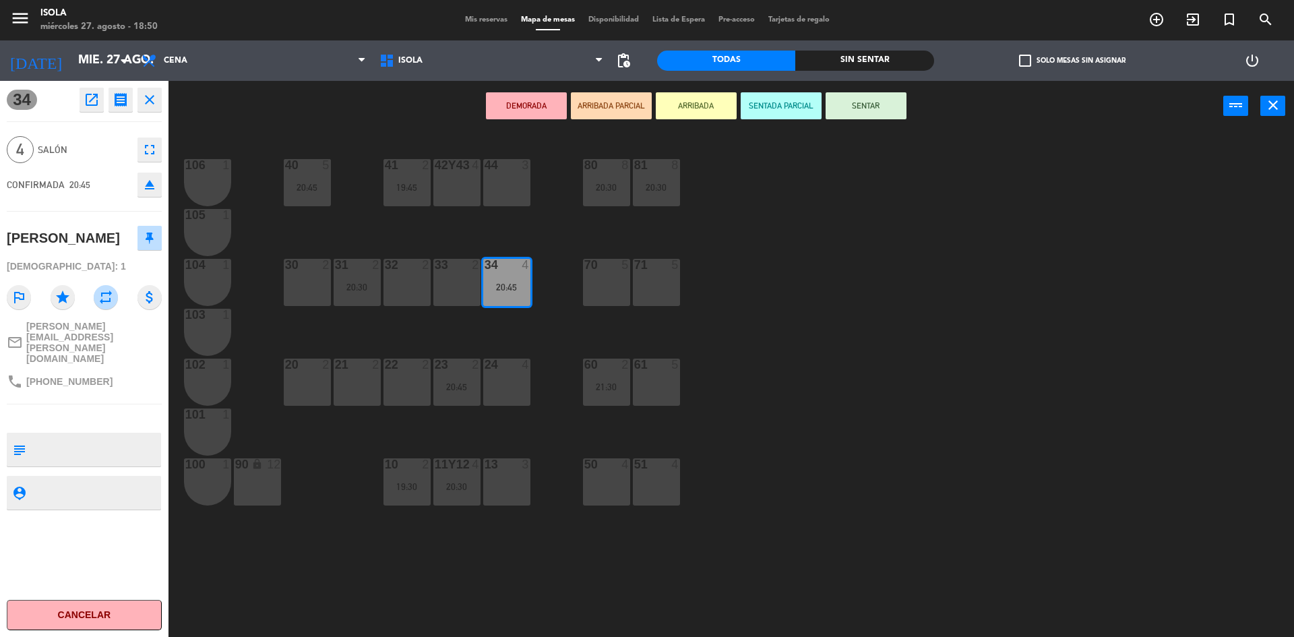
click at [295, 522] on div "40 5 20:45 42y43 4 41 2 19:45 44 3 80 8 20:30 81 8 20:30 106 1 105 1 30 2 31 2 …" at bounding box center [737, 388] width 1113 height 506
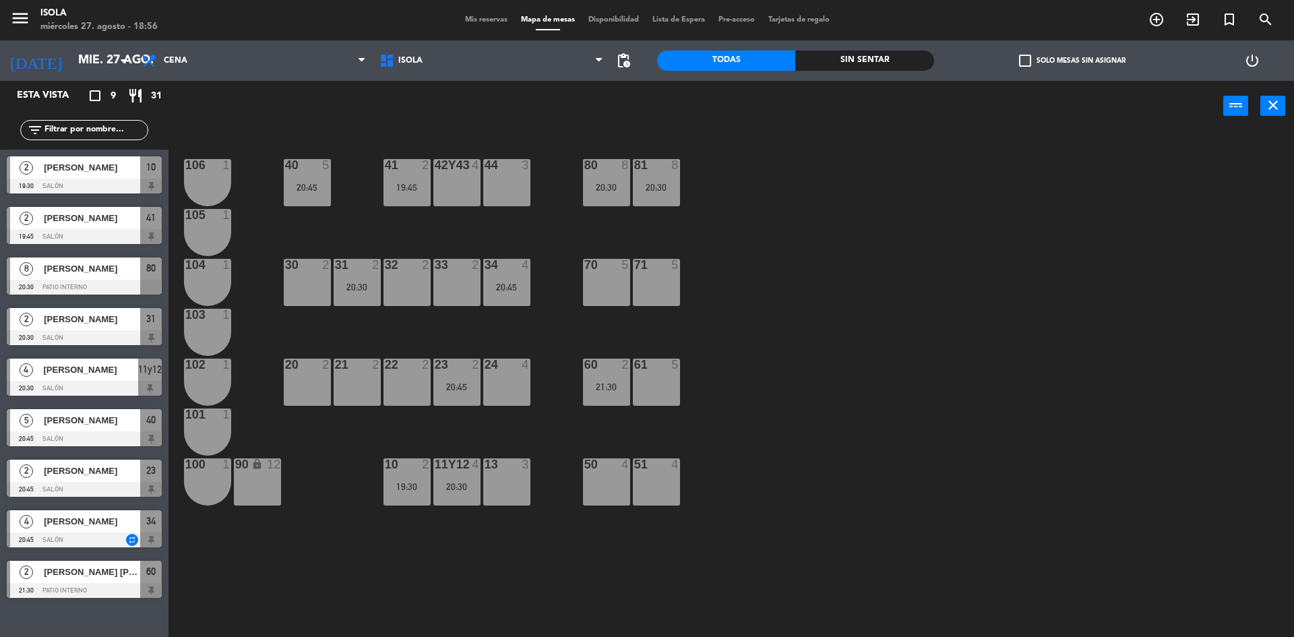
click at [333, 618] on div "40 5 20:45 42y43 4 41 2 19:45 44 3 80 8 20:30 81 8 20:30 106 1 105 1 30 2 31 2 …" at bounding box center [737, 388] width 1113 height 506
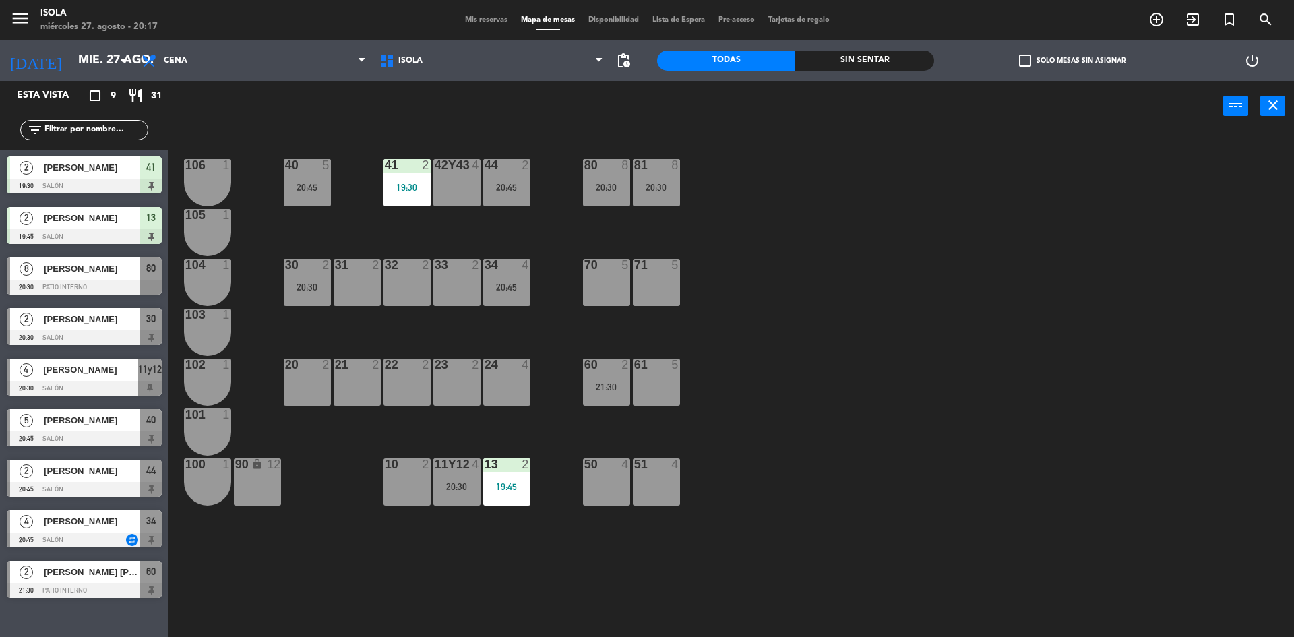
click at [981, 481] on div "40 5 20:45 42y43 4 41 2 19:30 44 2 20:45 80 8 20:30 81 8 20:30 106 1 105 1 30 2…" at bounding box center [737, 388] width 1113 height 506
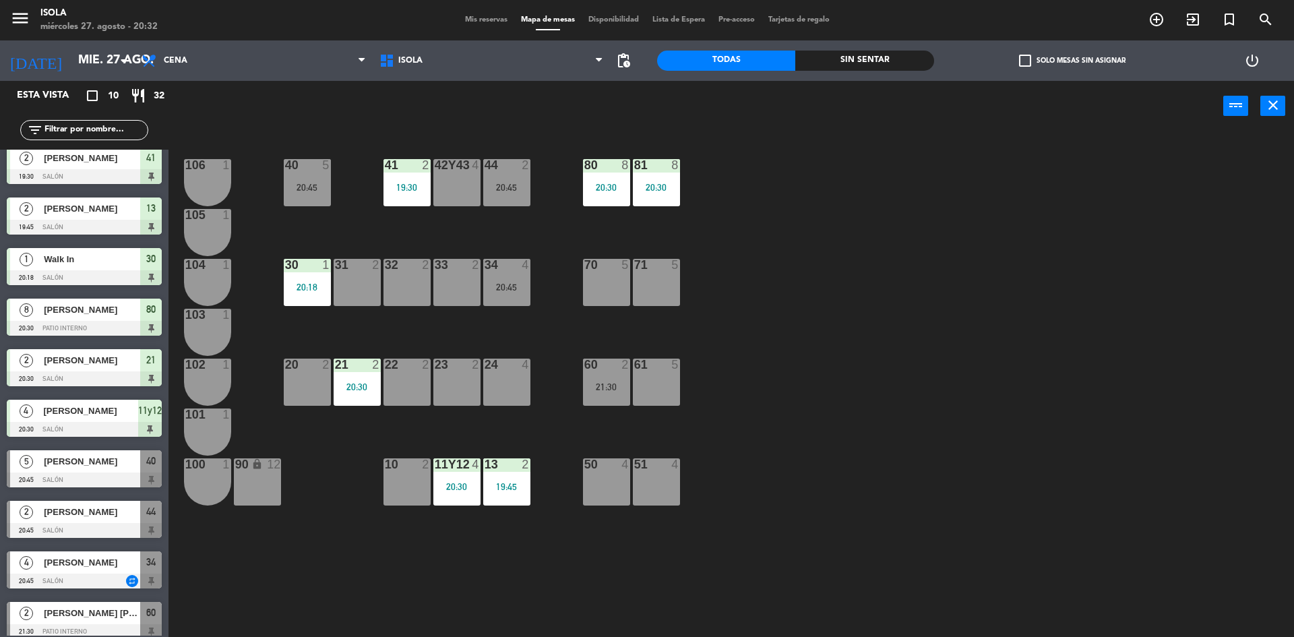
scroll to position [20, 0]
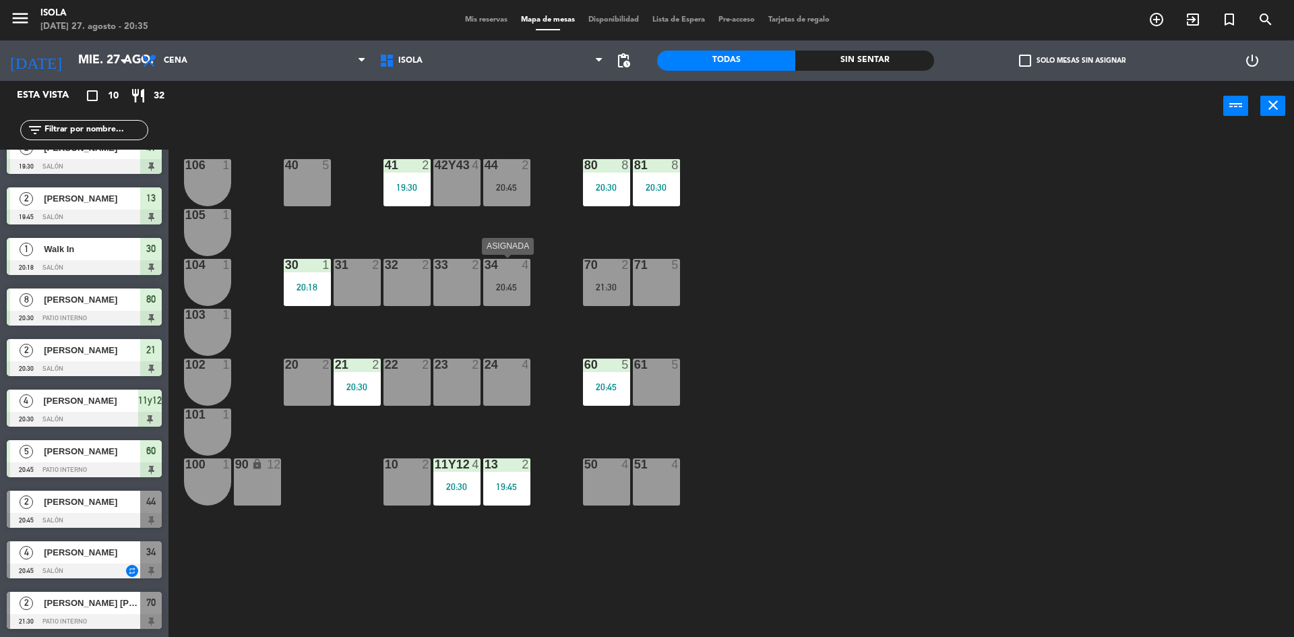
click at [529, 295] on div "34 4 20:45" at bounding box center [506, 282] width 47 height 47
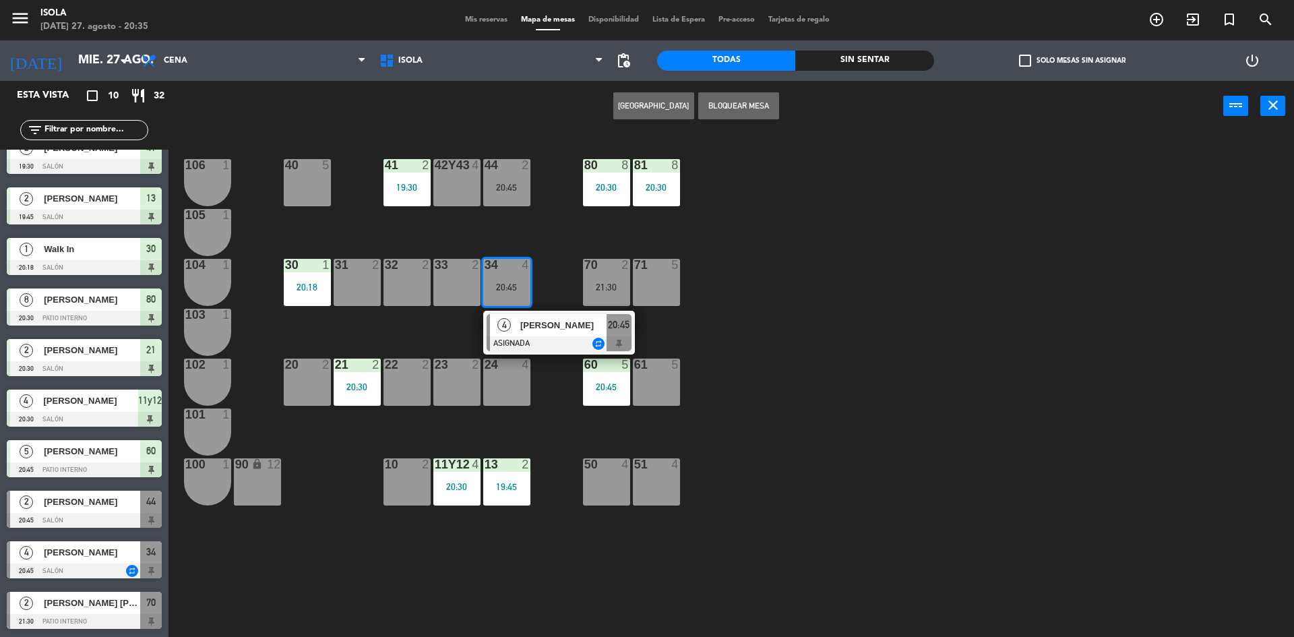
click at [724, 270] on div "40 5 42y43 4 41 2 19:30 44 2 20:45 80 8 20:30 81 8 20:30 106 1 105 1 30 1 20:18…" at bounding box center [737, 388] width 1113 height 506
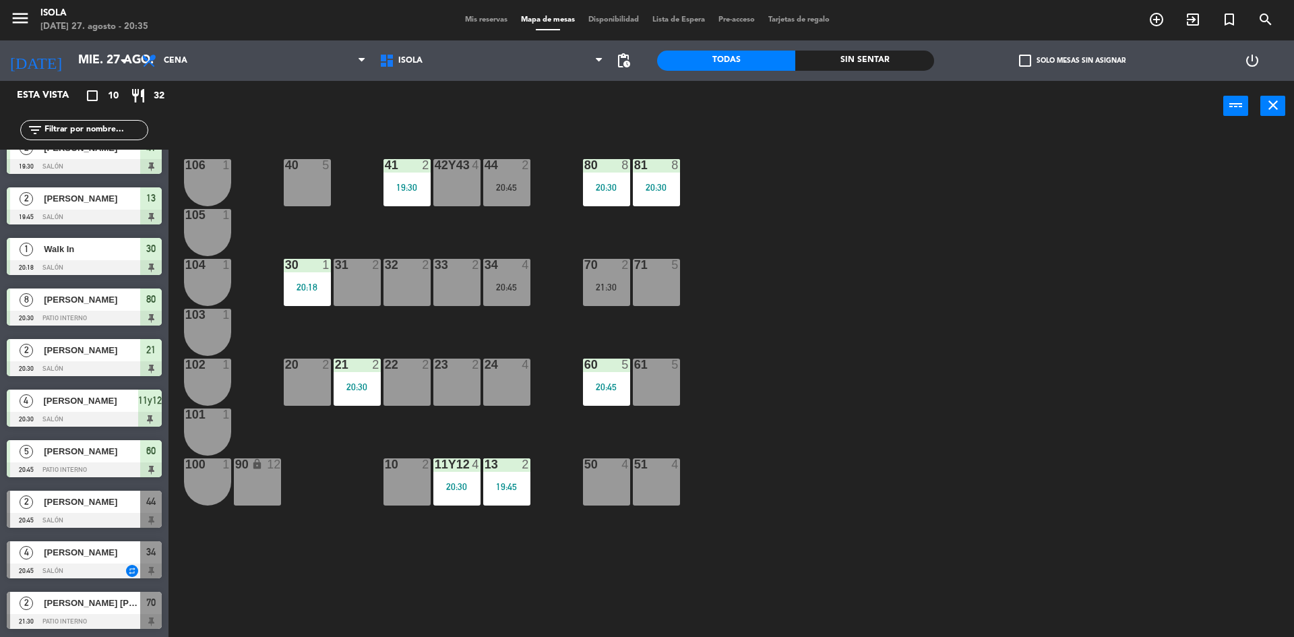
click at [606, 278] on div "70 2 21:30" at bounding box center [606, 282] width 47 height 47
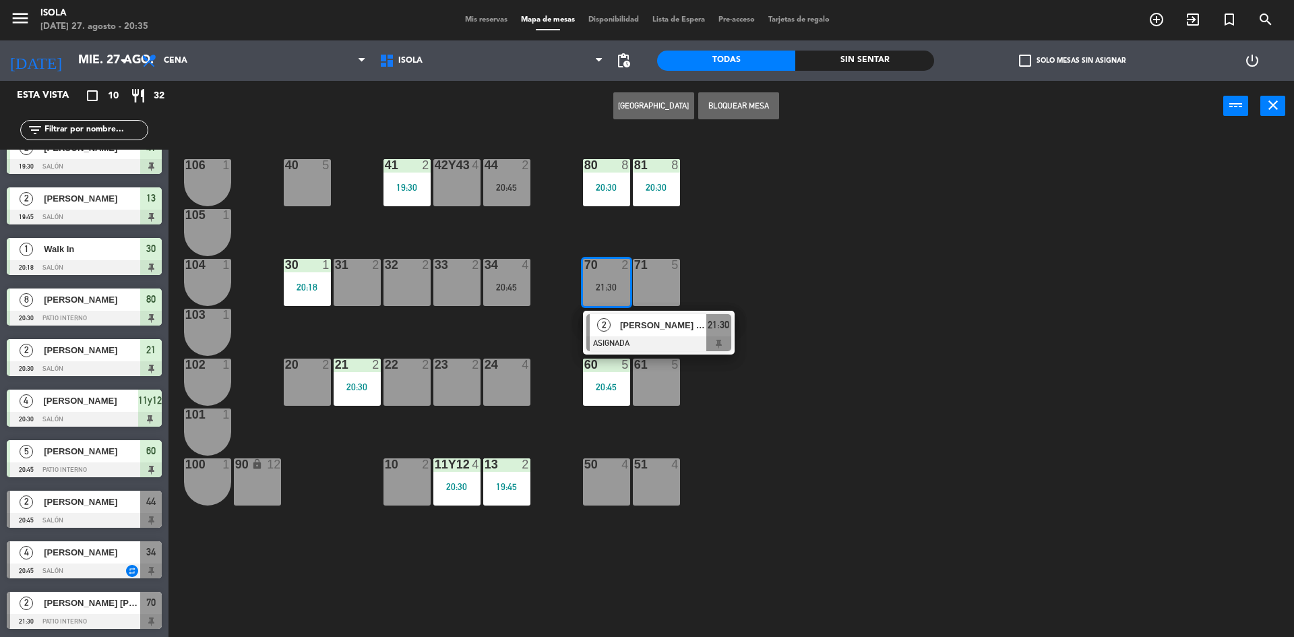
click at [730, 263] on div "40 5 42y43 4 41 2 19:30 44 2 20:45 80 8 20:30 81 8 20:30 106 1 105 1 30 1 20:18…" at bounding box center [737, 388] width 1113 height 506
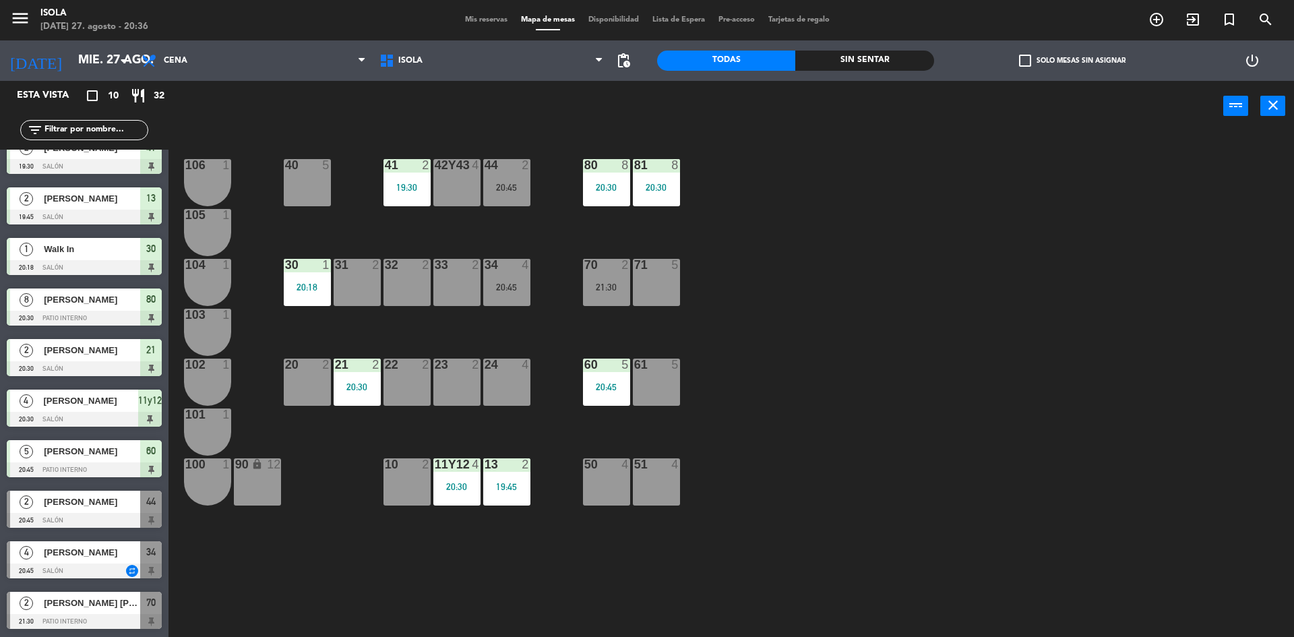
scroll to position [0, 0]
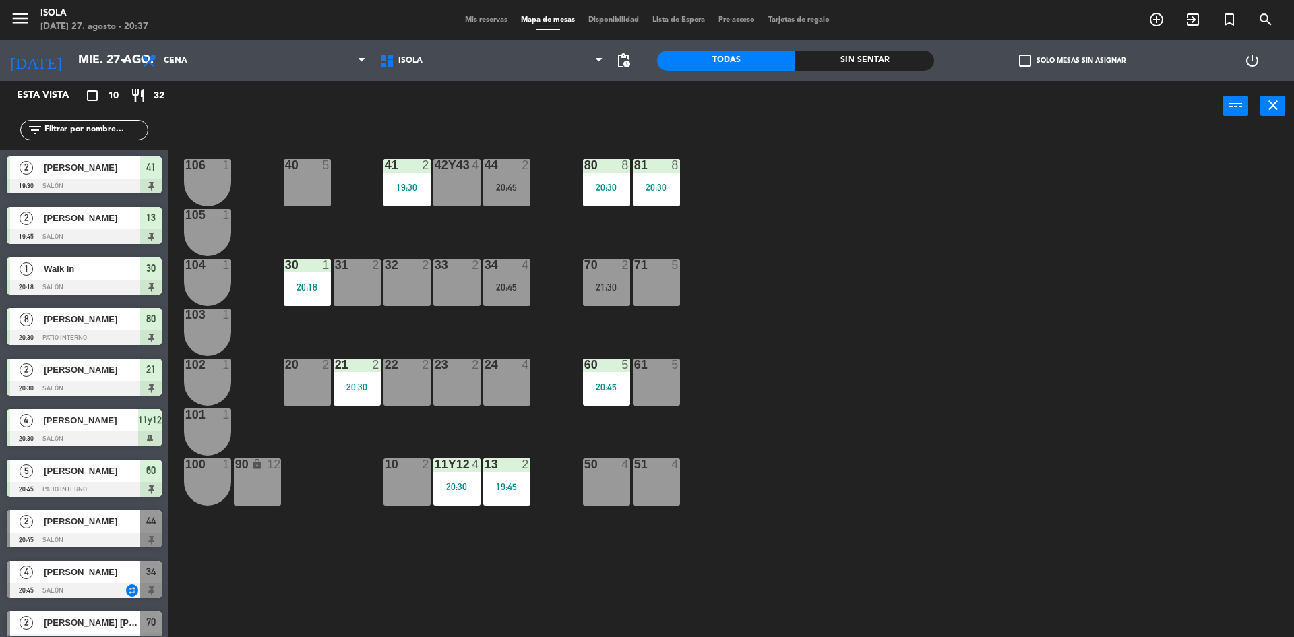
click at [390, 622] on div "40 5 42y43 4 41 2 19:30 44 2 20:45 80 8 20:30 81 8 20:30 106 1 105 1 30 1 20:18…" at bounding box center [737, 388] width 1113 height 506
